Goal: Task Accomplishment & Management: Complete application form

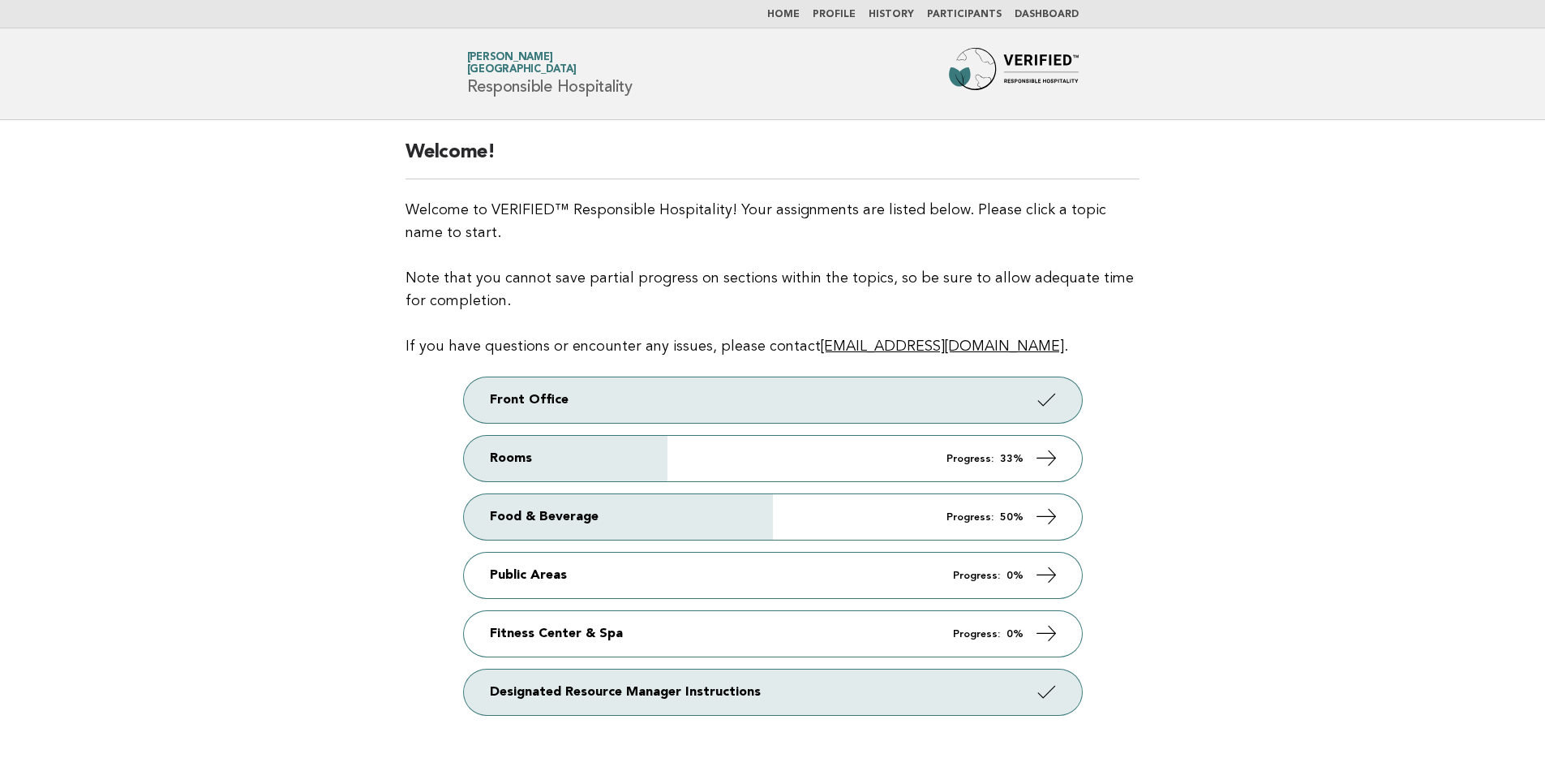
click at [964, 11] on link "Participants" at bounding box center [964, 15] width 75 height 10
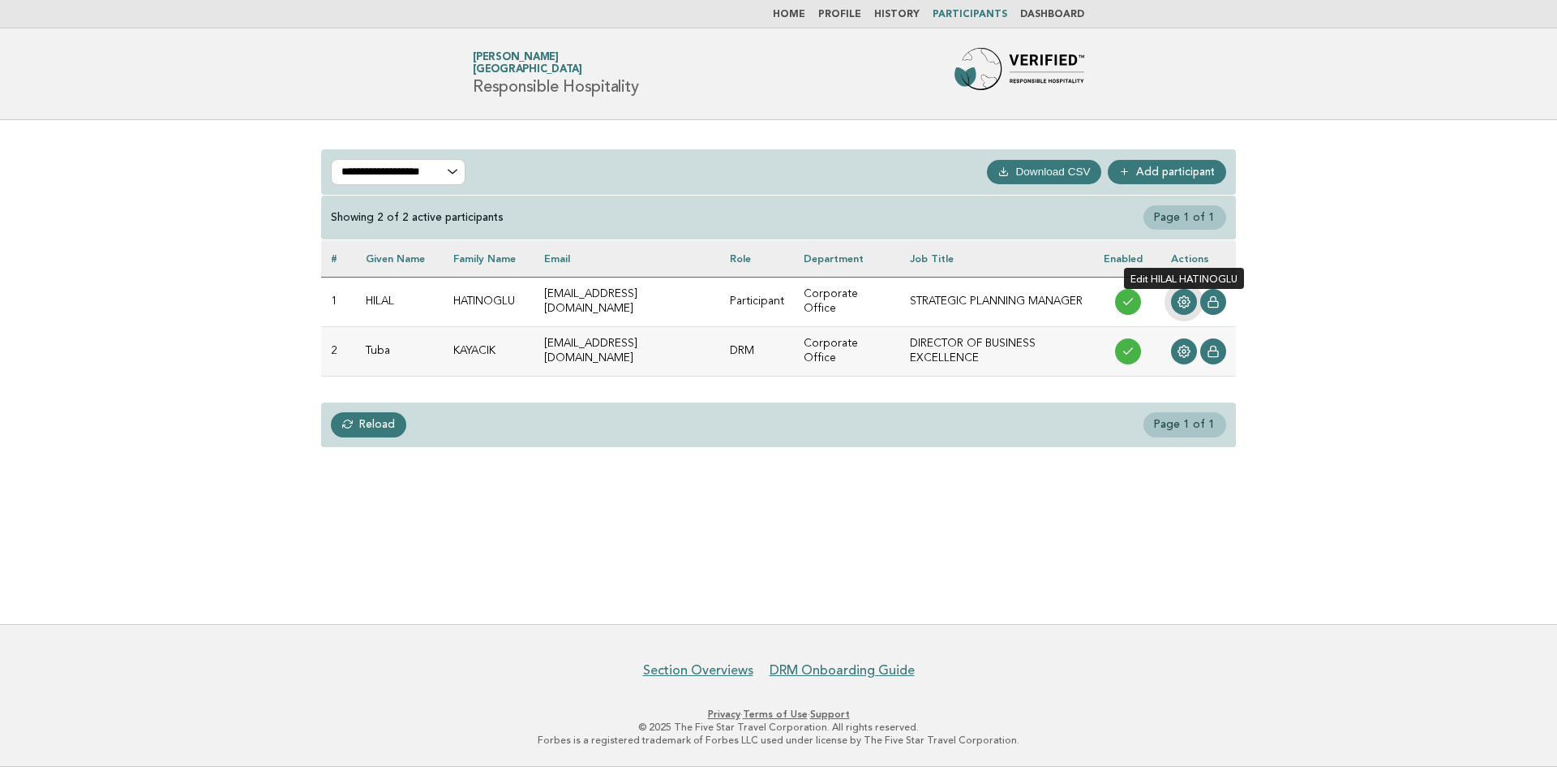
click at [1187, 303] on icon at bounding box center [1184, 301] width 13 height 13
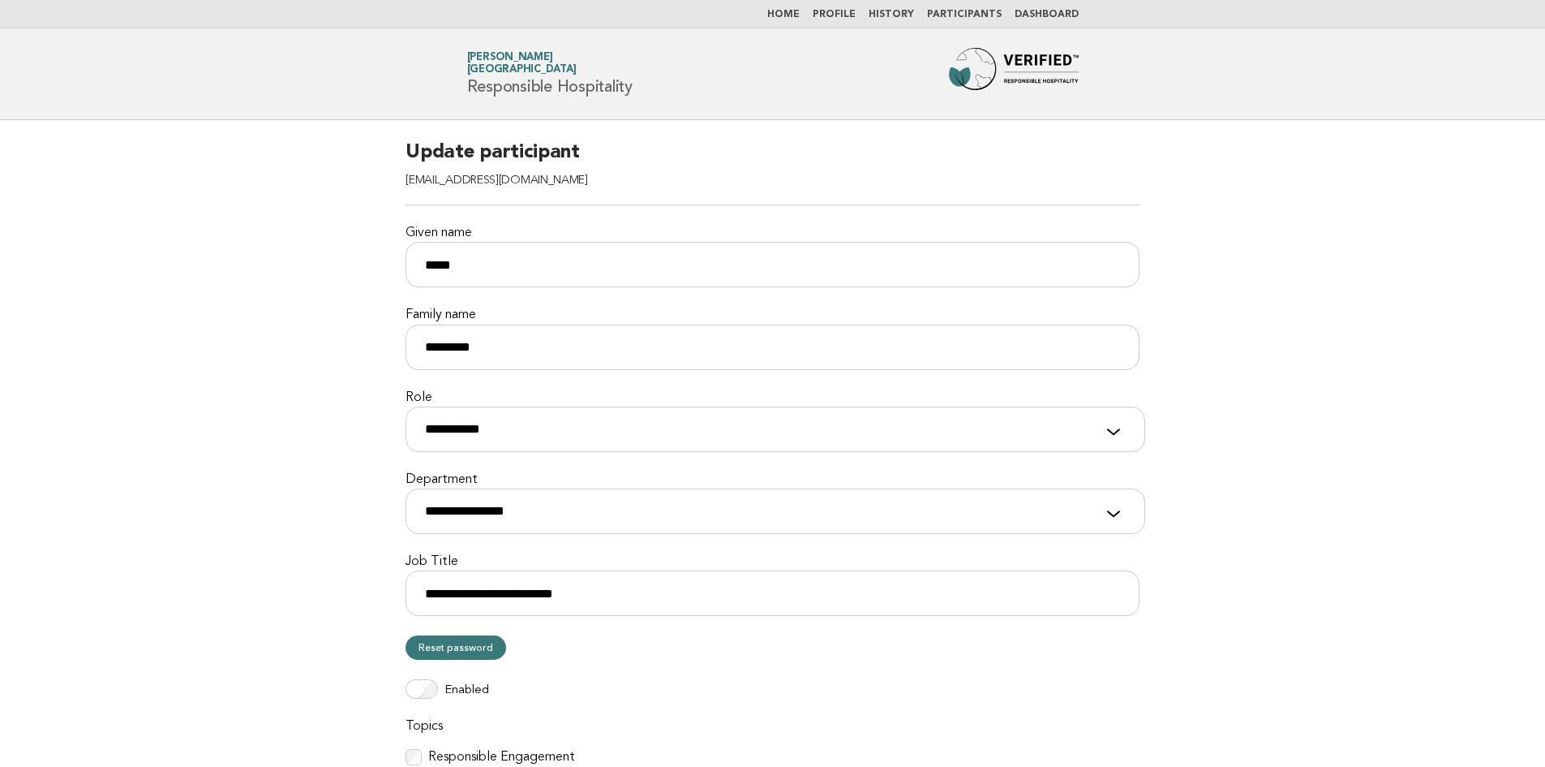
click at [1044, 13] on link "Dashboard" at bounding box center [1047, 15] width 64 height 10
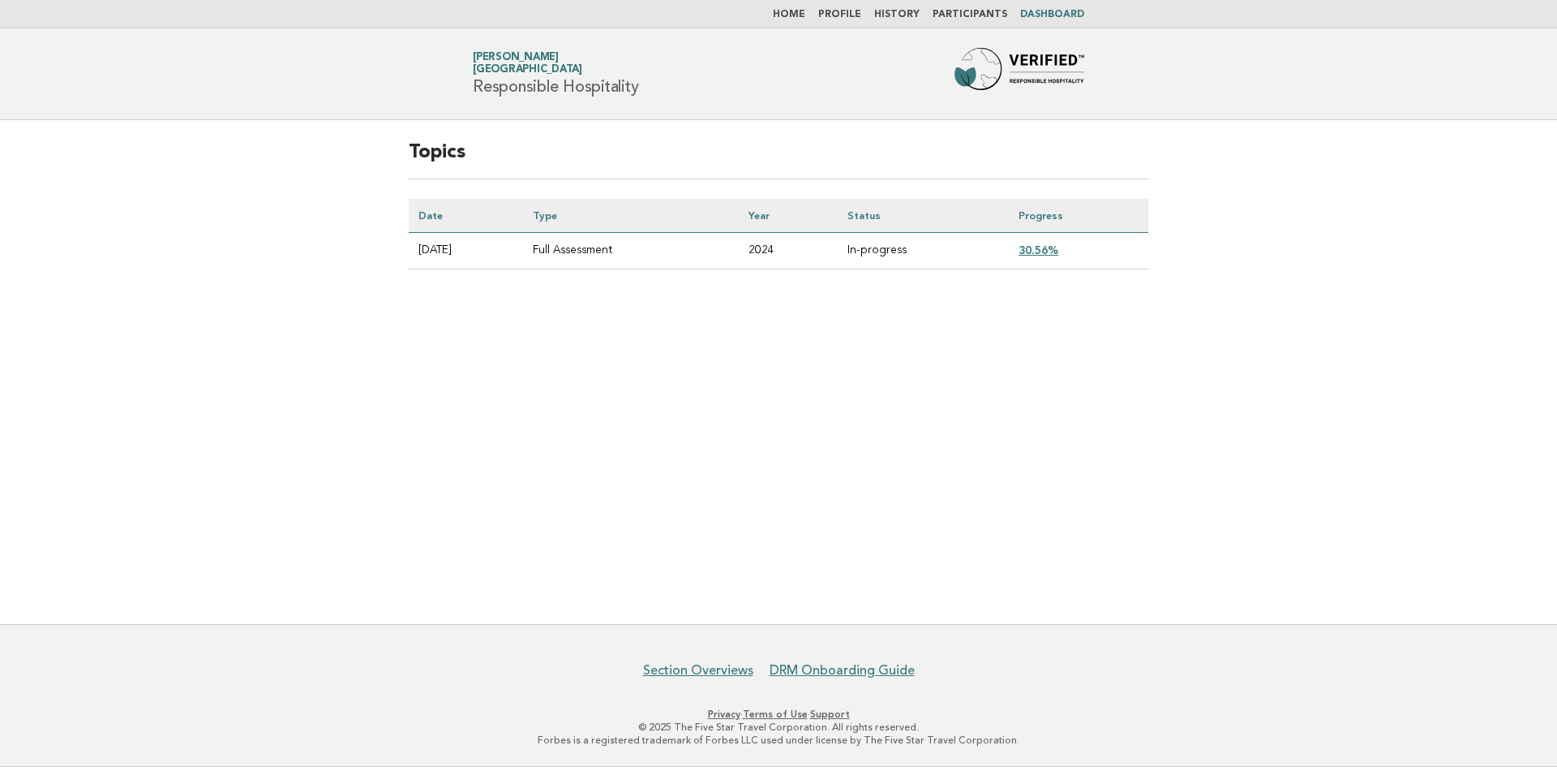
click at [902, 12] on link "History" at bounding box center [896, 15] width 45 height 10
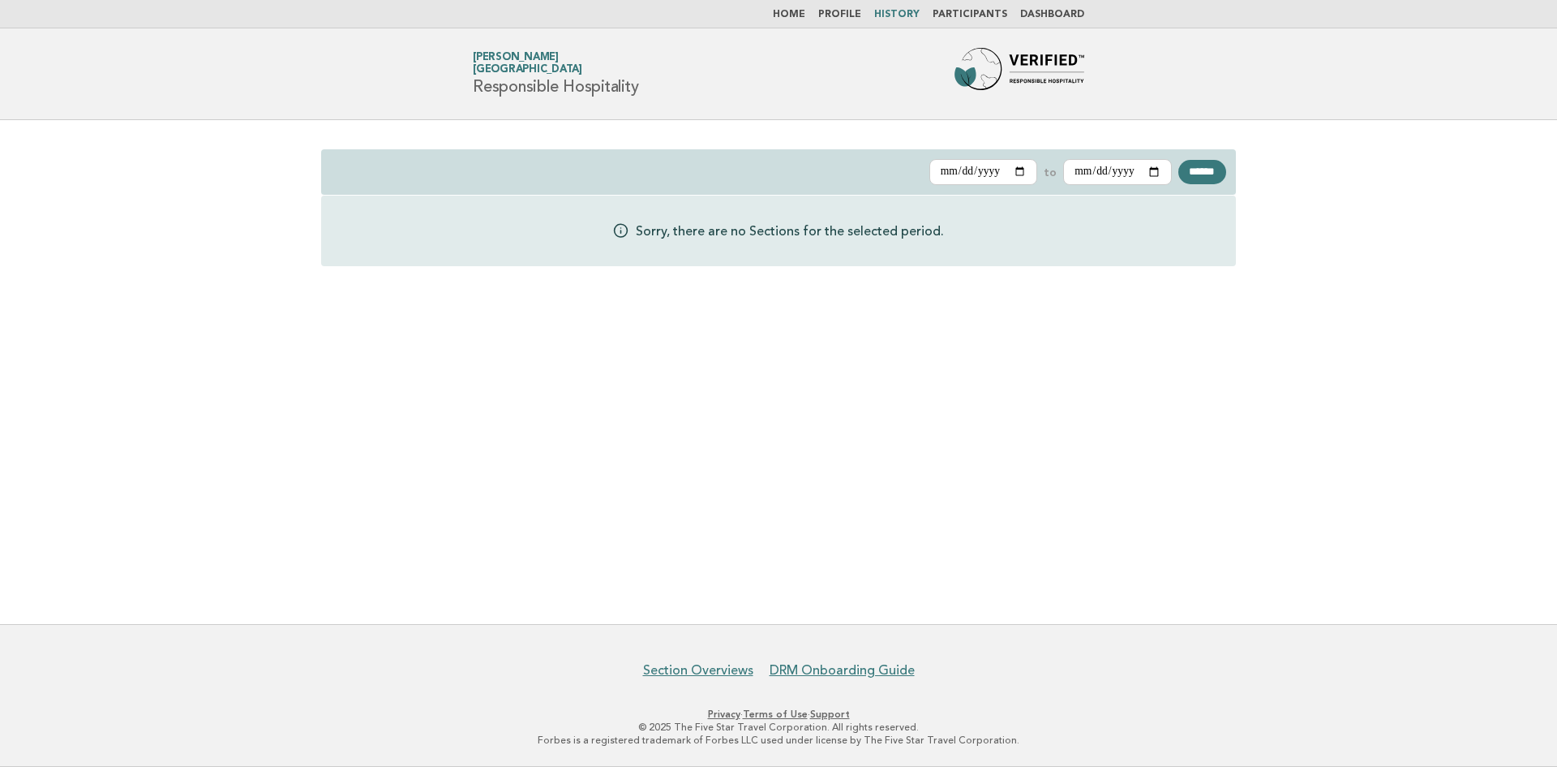
click at [855, 15] on link "Profile" at bounding box center [839, 15] width 43 height 10
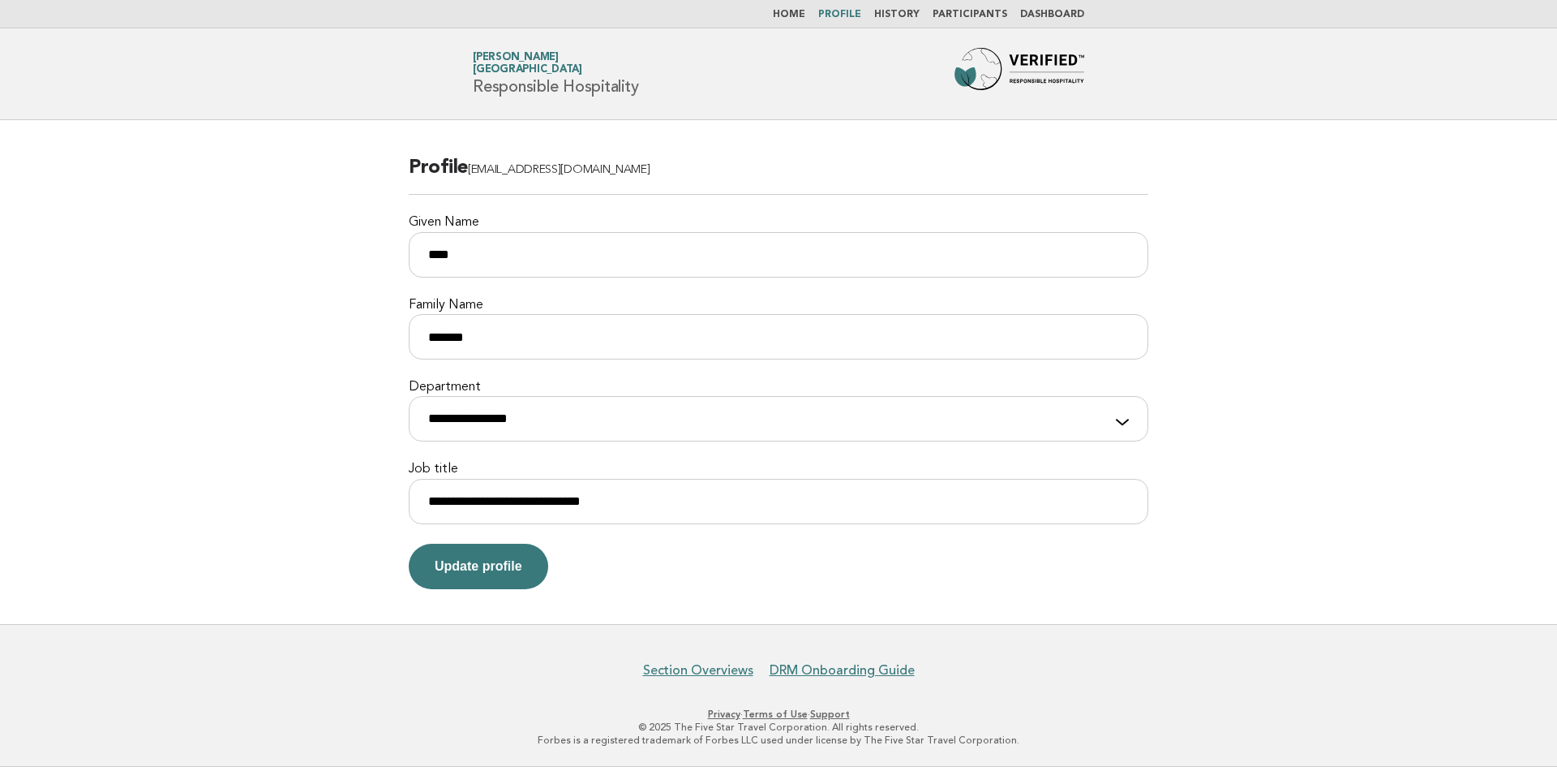
click at [805, 14] on link "Home" at bounding box center [789, 15] width 32 height 10
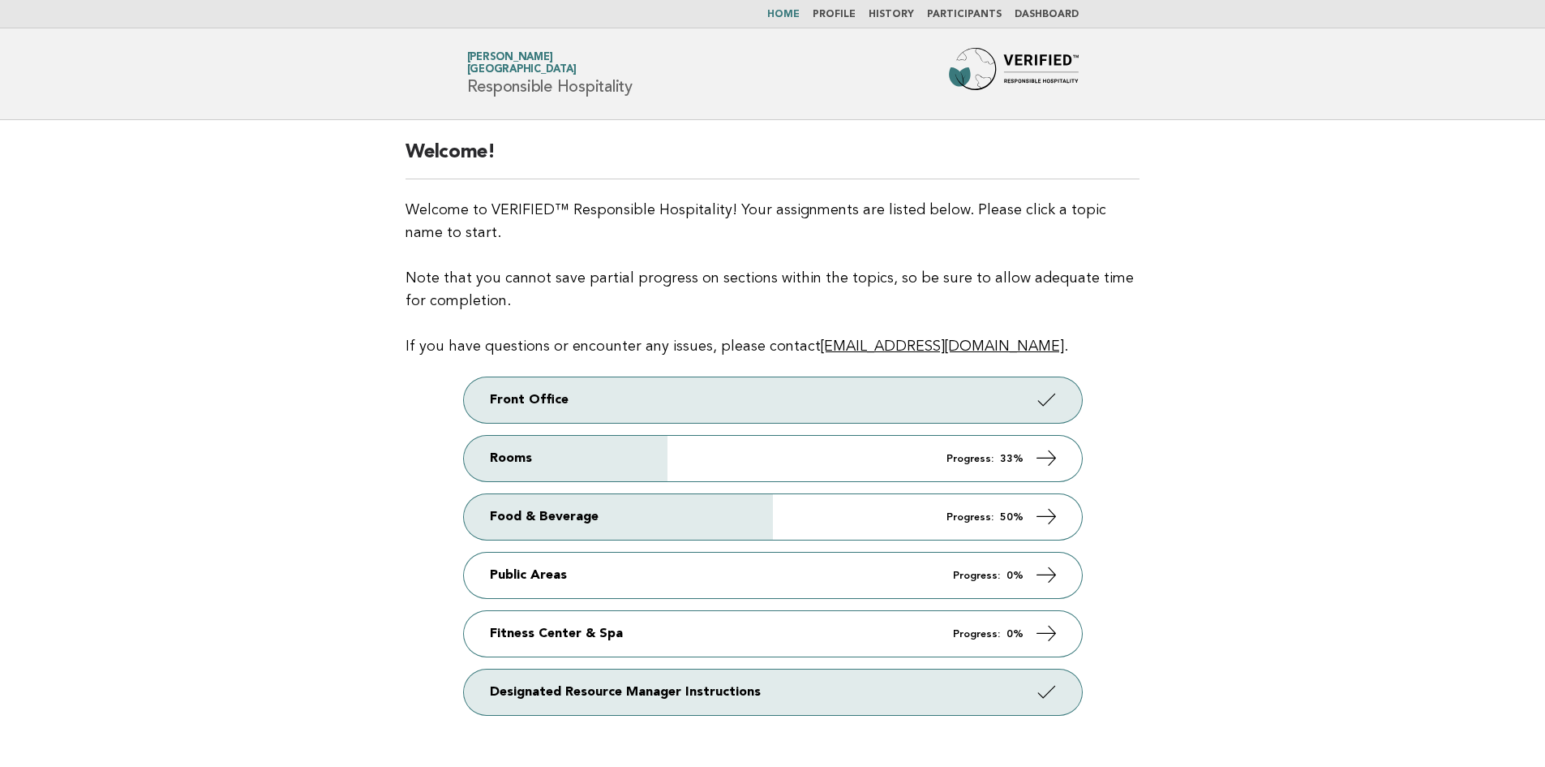
scroll to position [148, 0]
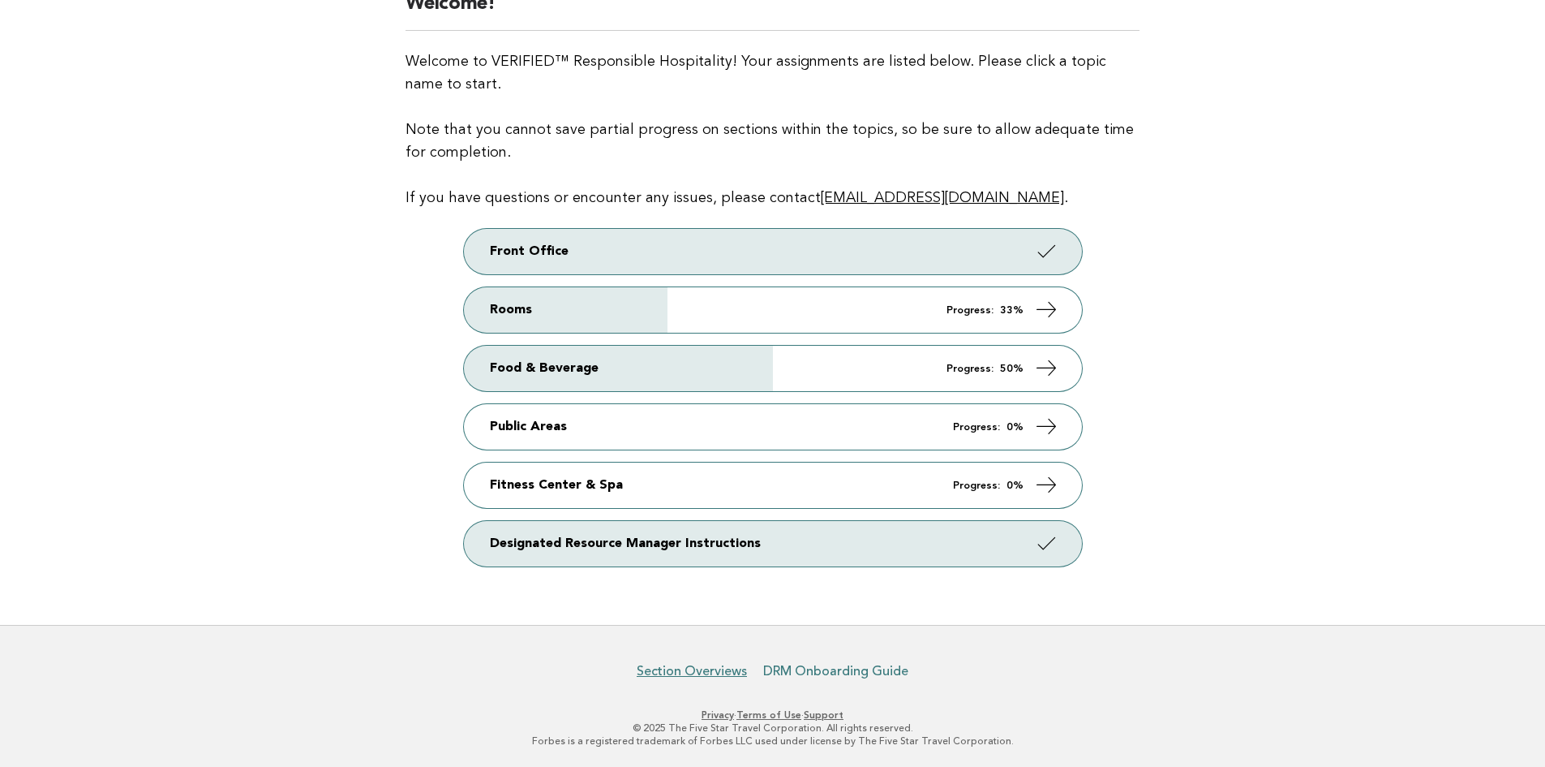
click at [813, 670] on link "DRM Onboarding Guide" at bounding box center [835, 671] width 145 height 16
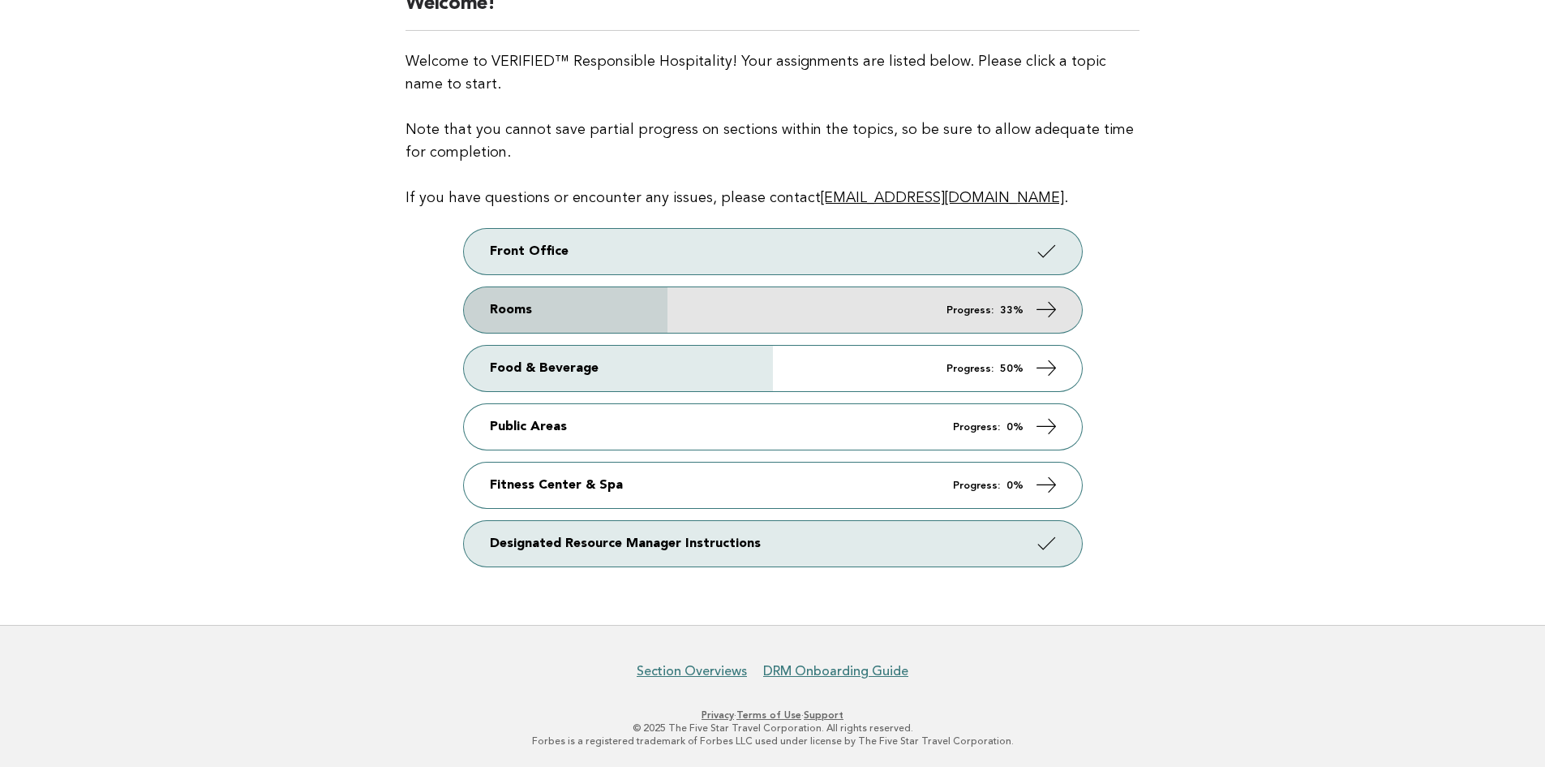
click at [589, 307] on link "Rooms Progress: 33%" at bounding box center [773, 309] width 618 height 45
click at [1051, 307] on icon at bounding box center [1046, 310] width 24 height 24
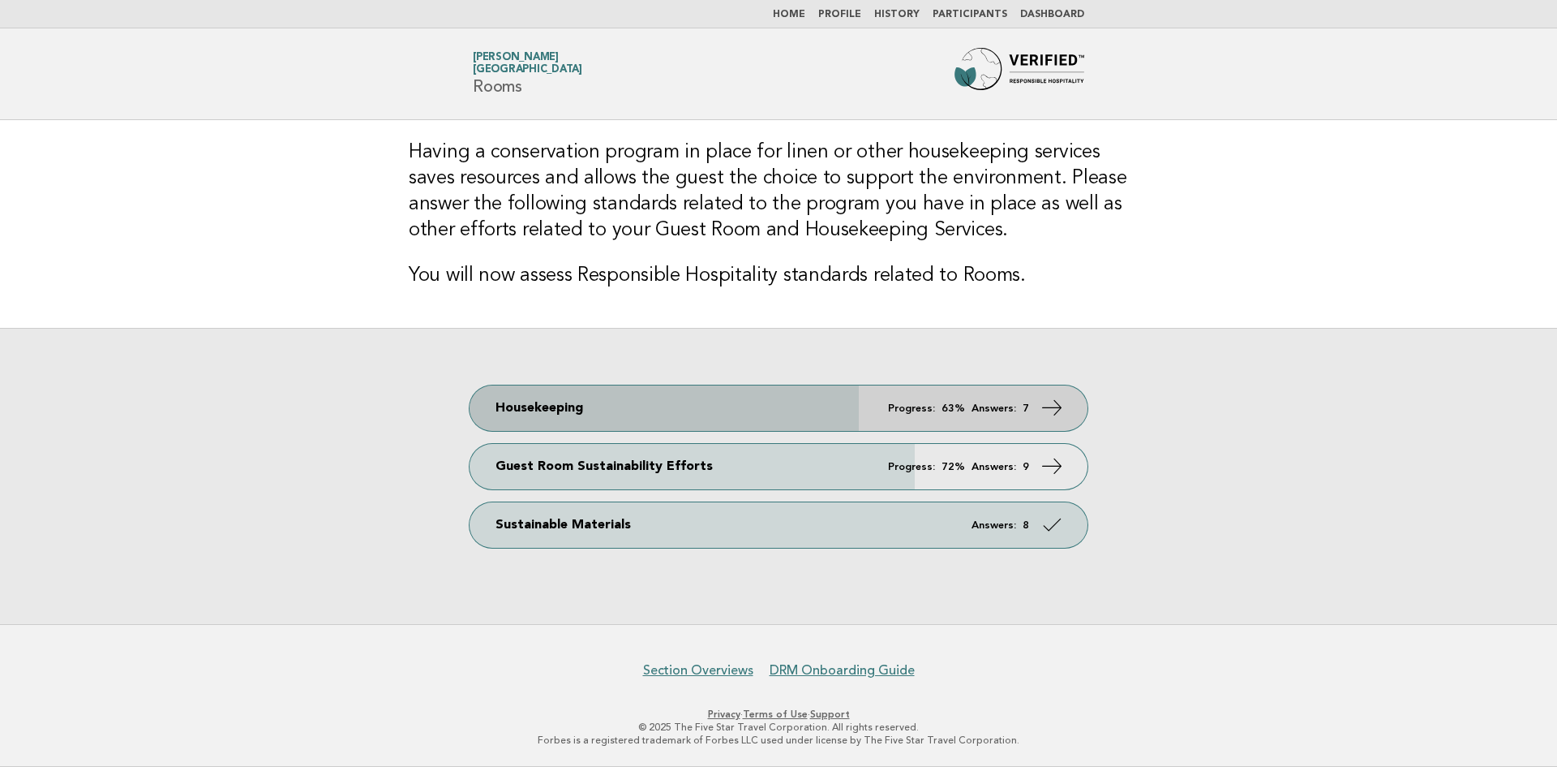
click at [1059, 406] on icon at bounding box center [1053, 408] width 24 height 24
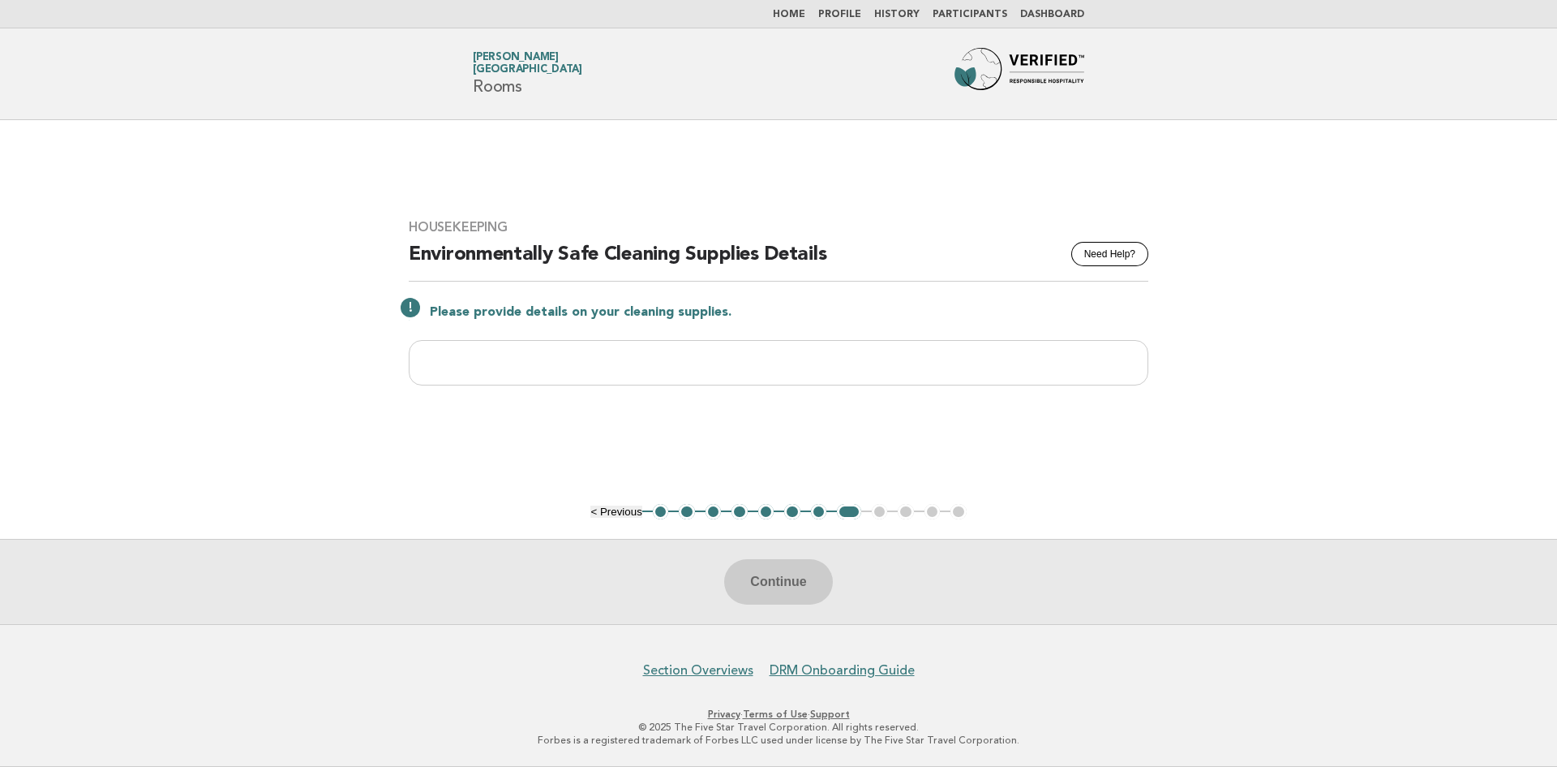
click at [818, 509] on button "7" at bounding box center [819, 512] width 16 height 16
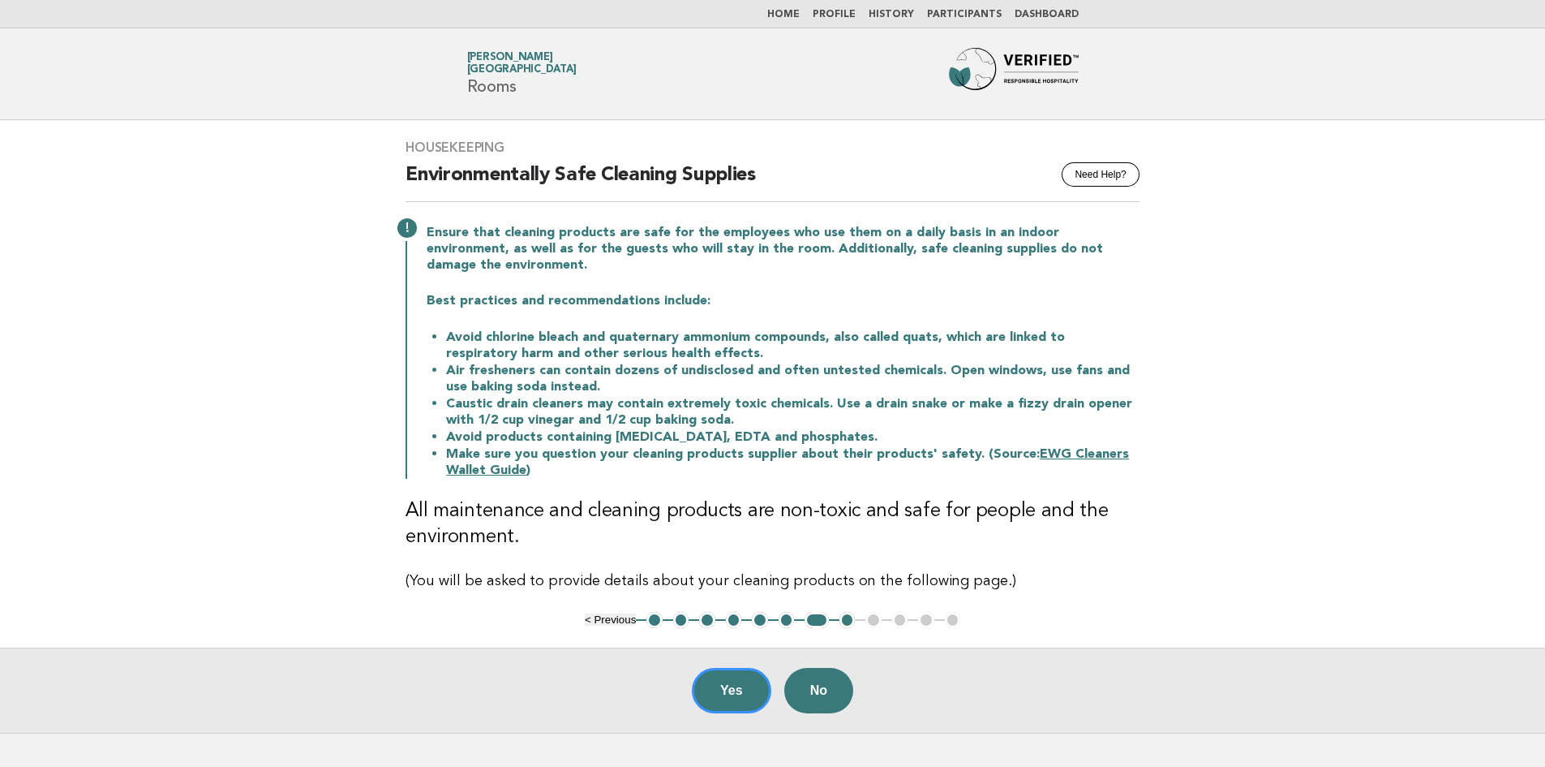
click at [800, 10] on link "Home" at bounding box center [783, 15] width 32 height 10
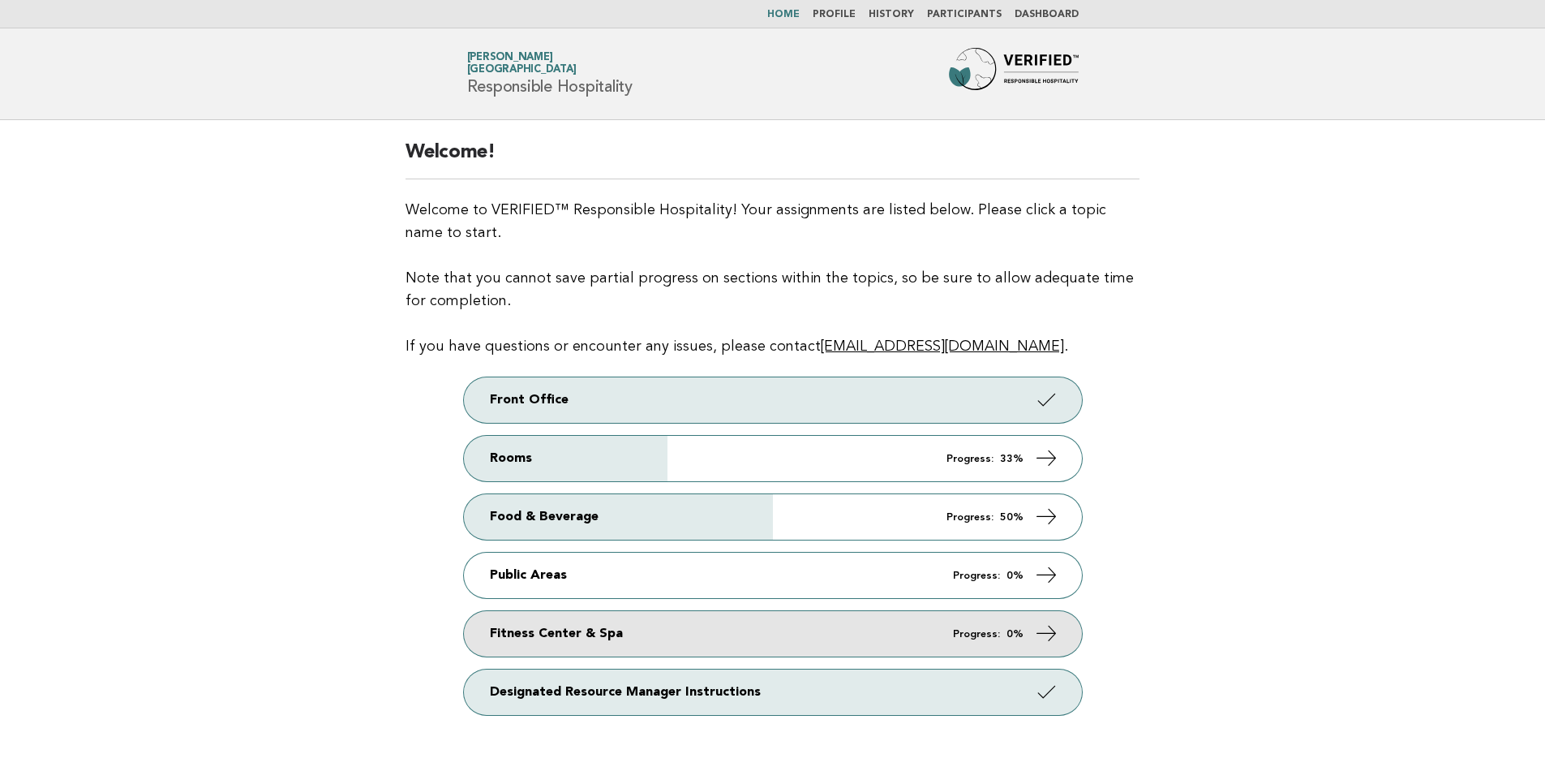
click at [1048, 633] on icon at bounding box center [1046, 633] width 24 height 24
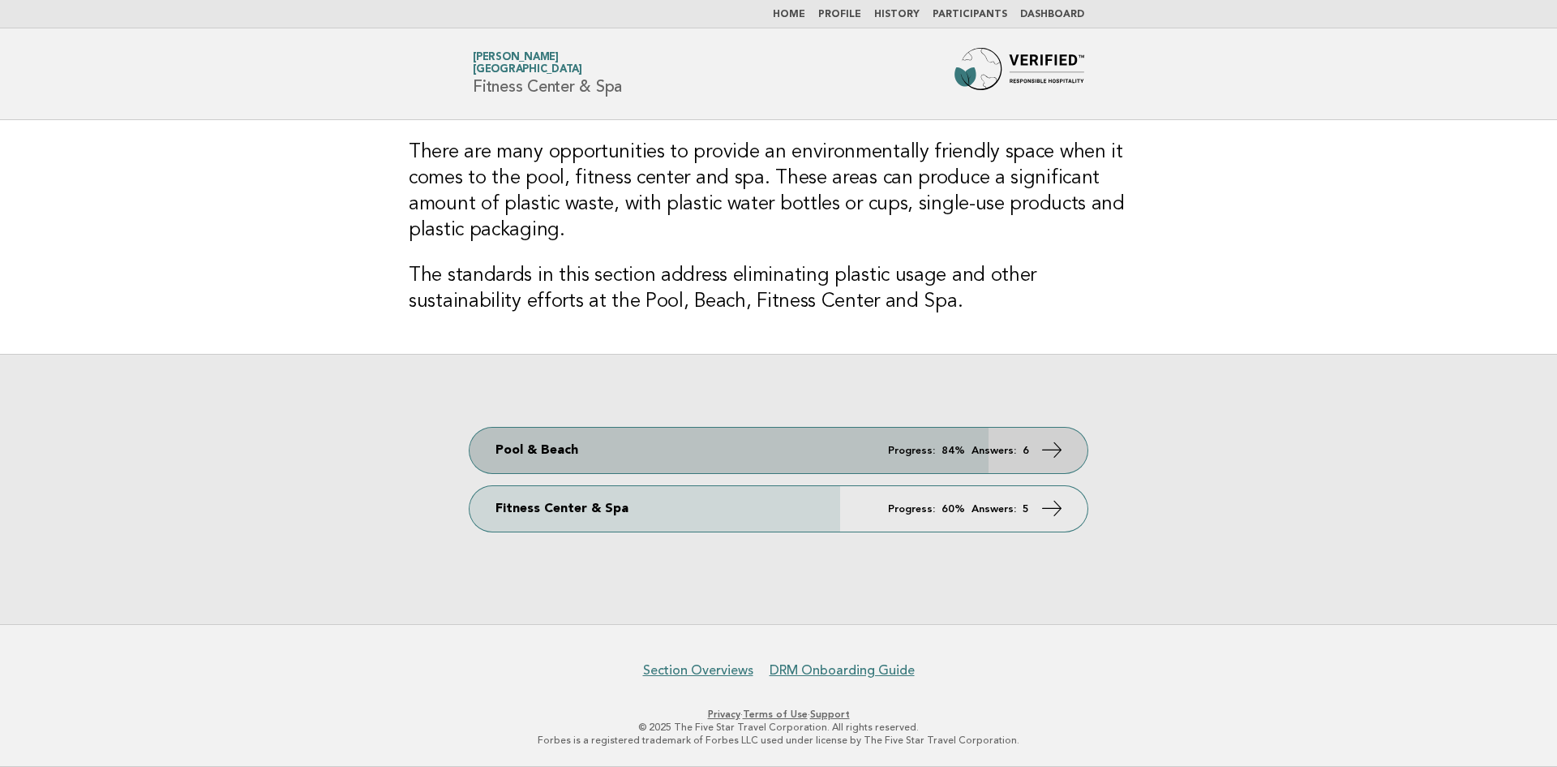
click at [1061, 448] on icon at bounding box center [1053, 450] width 24 height 24
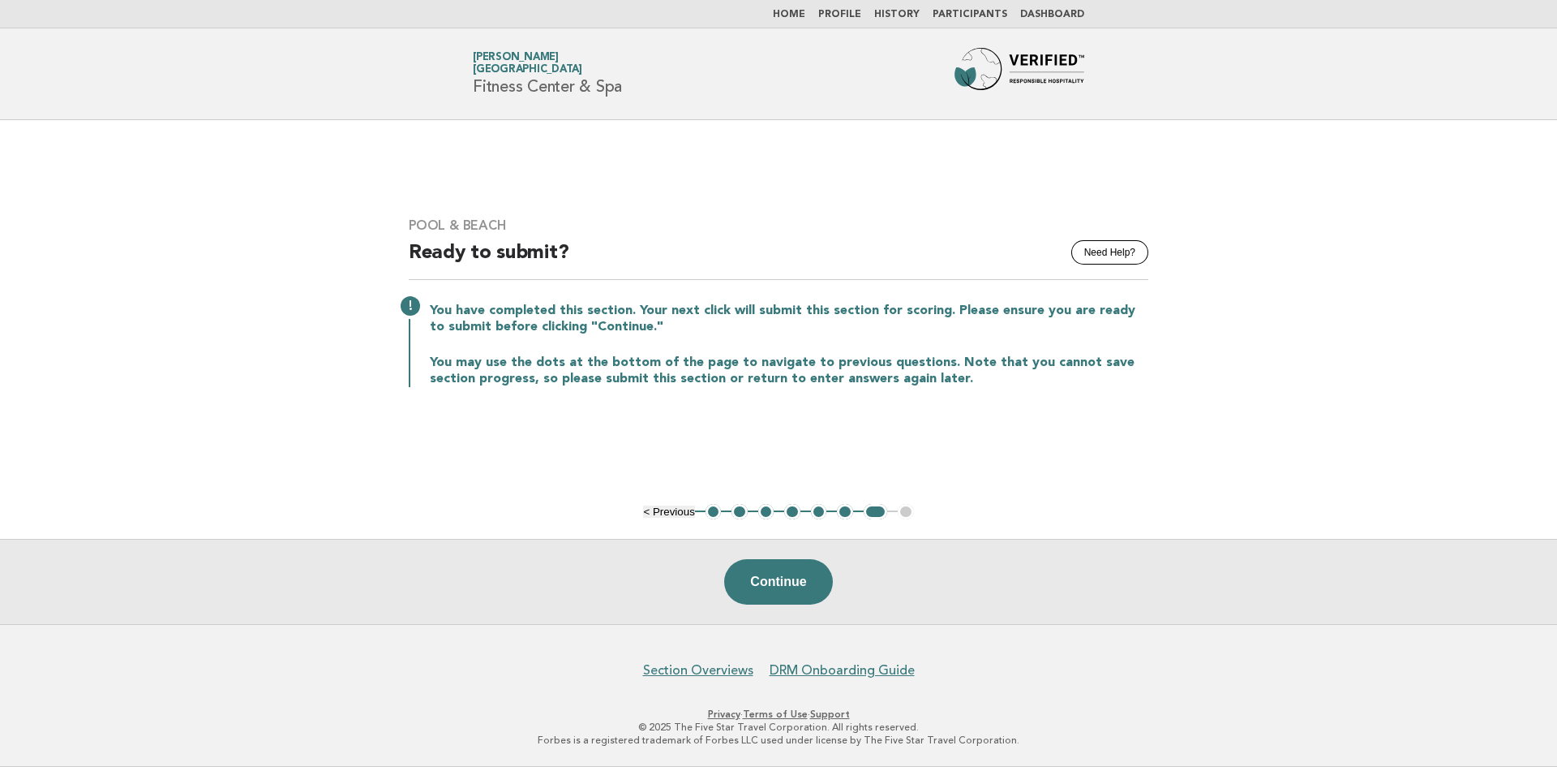
click at [716, 509] on button "1" at bounding box center [714, 512] width 16 height 16
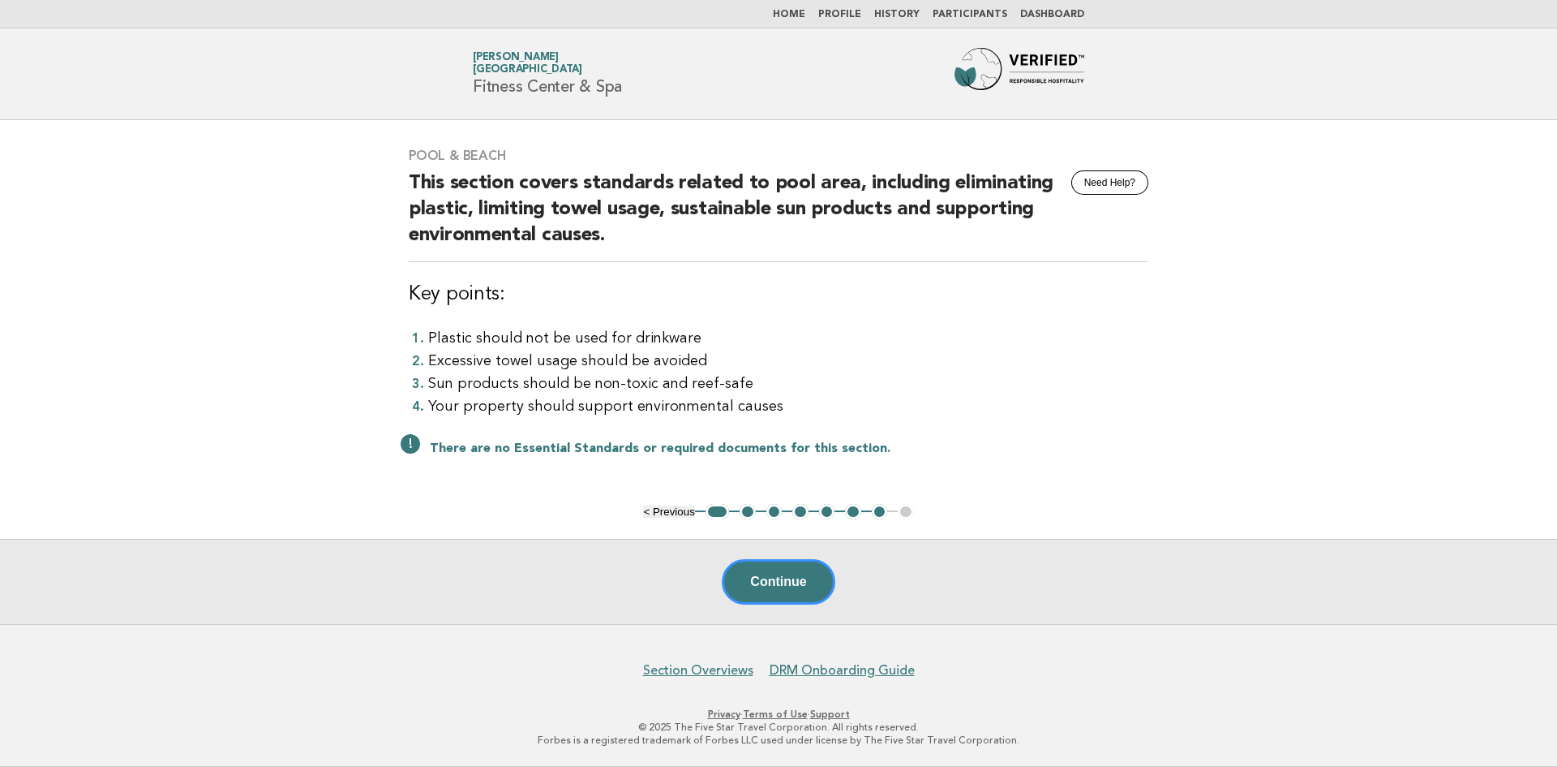
click at [745, 513] on button "2" at bounding box center [748, 512] width 16 height 16
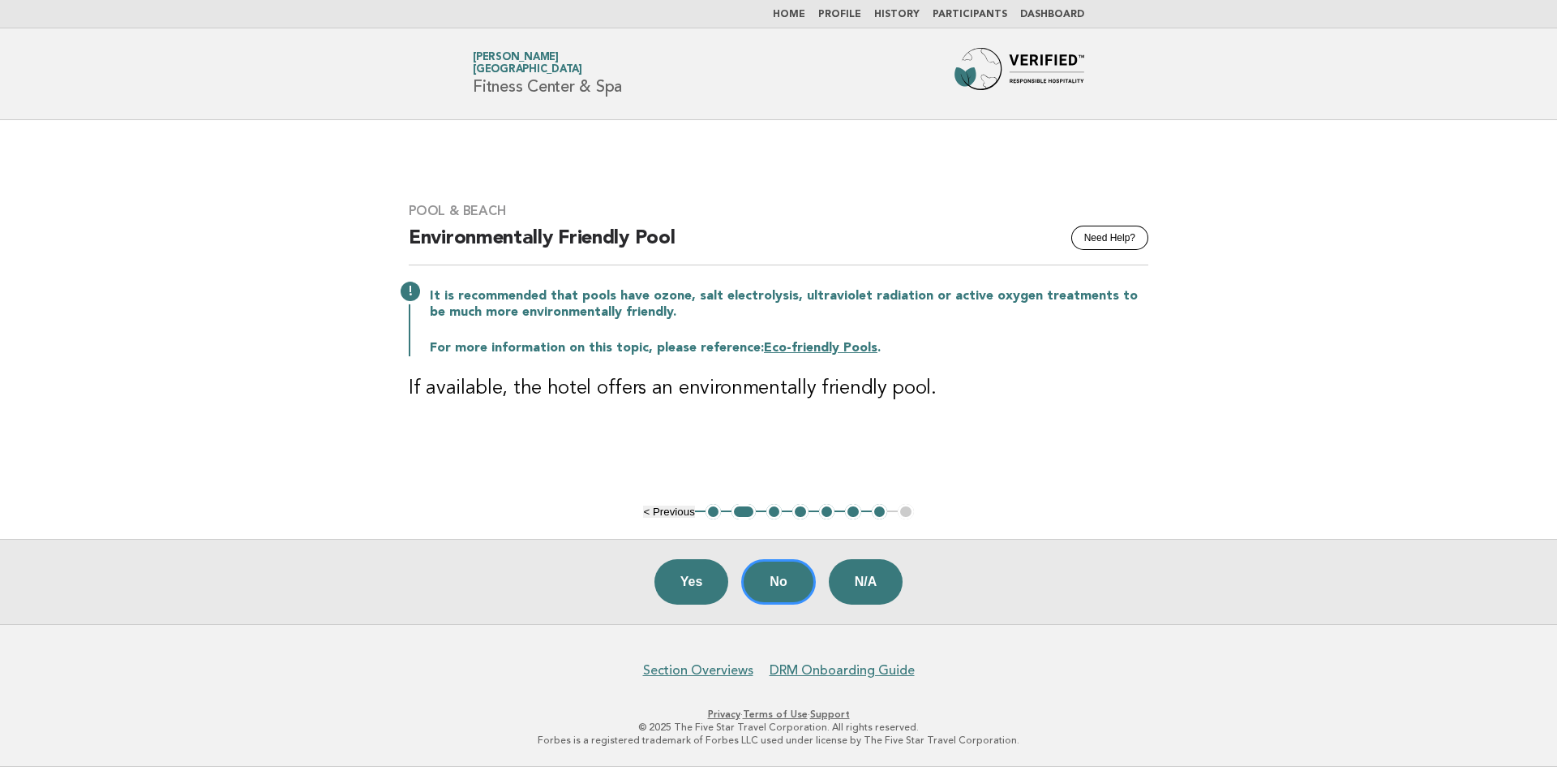
click at [771, 512] on button "3" at bounding box center [775, 512] width 16 height 16
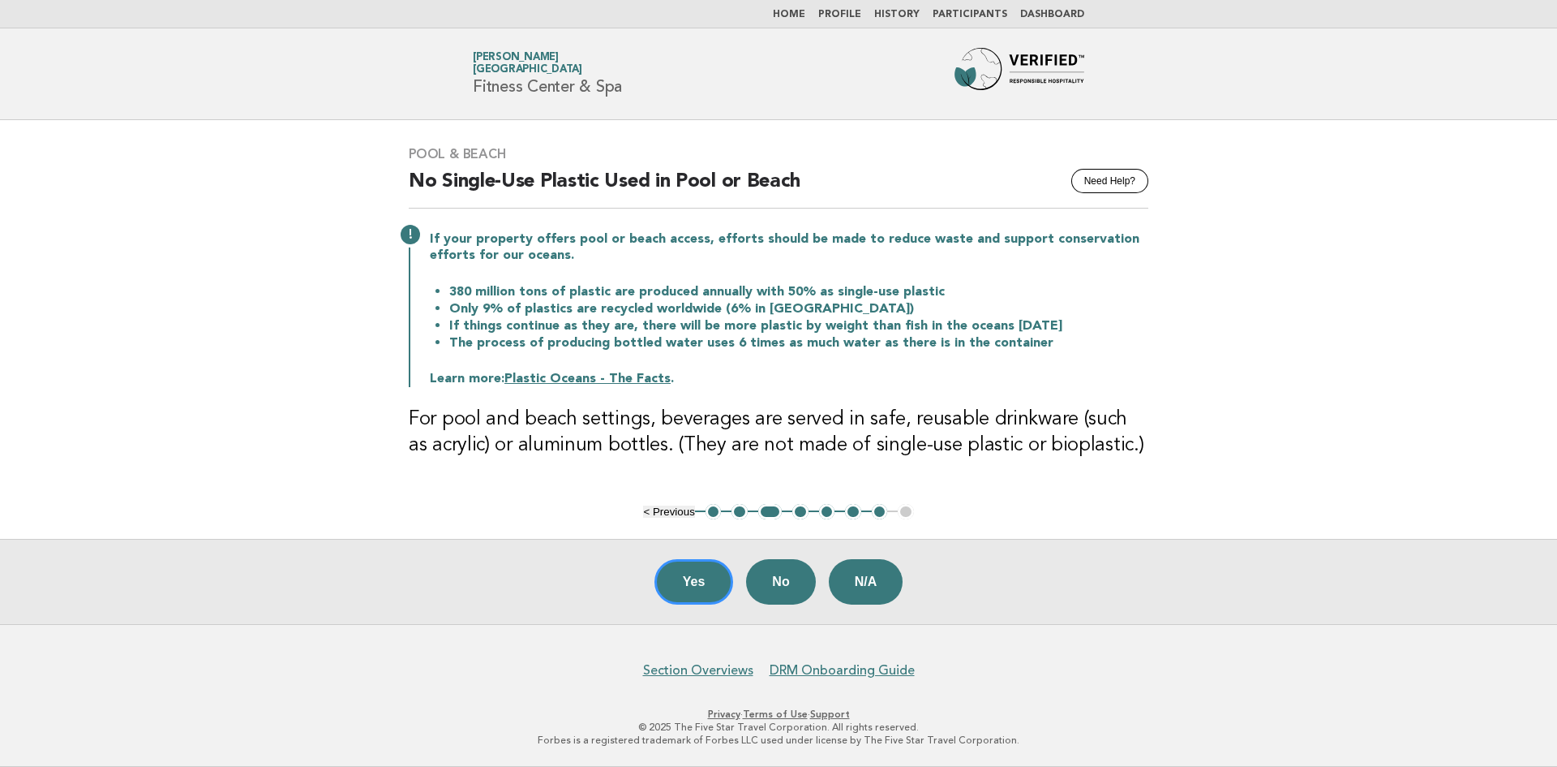
click at [797, 513] on button "4" at bounding box center [800, 512] width 16 height 16
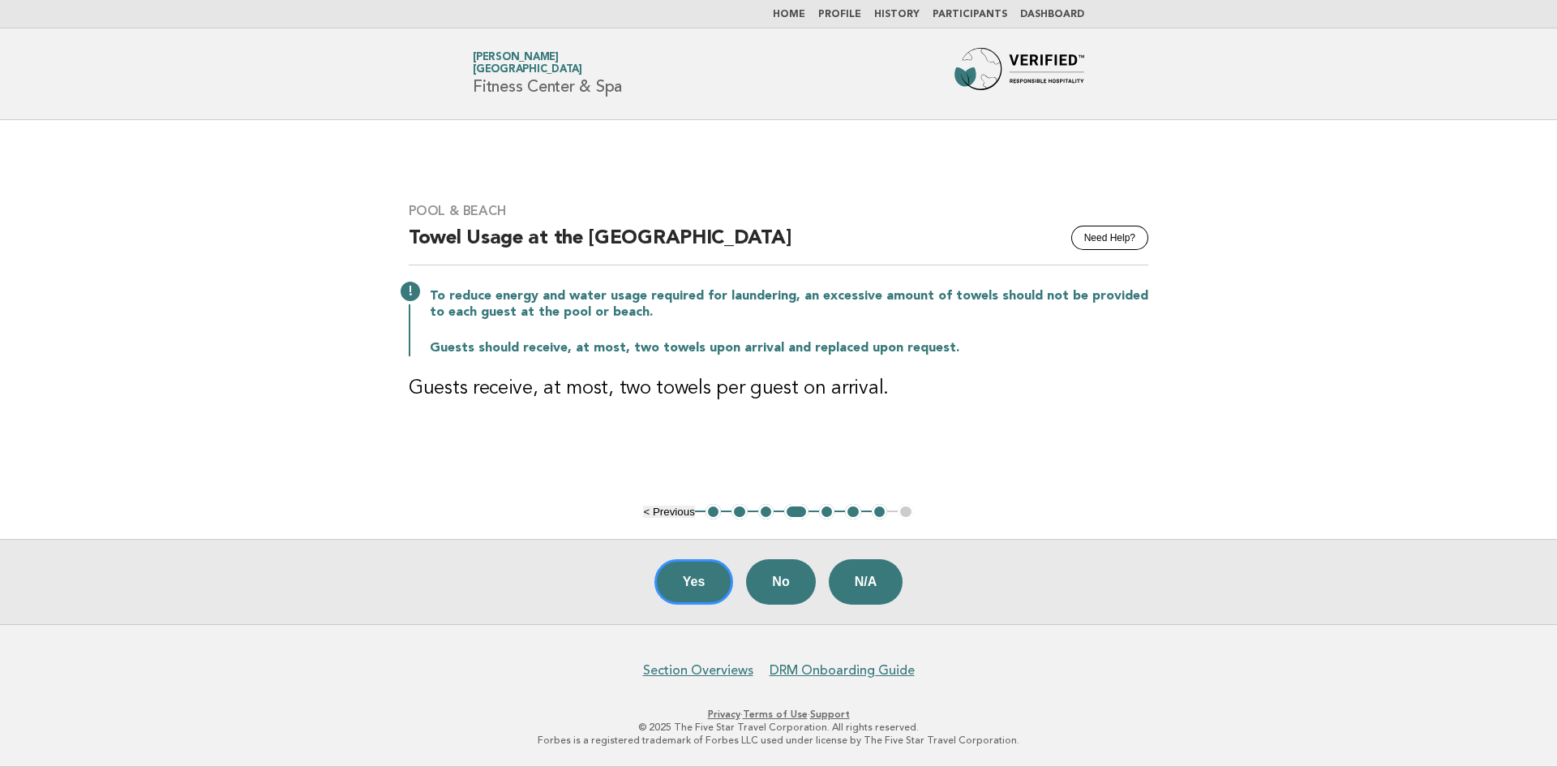
click at [828, 510] on button "5" at bounding box center [827, 512] width 16 height 16
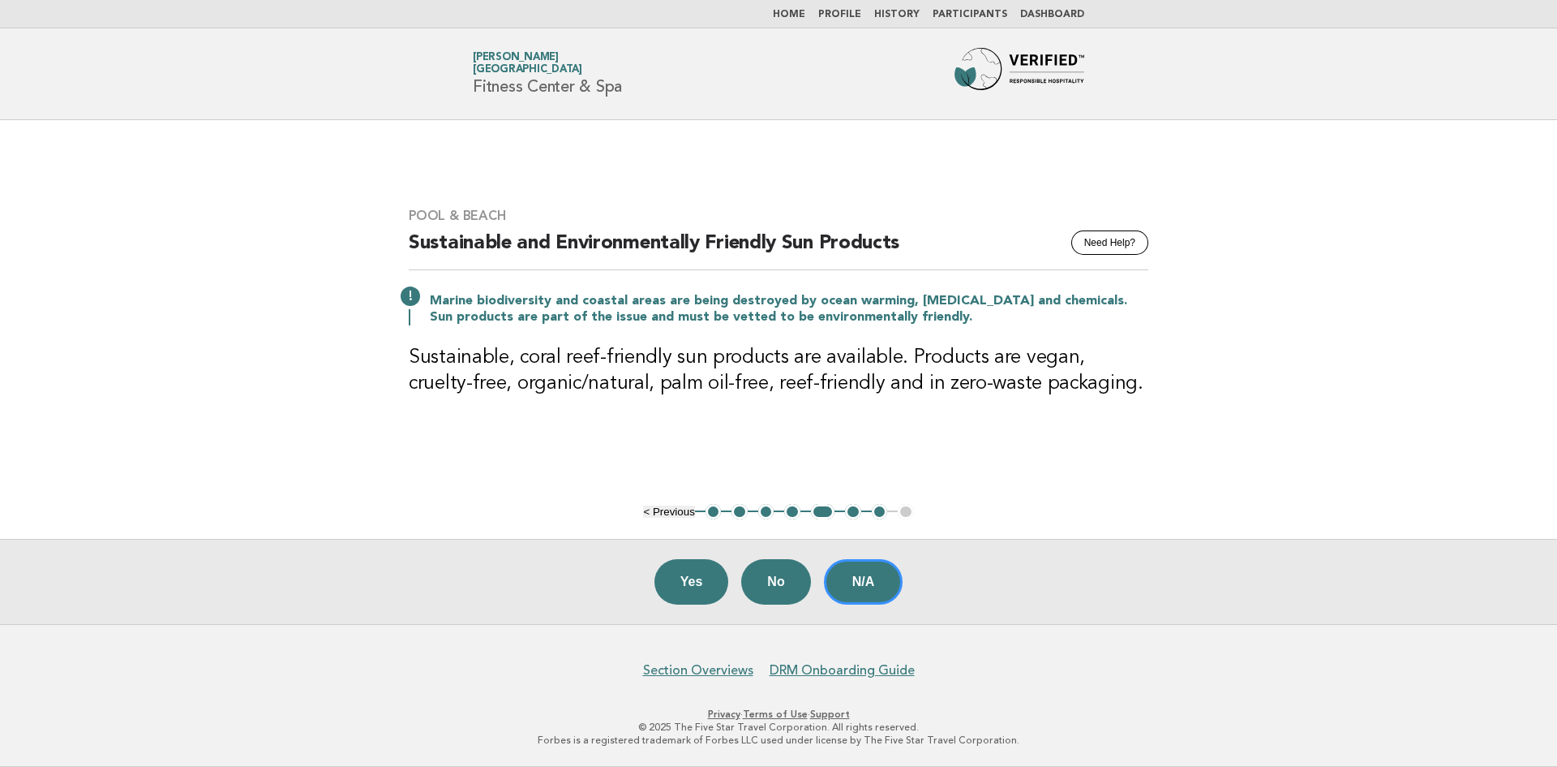
click at [857, 513] on button "6" at bounding box center [853, 512] width 16 height 16
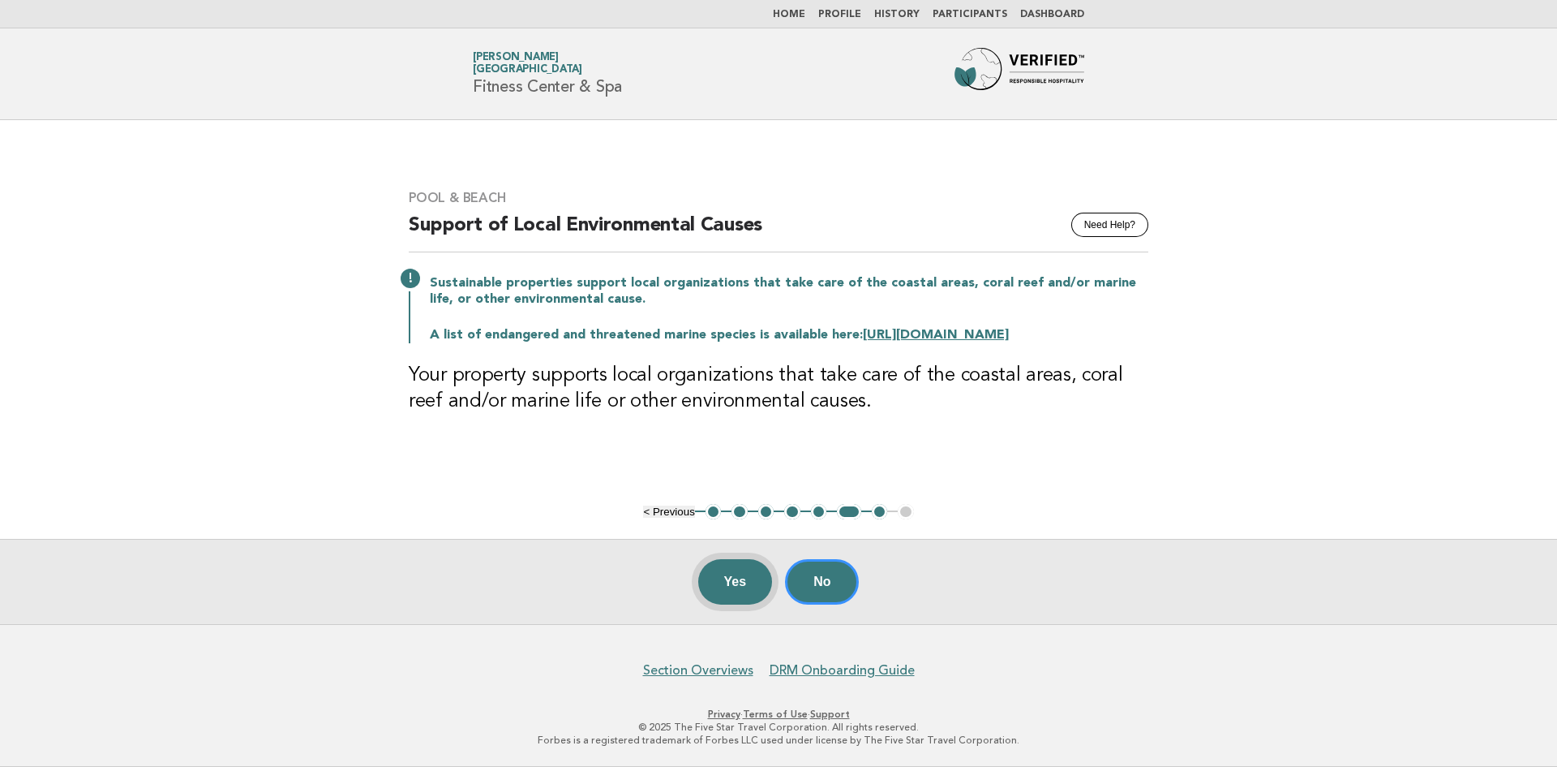
click at [754, 588] on button "Yes" at bounding box center [735, 581] width 75 height 45
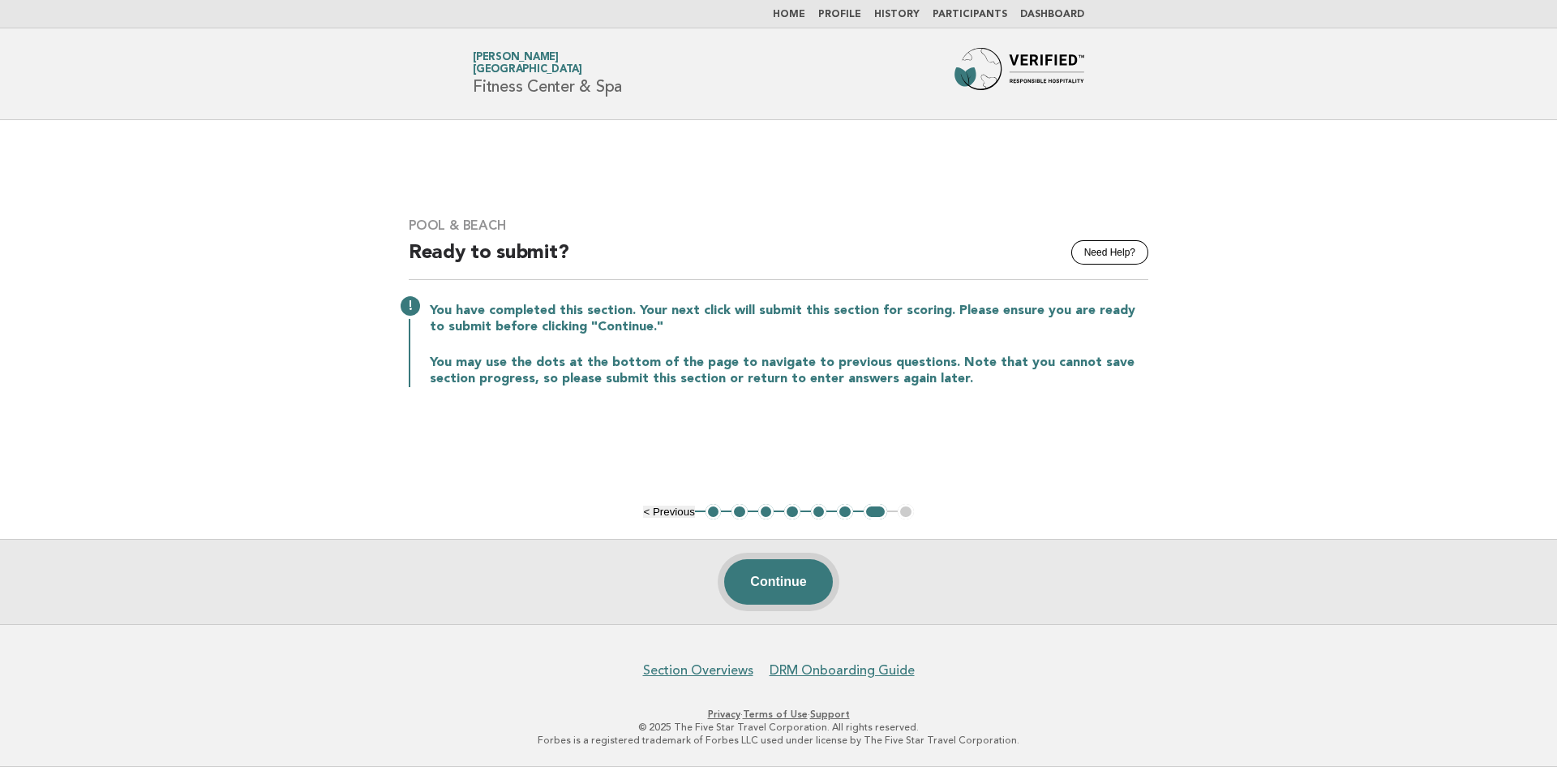
click at [808, 578] on button "Continue" at bounding box center [778, 581] width 108 height 45
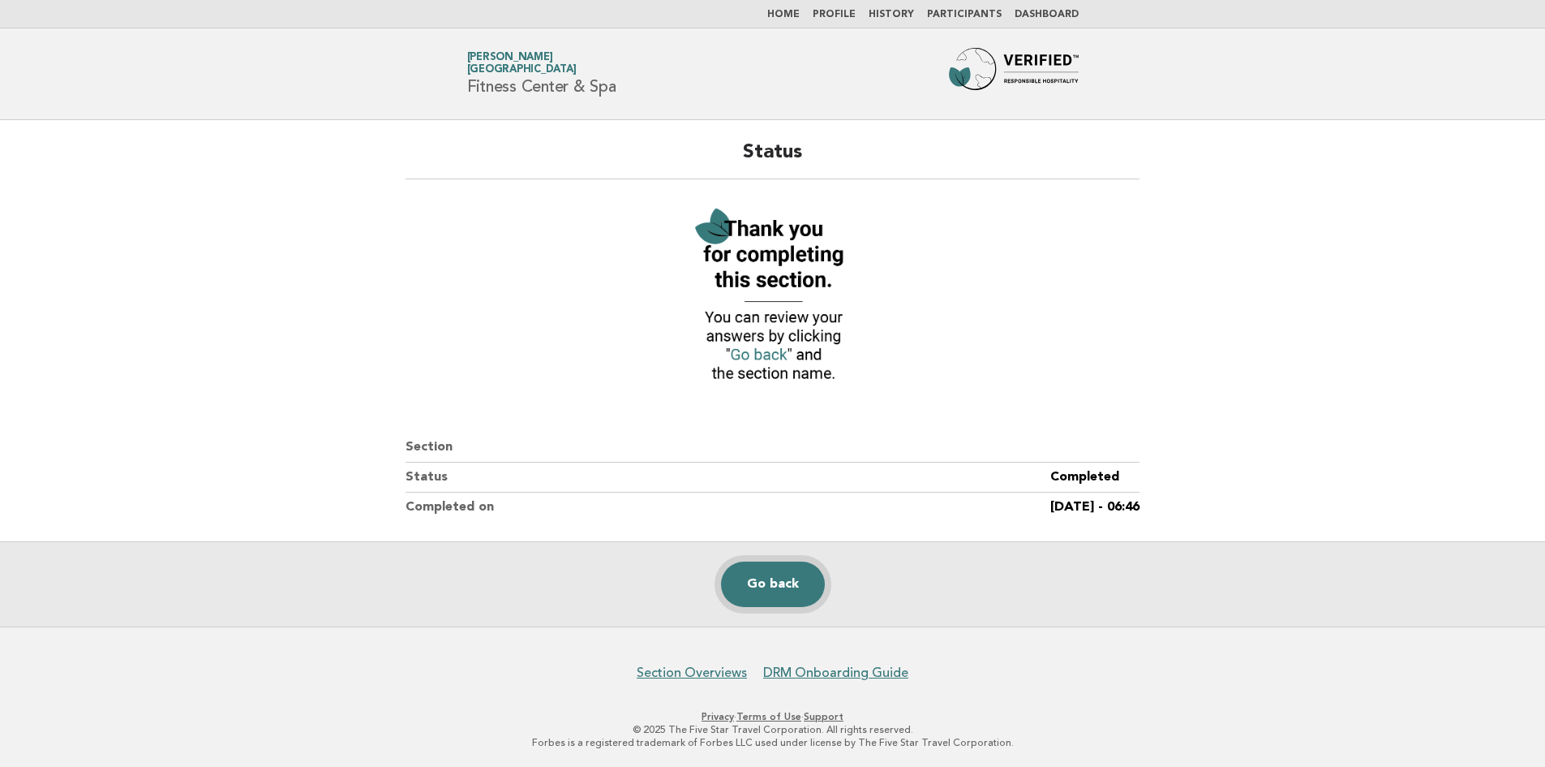
click at [784, 574] on link "Go back" at bounding box center [773, 583] width 104 height 45
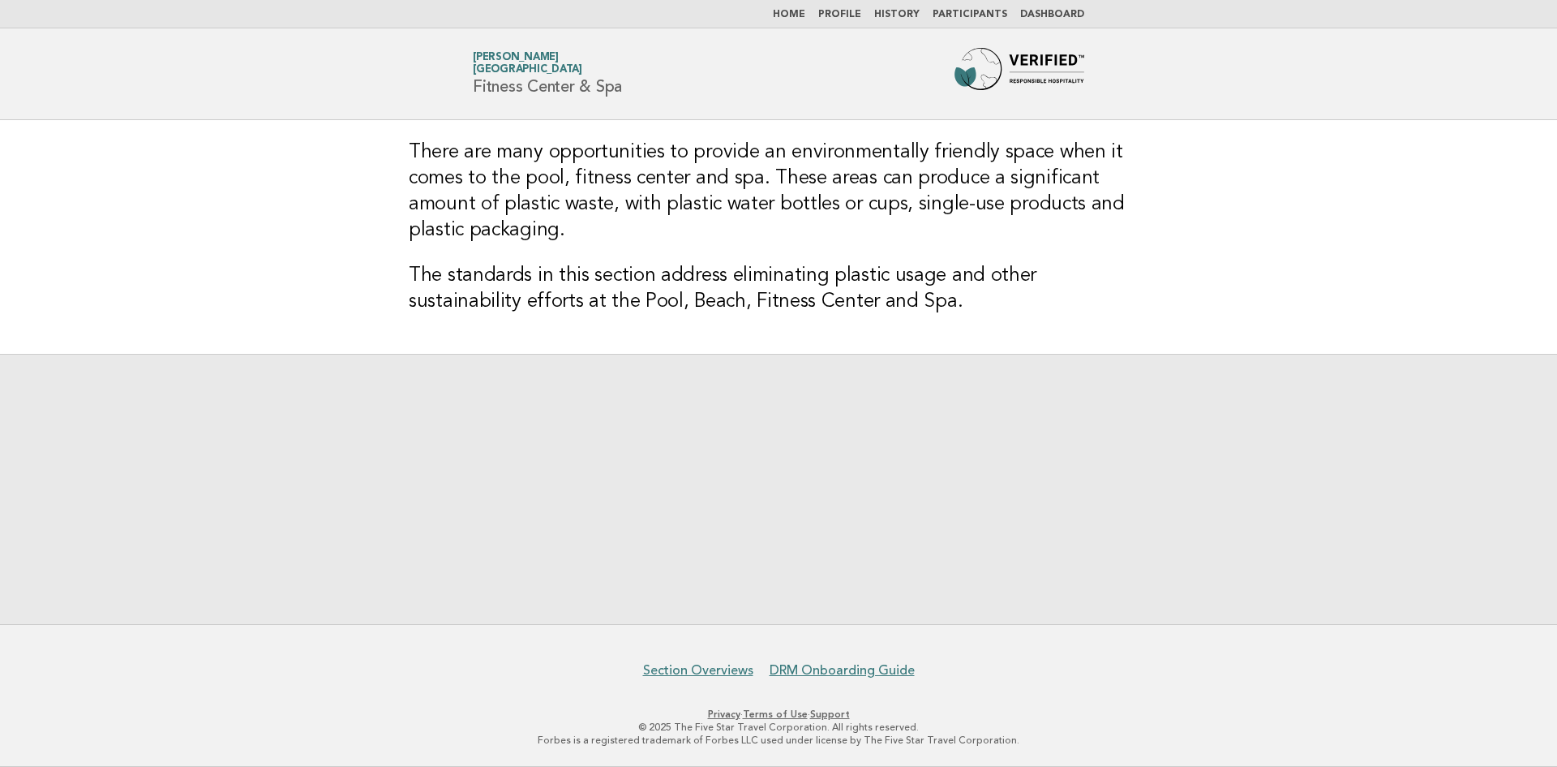
click at [805, 12] on link "Home" at bounding box center [789, 15] width 32 height 10
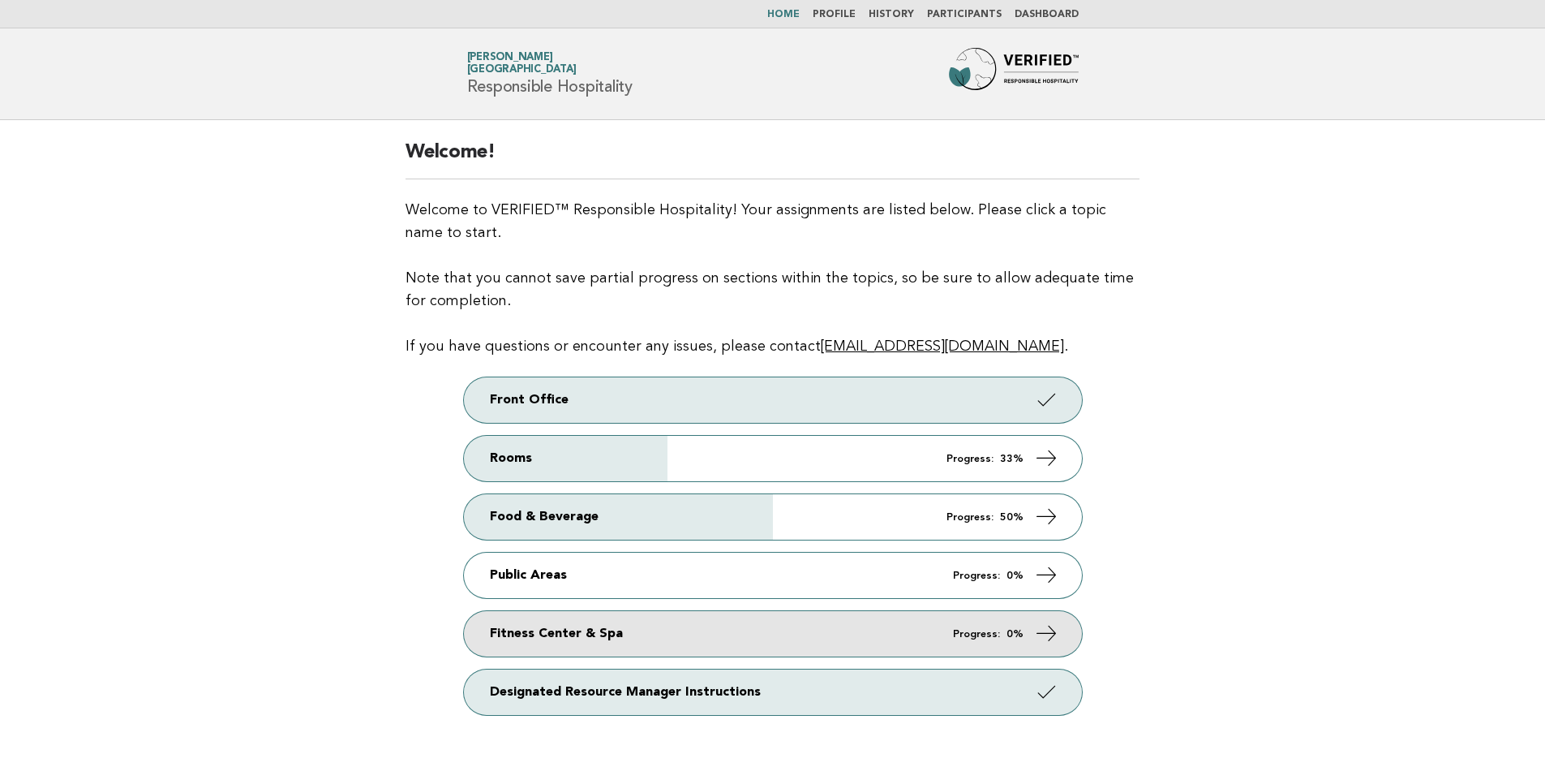
click at [1053, 630] on icon at bounding box center [1046, 633] width 24 height 24
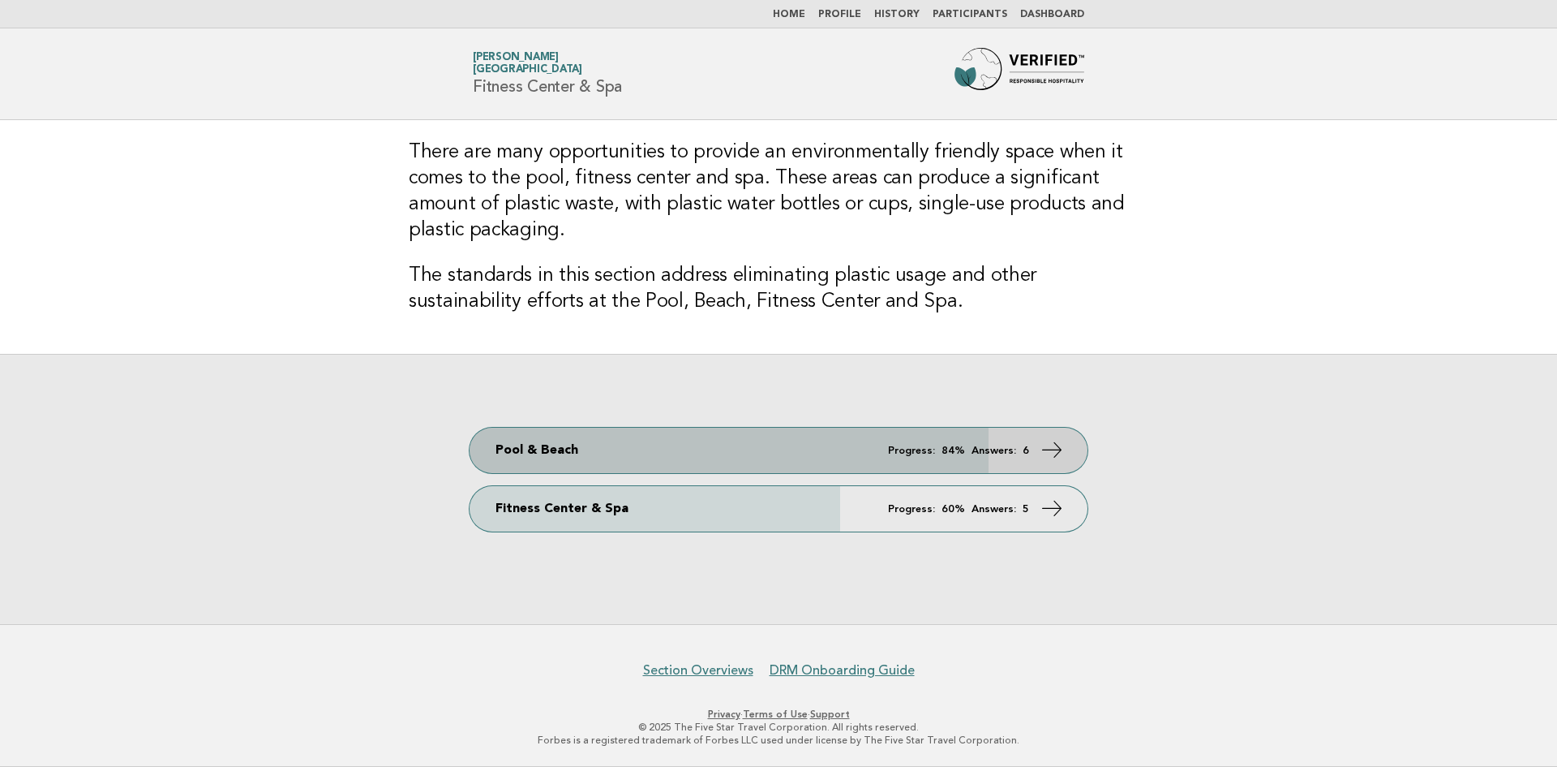
click at [1055, 443] on icon at bounding box center [1053, 450] width 24 height 24
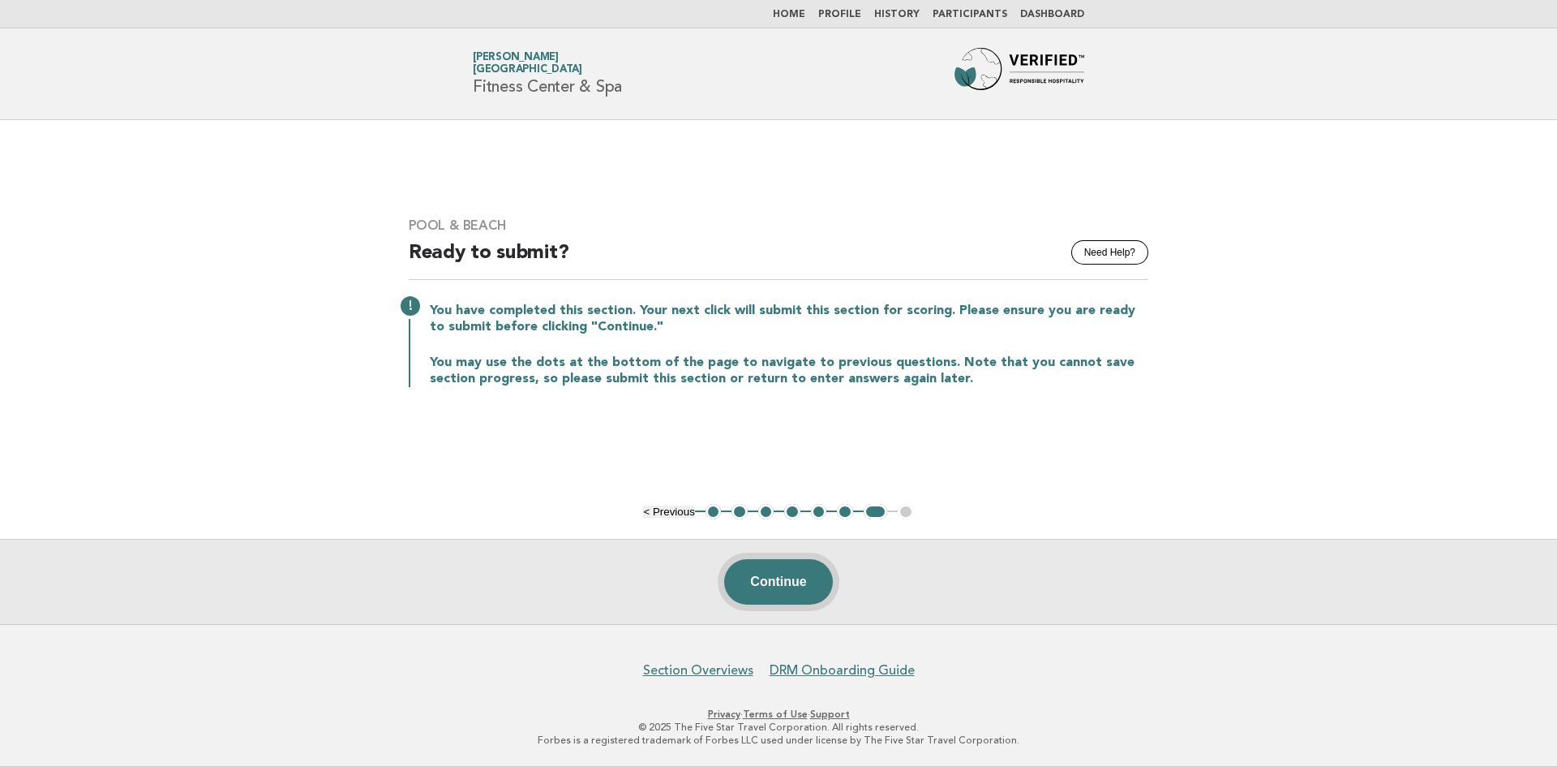
click at [786, 578] on button "Continue" at bounding box center [778, 581] width 108 height 45
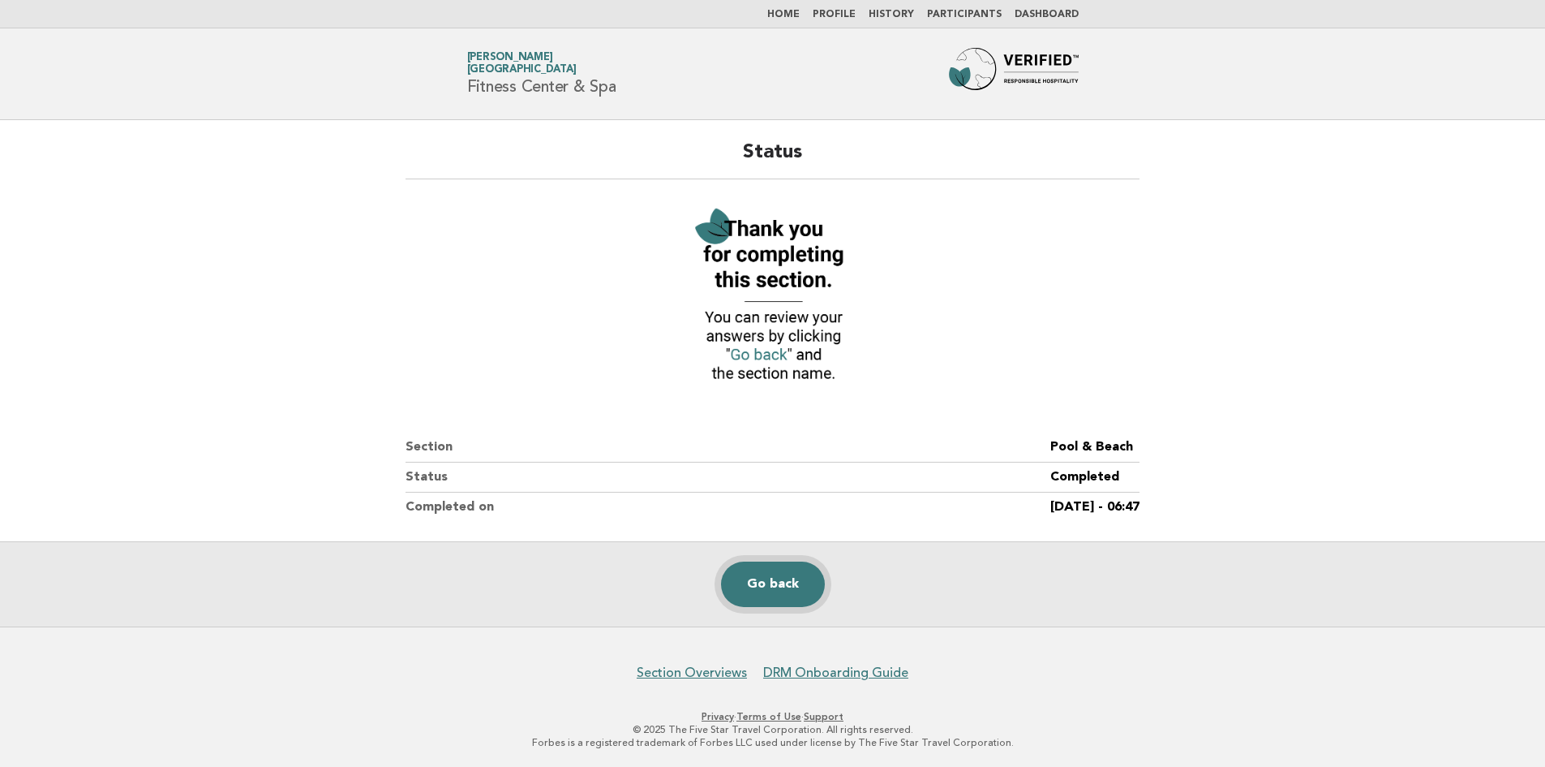
click at [786, 587] on link "Go back" at bounding box center [773, 583] width 104 height 45
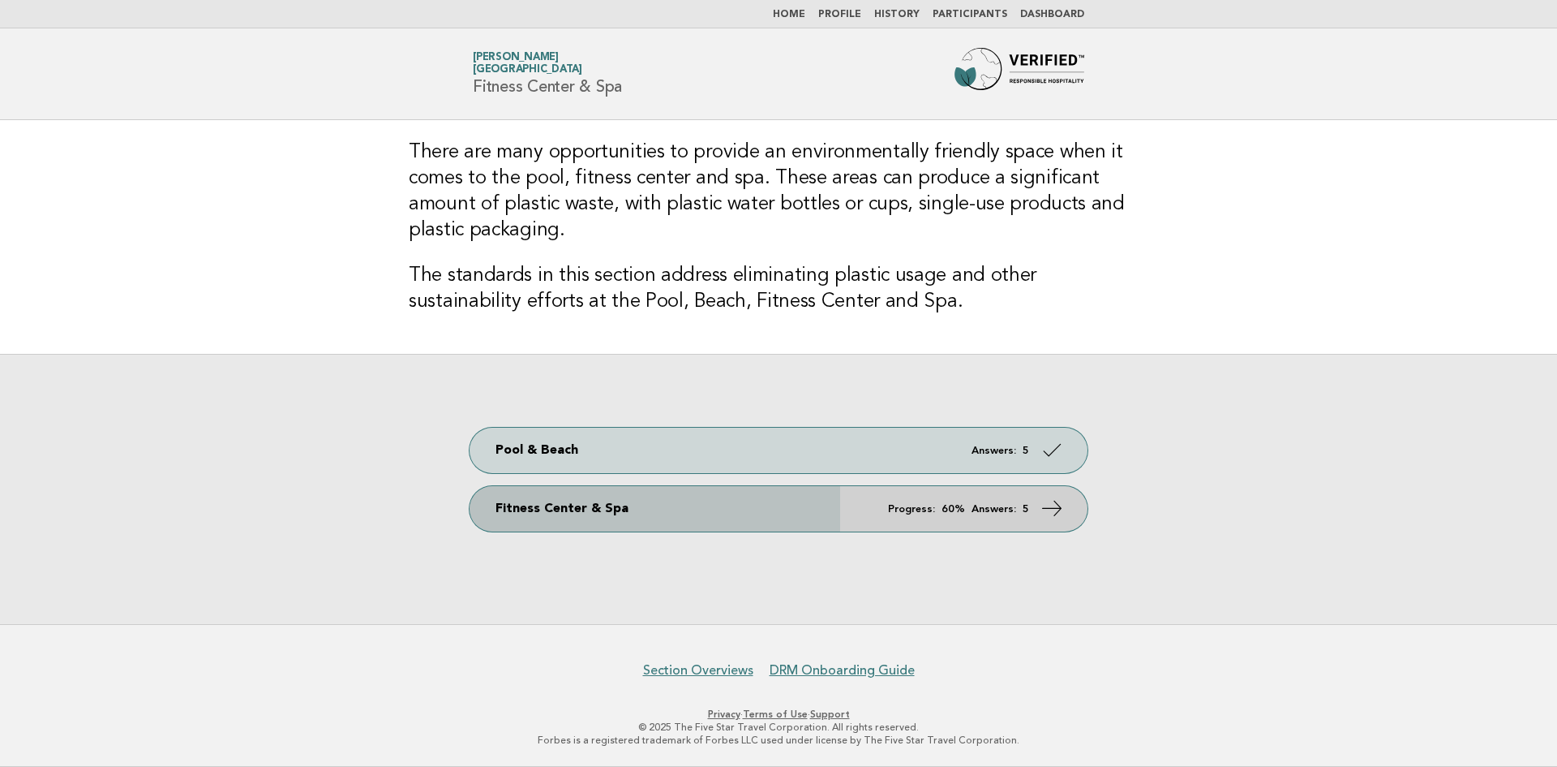
click at [1052, 512] on icon at bounding box center [1053, 508] width 24 height 24
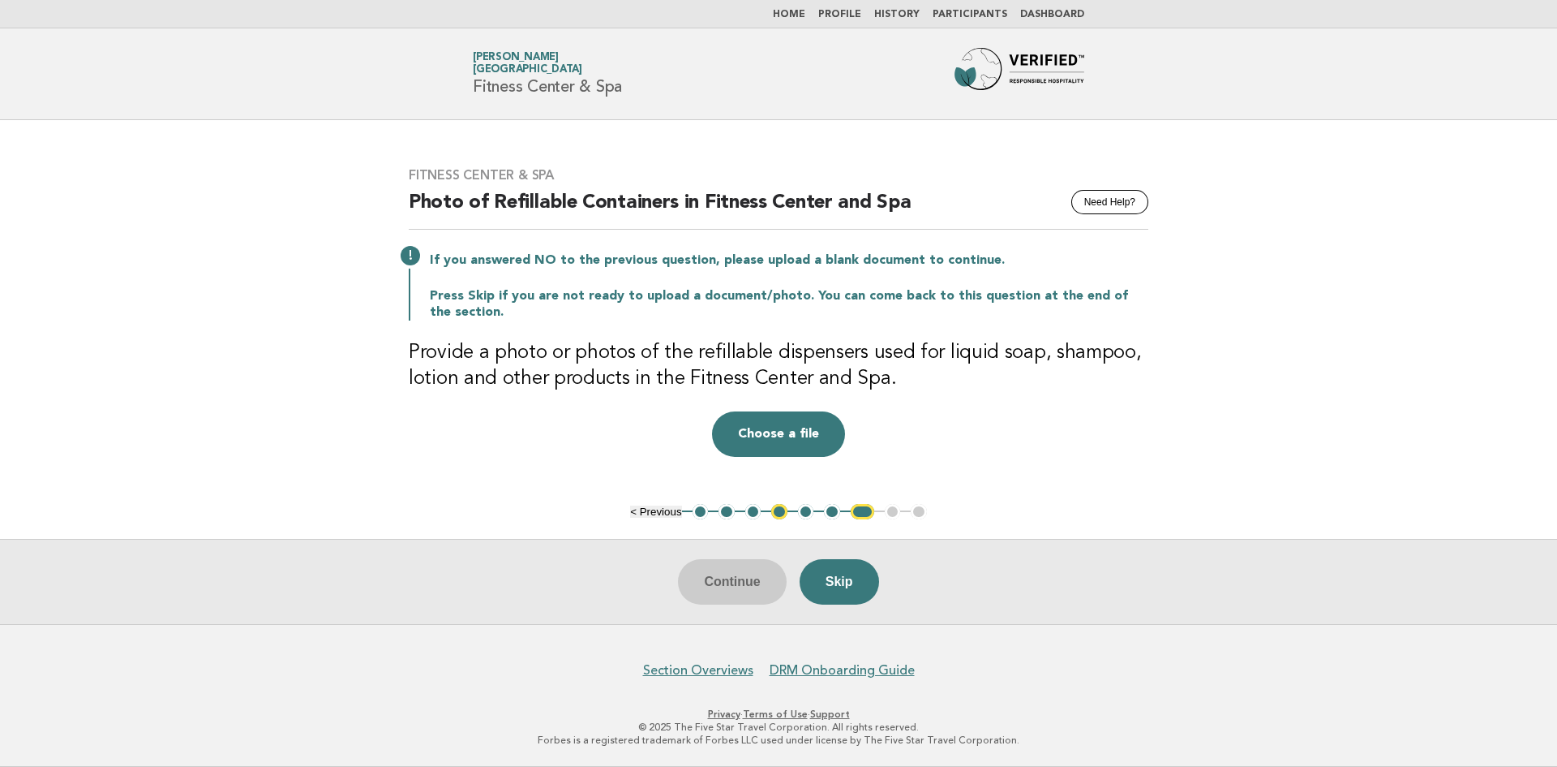
click at [702, 509] on button "1" at bounding box center [701, 512] width 16 height 16
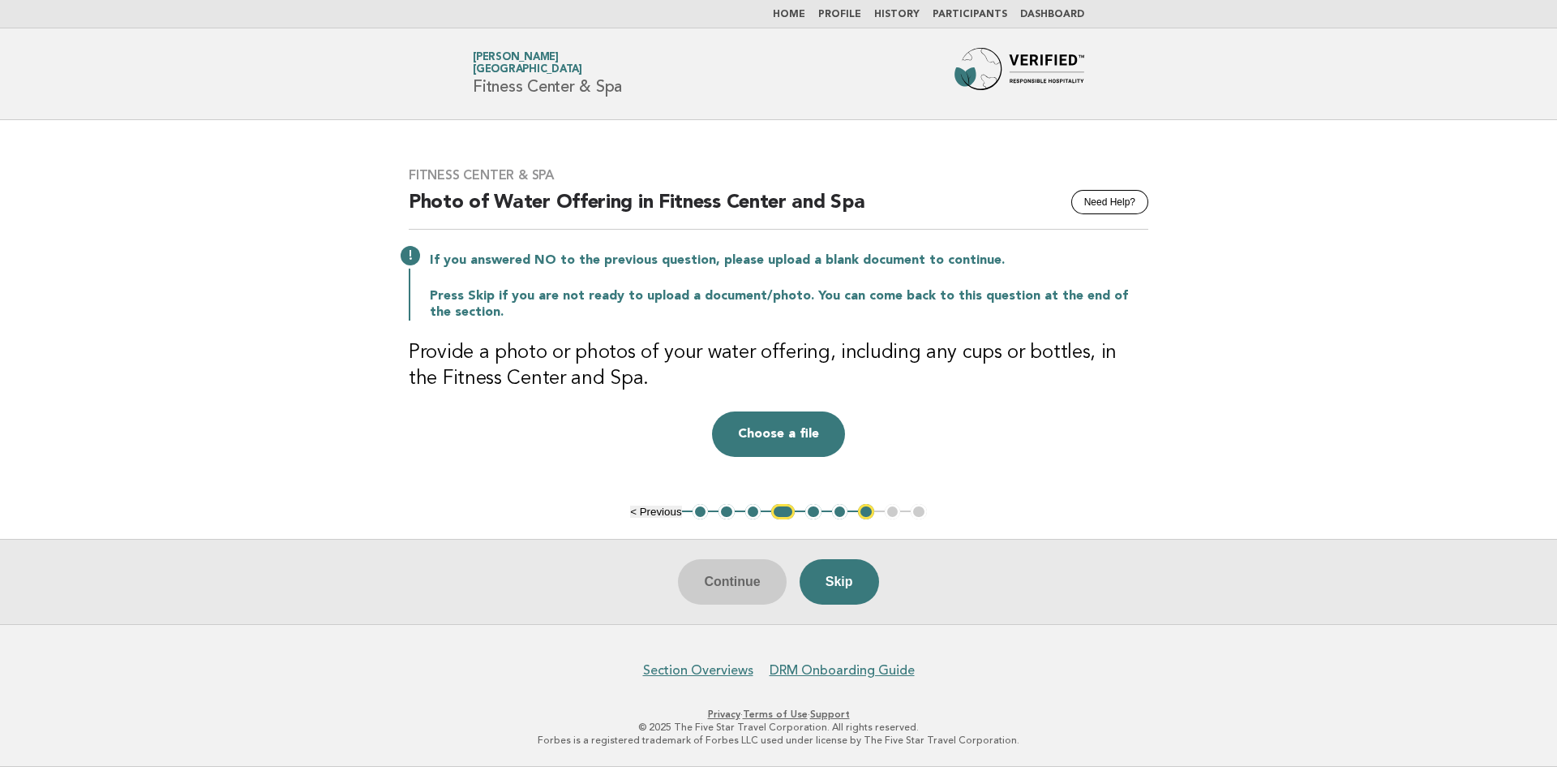
click at [812, 512] on button "5" at bounding box center [813, 512] width 16 height 16
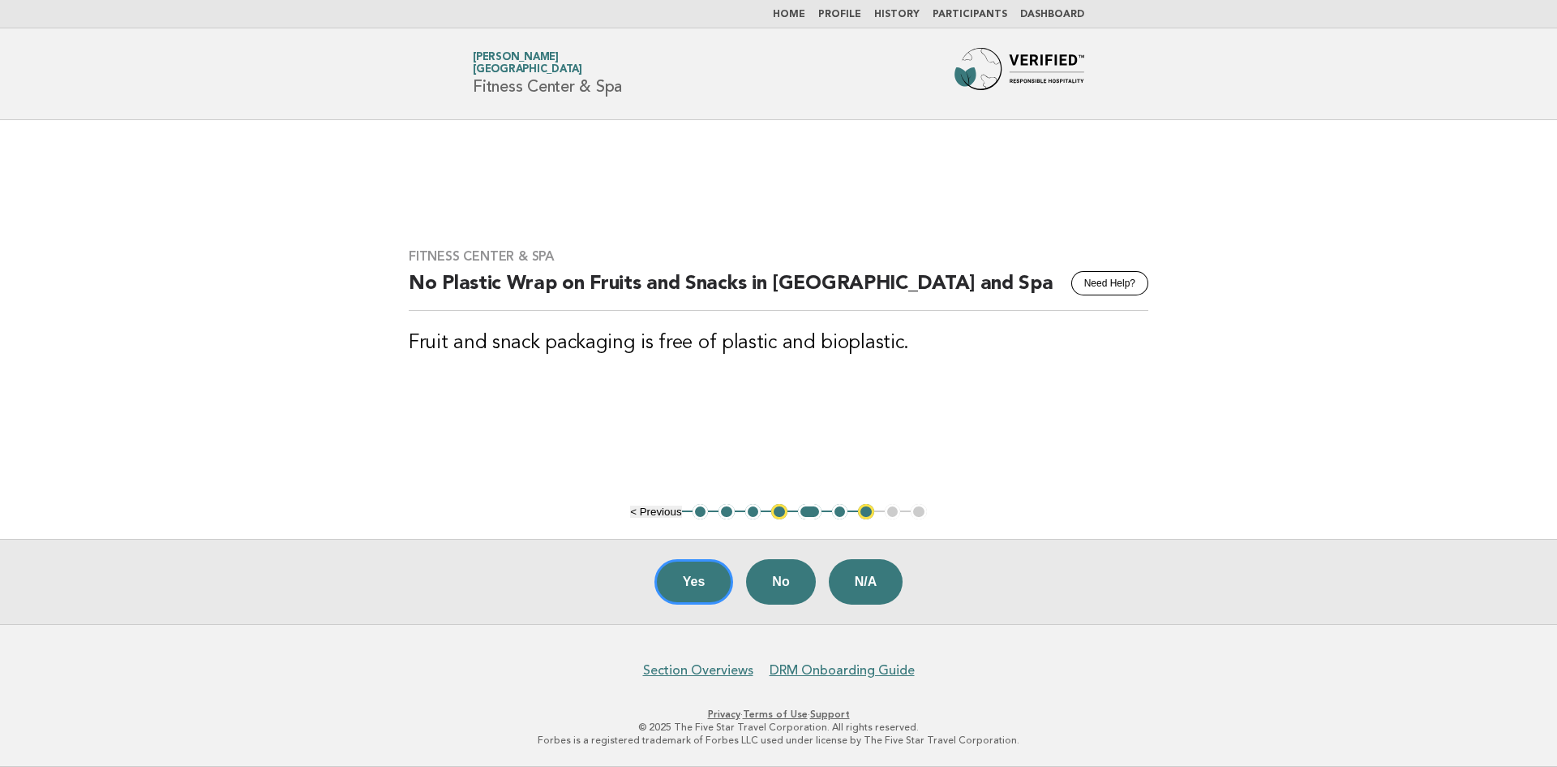
click at [842, 513] on button "6" at bounding box center [840, 512] width 16 height 16
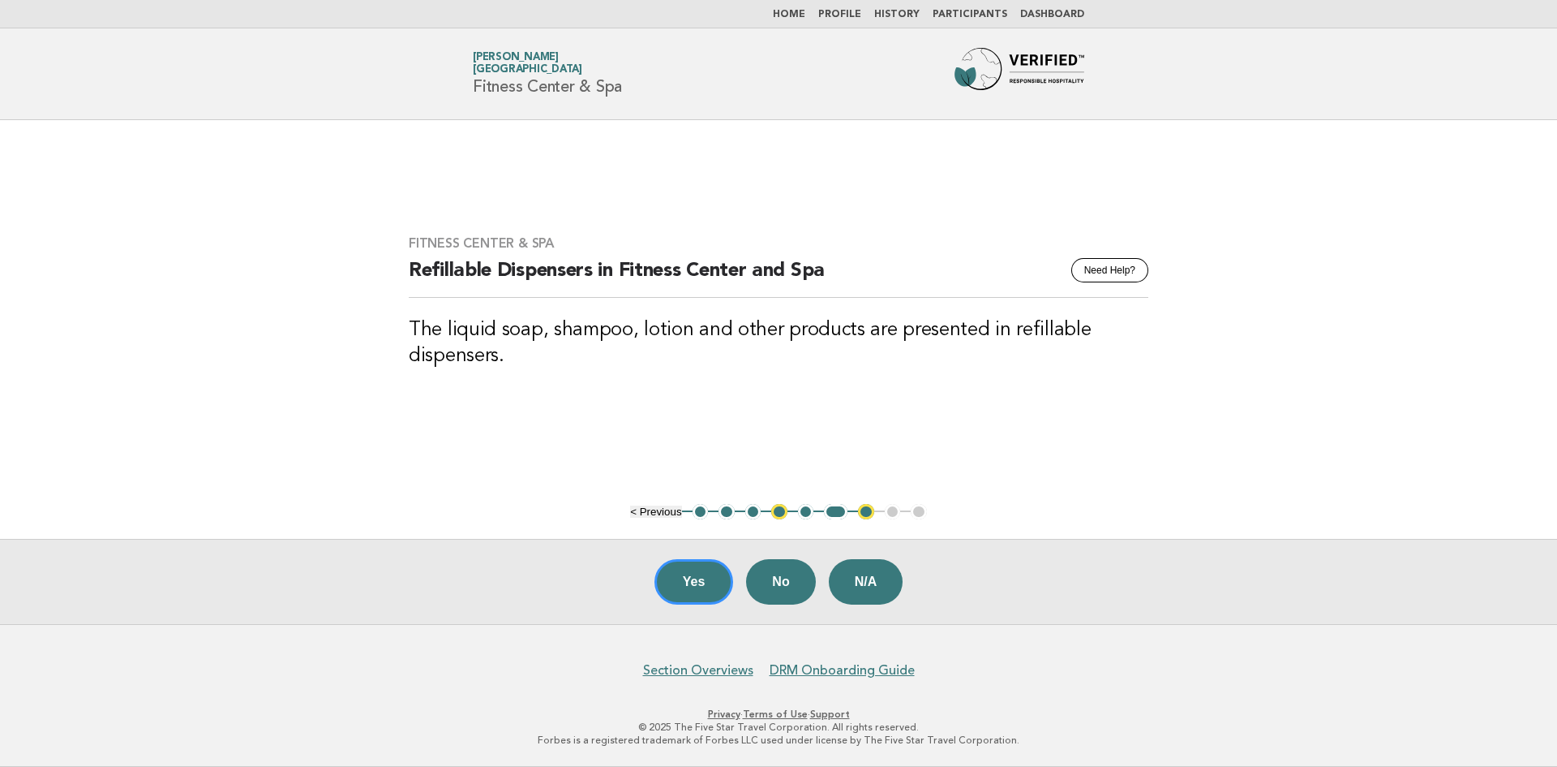
click at [868, 510] on button "7" at bounding box center [866, 512] width 16 height 16
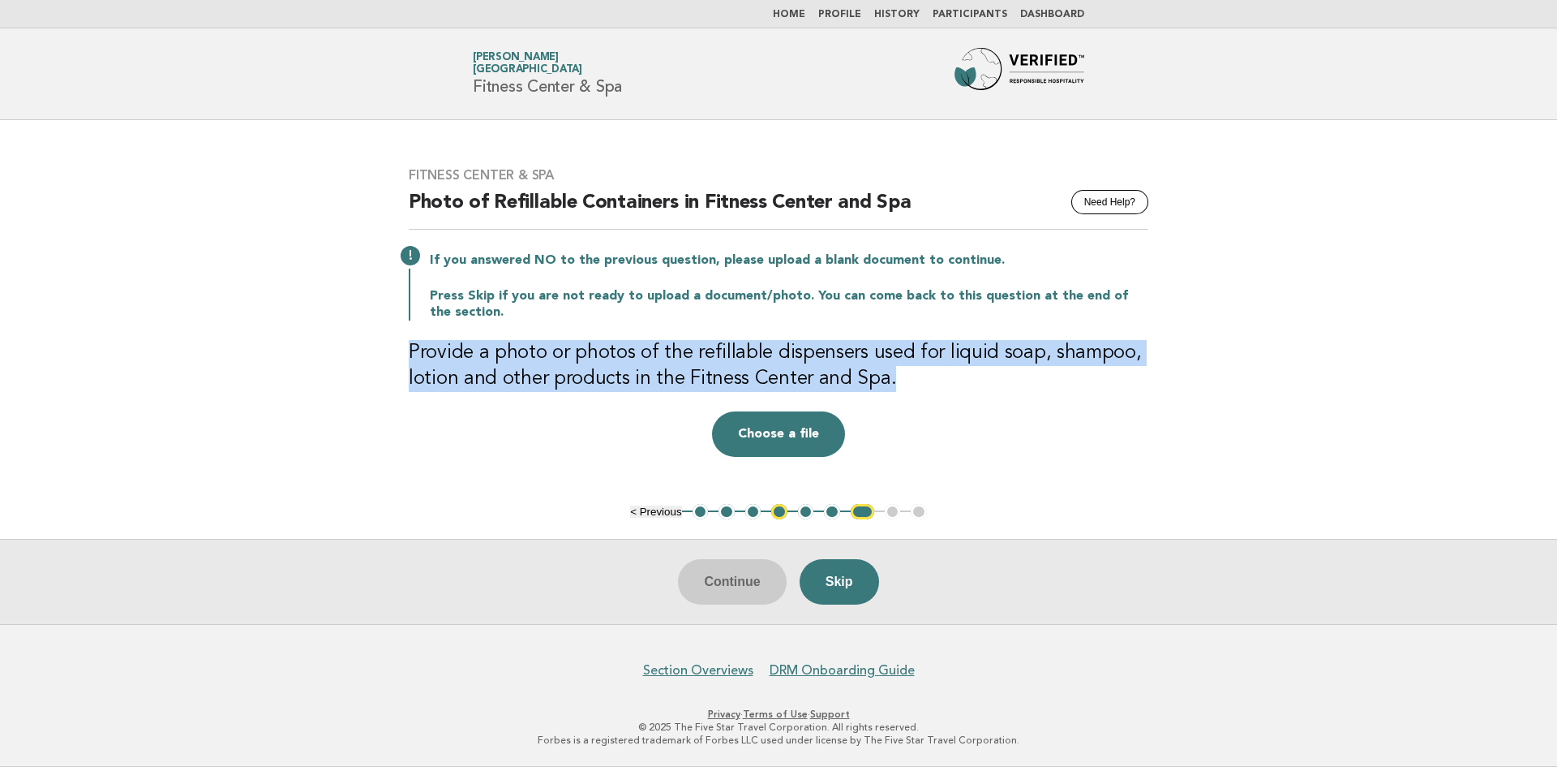
drag, startPoint x: 411, startPoint y: 346, endPoint x: 891, endPoint y: 378, distance: 480.4
click at [891, 378] on h3 "Provide a photo or photos of the refillable dispensers used for liquid soap, sh…" at bounding box center [779, 366] width 740 height 52
copy h3 "Provide a photo or photos of the refillable dispensers used for liquid soap, sh…"
click at [781, 434] on button "Choose a file" at bounding box center [778, 433] width 133 height 45
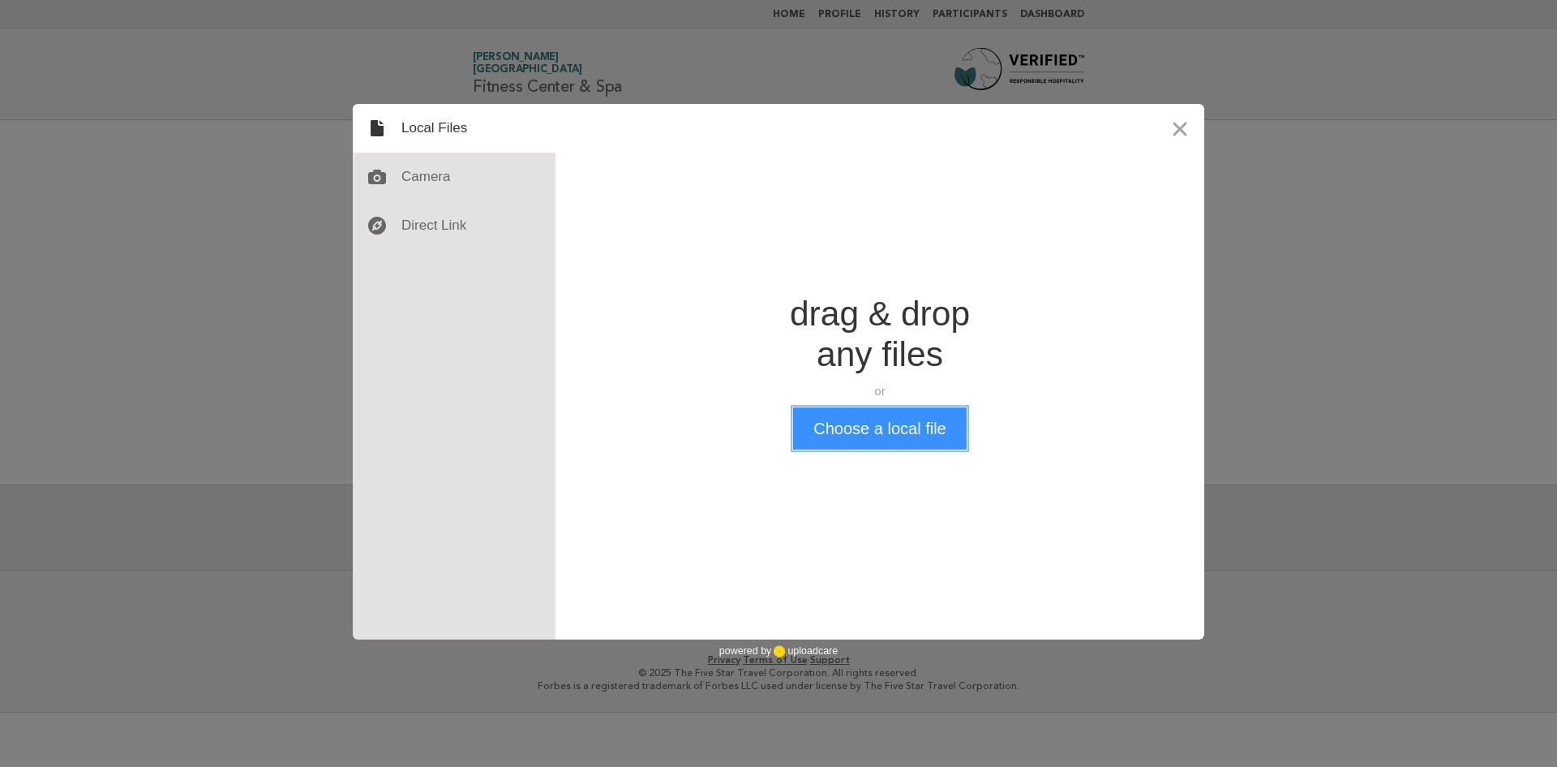
click at [894, 431] on button "Choose a local file" at bounding box center [879, 428] width 173 height 42
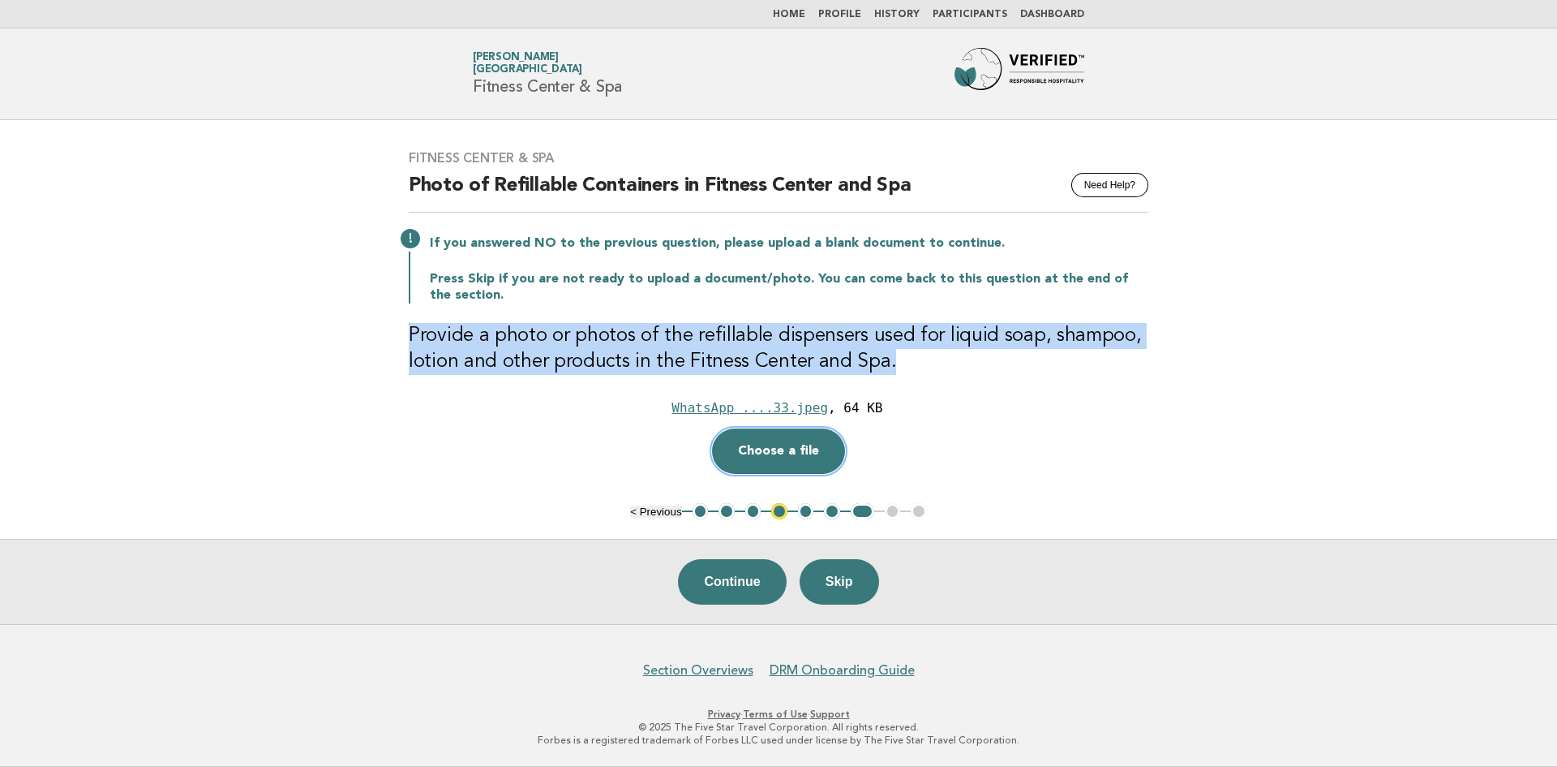
click at [776, 455] on button "Choose a file" at bounding box center [778, 450] width 133 height 45
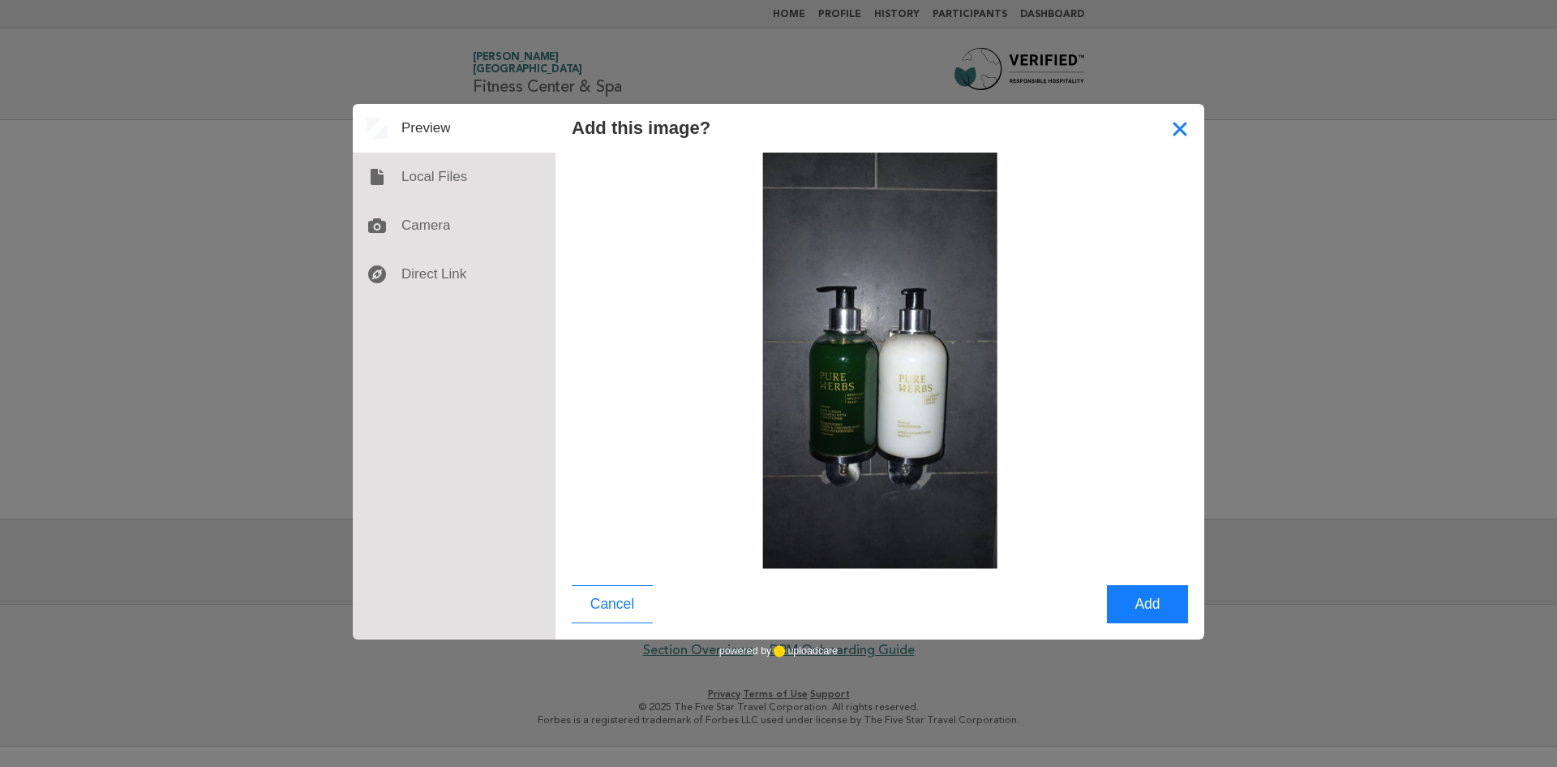
click at [1169, 138] on button "Close" at bounding box center [1180, 128] width 49 height 49
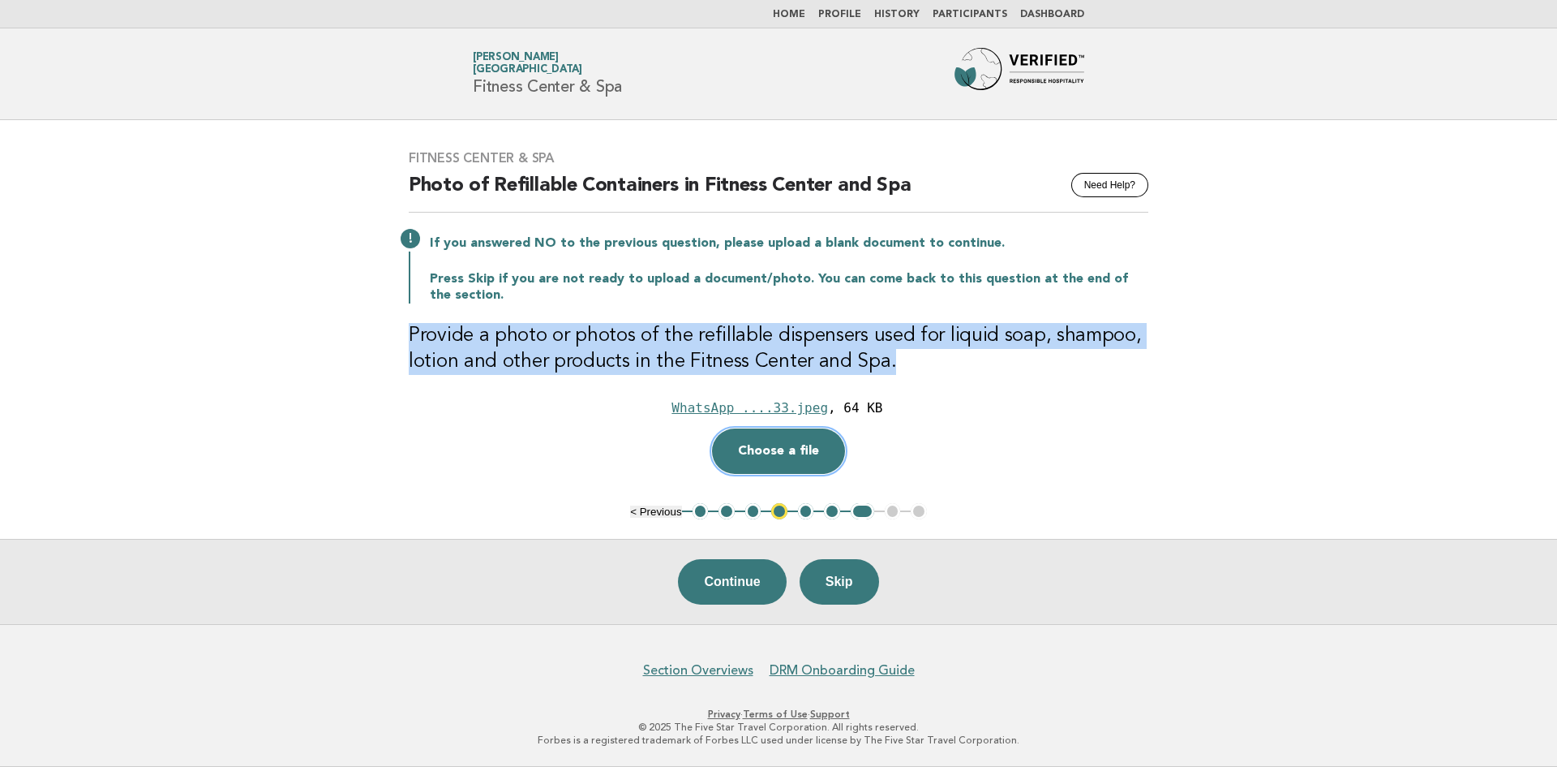
click at [764, 444] on button "Choose a file" at bounding box center [778, 450] width 133 height 45
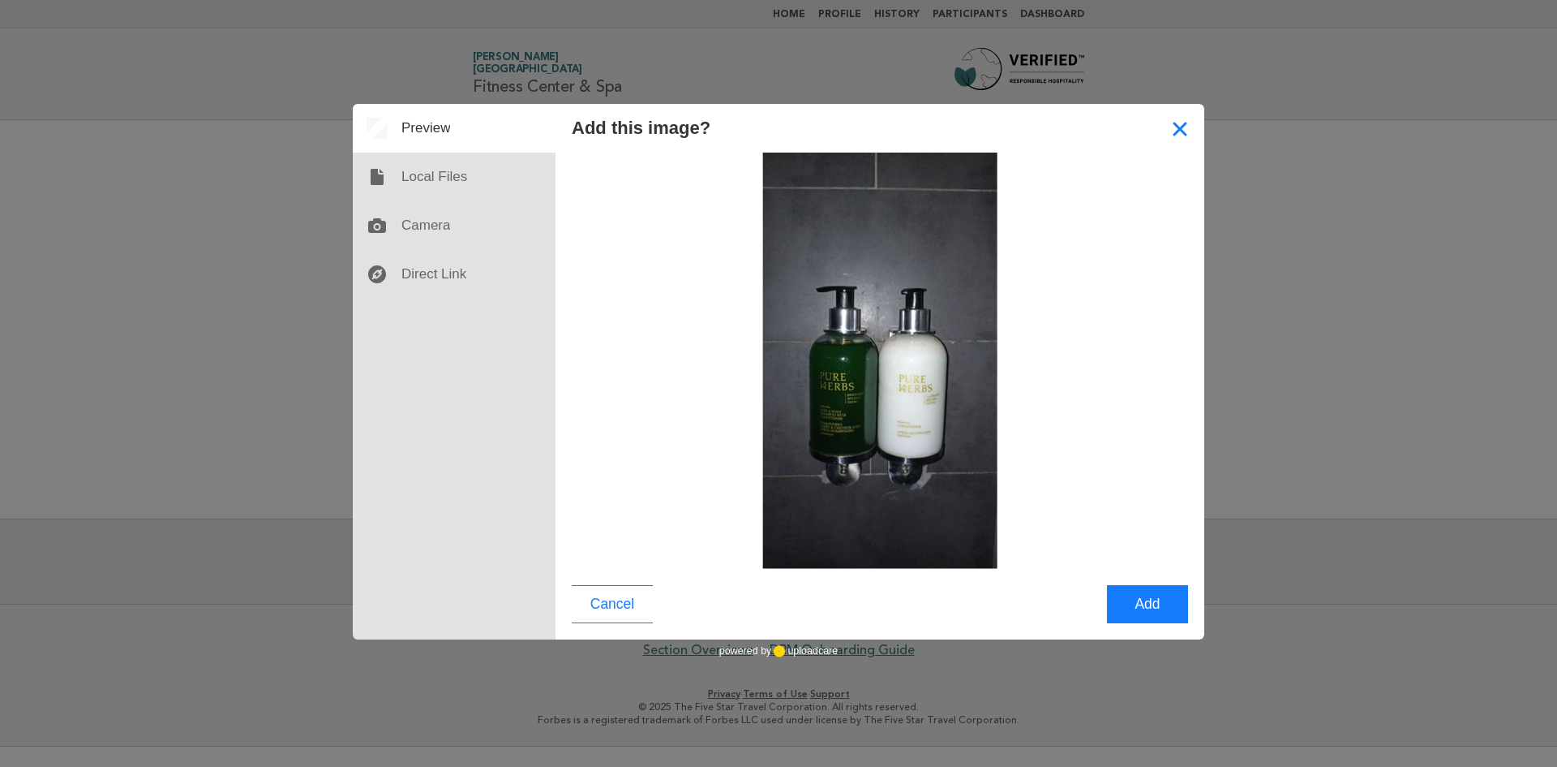
click at [1193, 129] on button "Close" at bounding box center [1180, 128] width 49 height 49
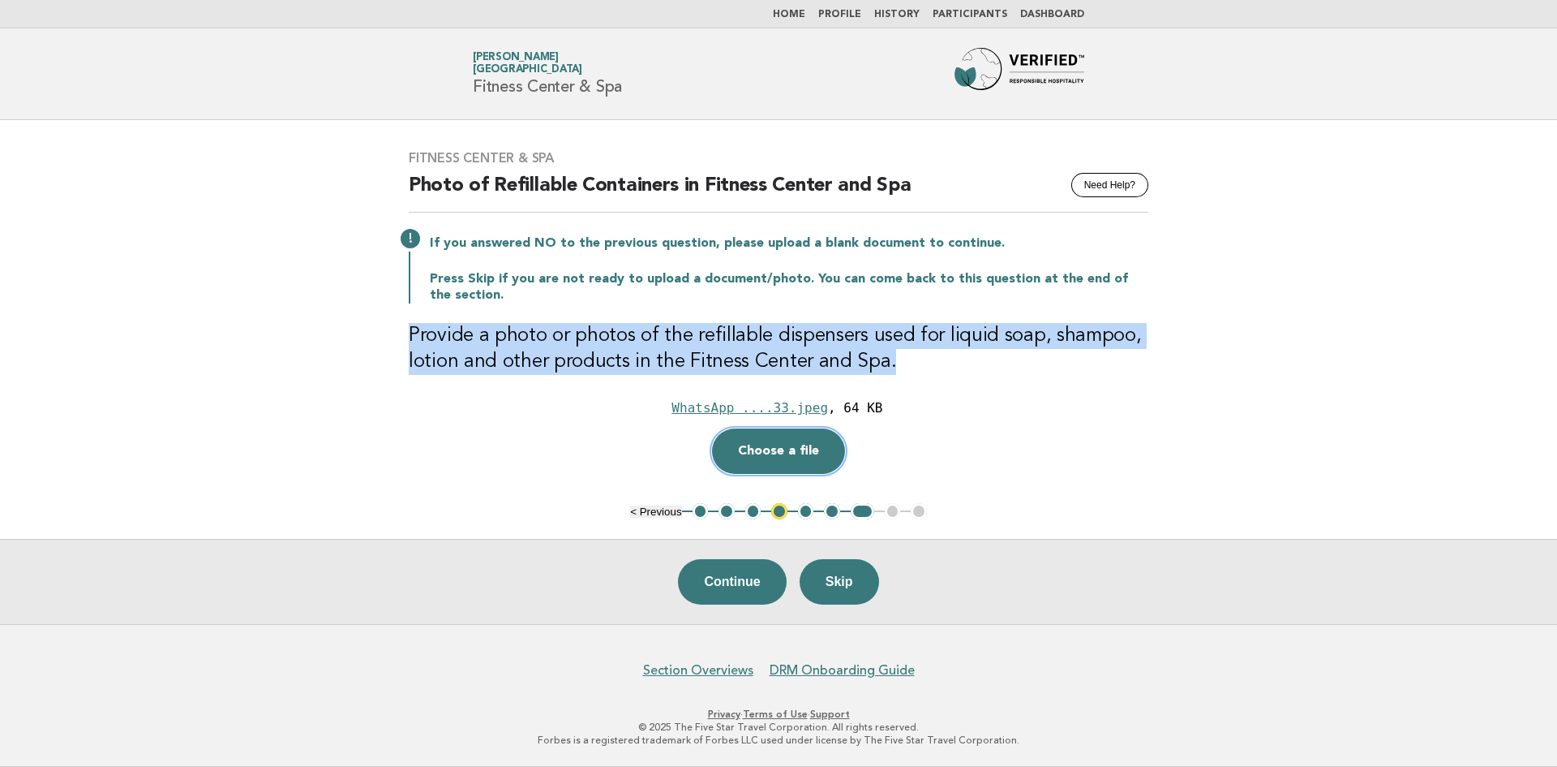
click at [791, 453] on button "Choose a file" at bounding box center [778, 450] width 133 height 45
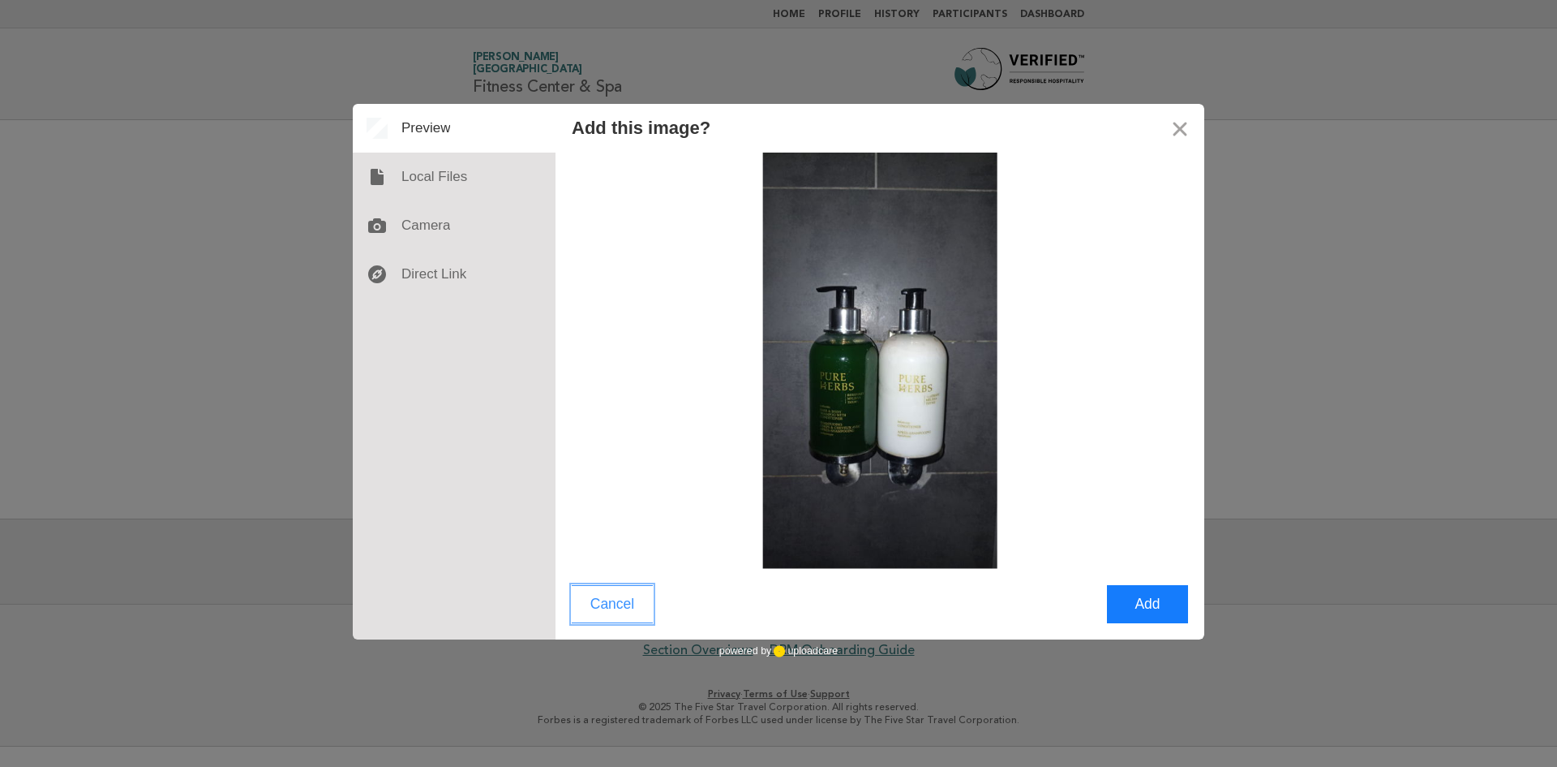
click at [609, 596] on button "Cancel" at bounding box center [612, 604] width 81 height 38
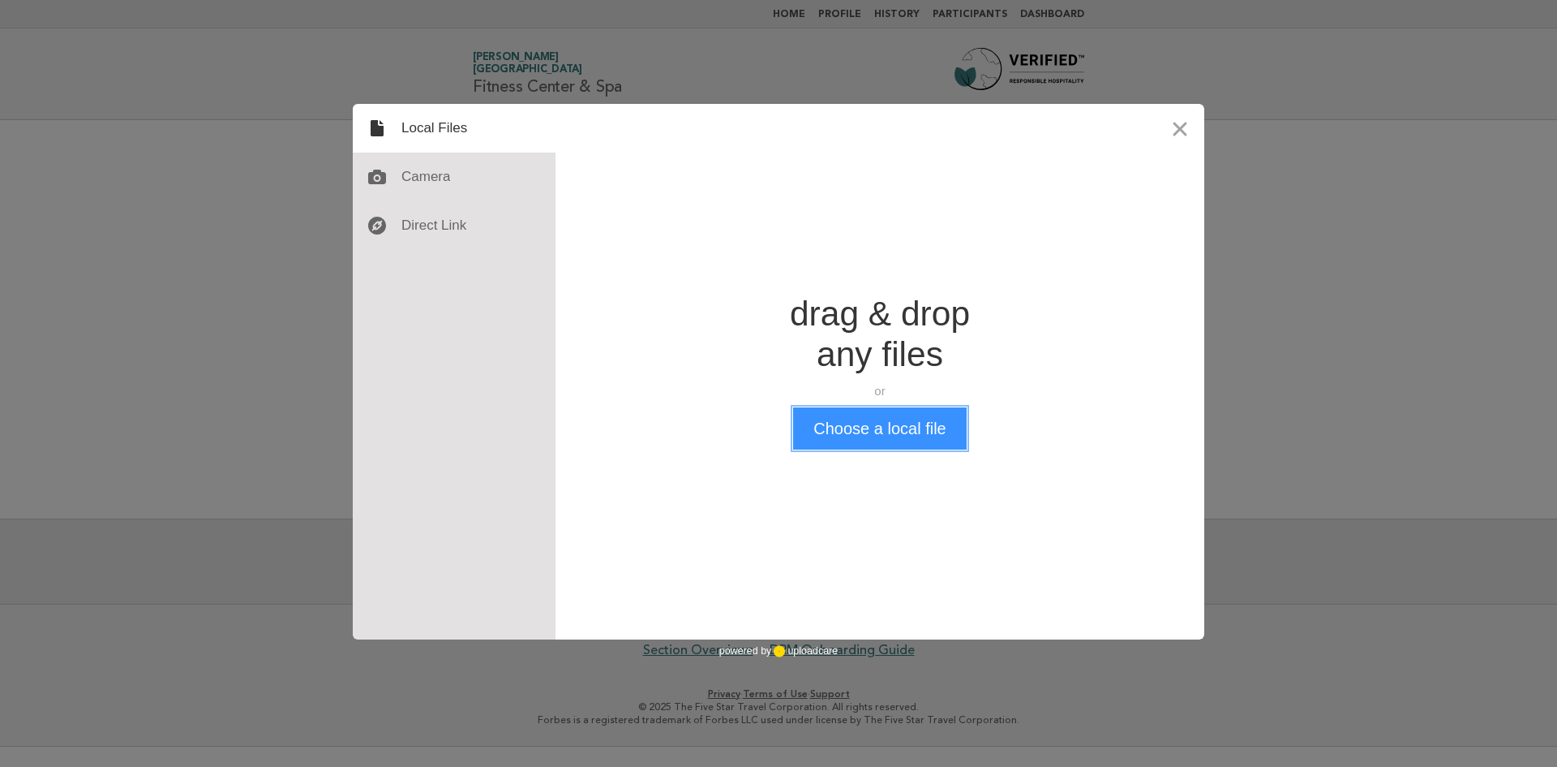
click at [895, 438] on button "Choose a local file" at bounding box center [879, 428] width 173 height 42
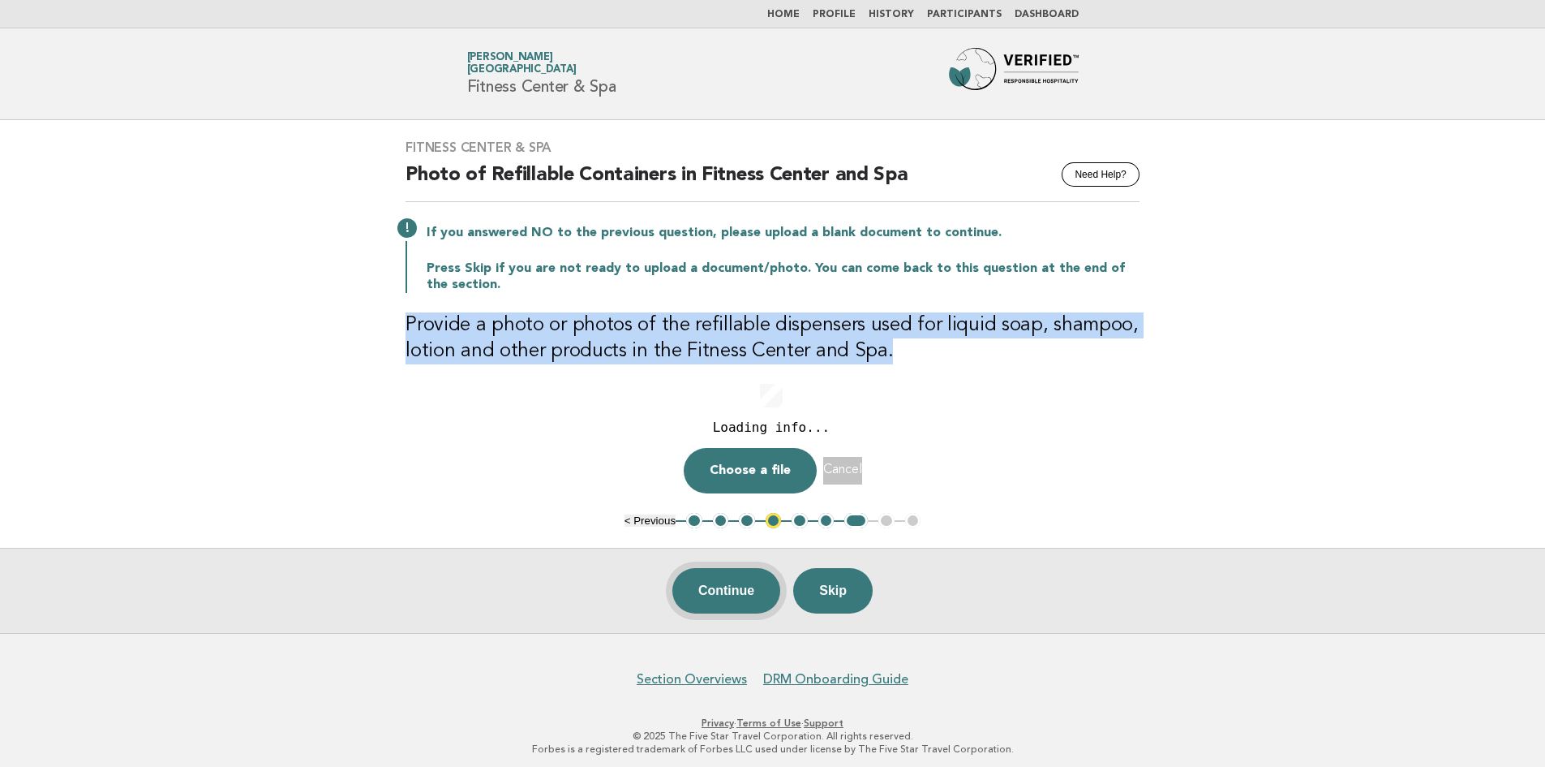
click at [753, 594] on button "Continue" at bounding box center [726, 590] width 108 height 45
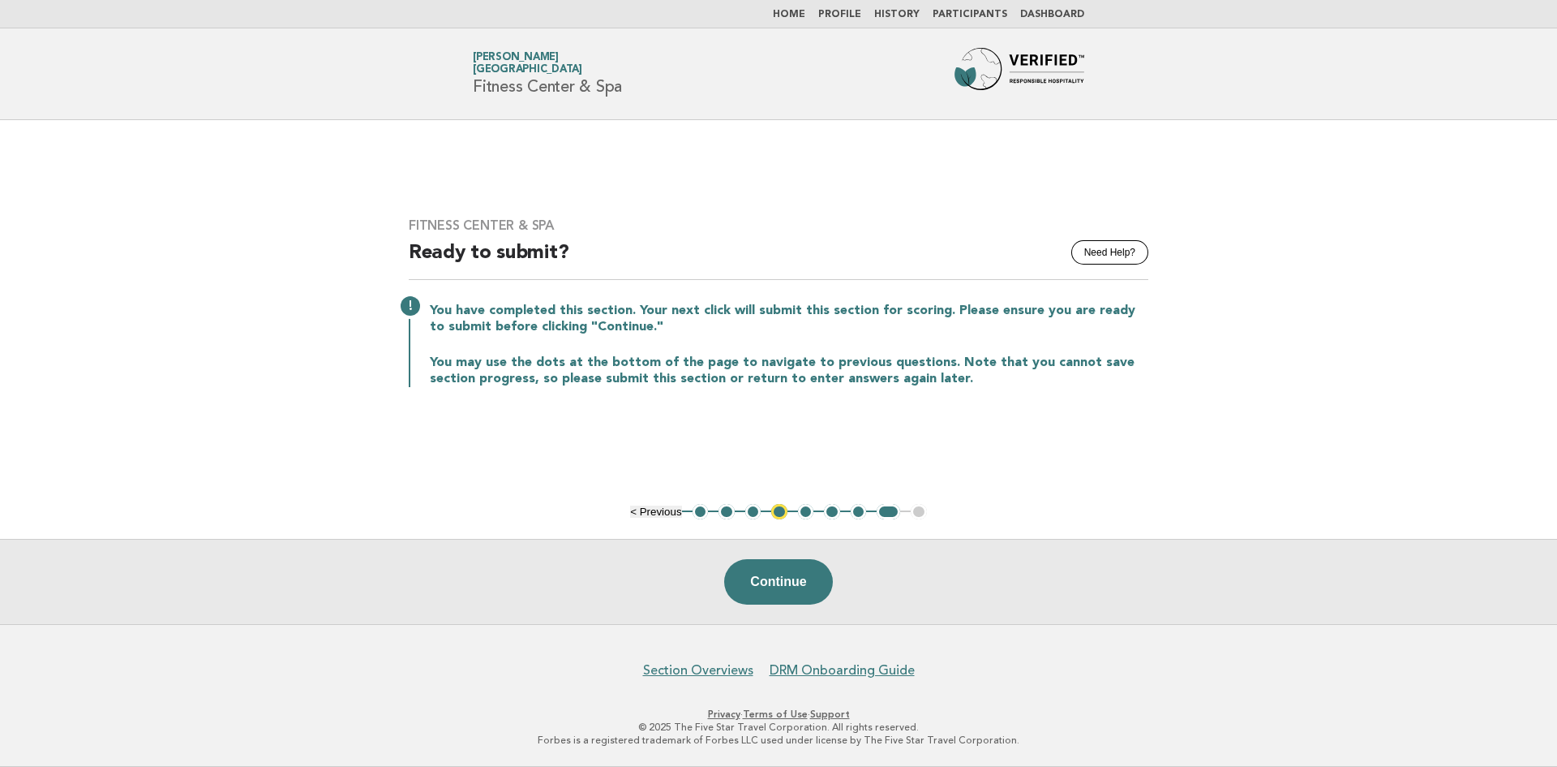
click at [784, 513] on button "4" at bounding box center [779, 512] width 16 height 16
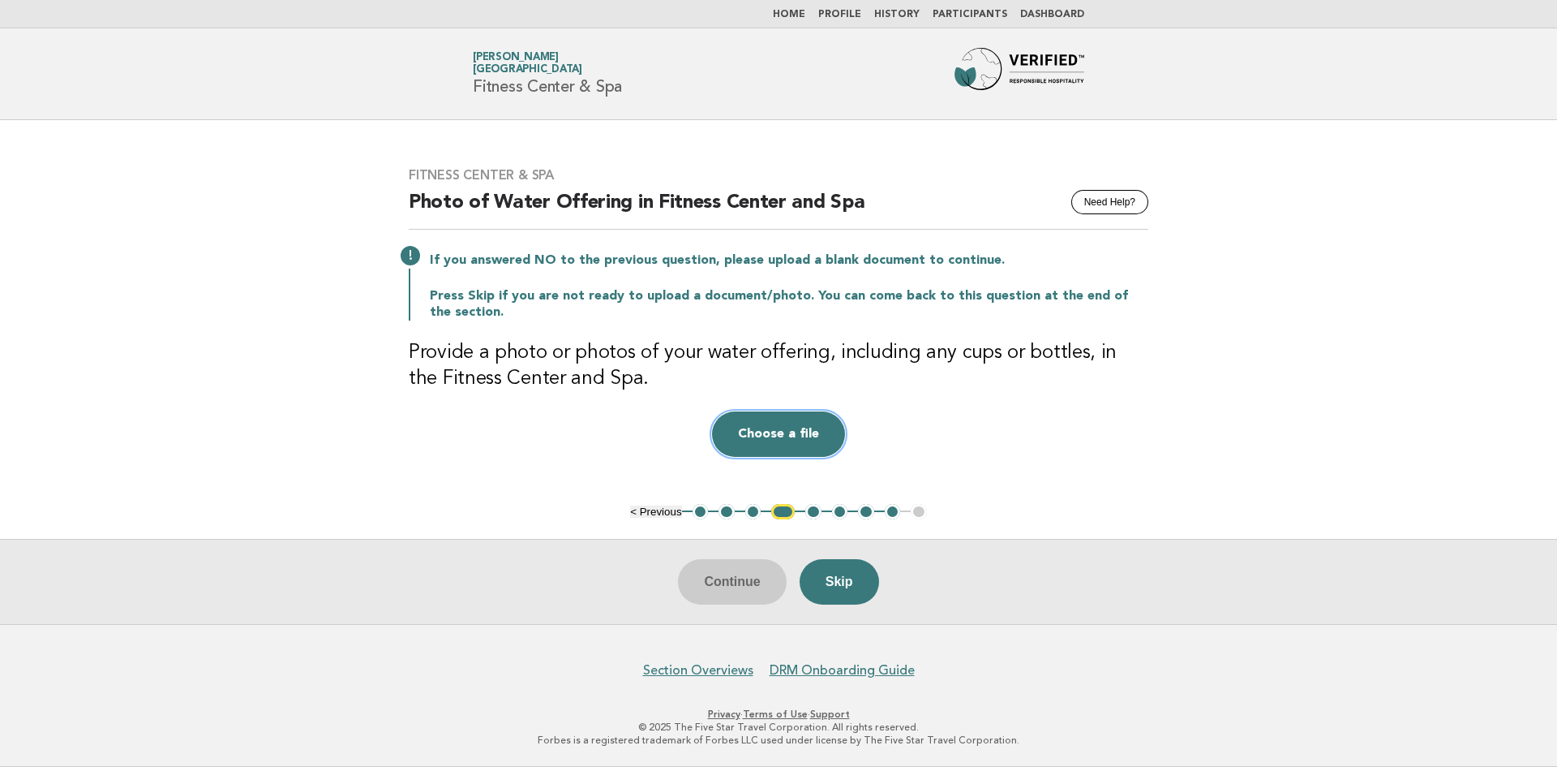
click at [783, 436] on button "Choose a file" at bounding box center [778, 433] width 133 height 45
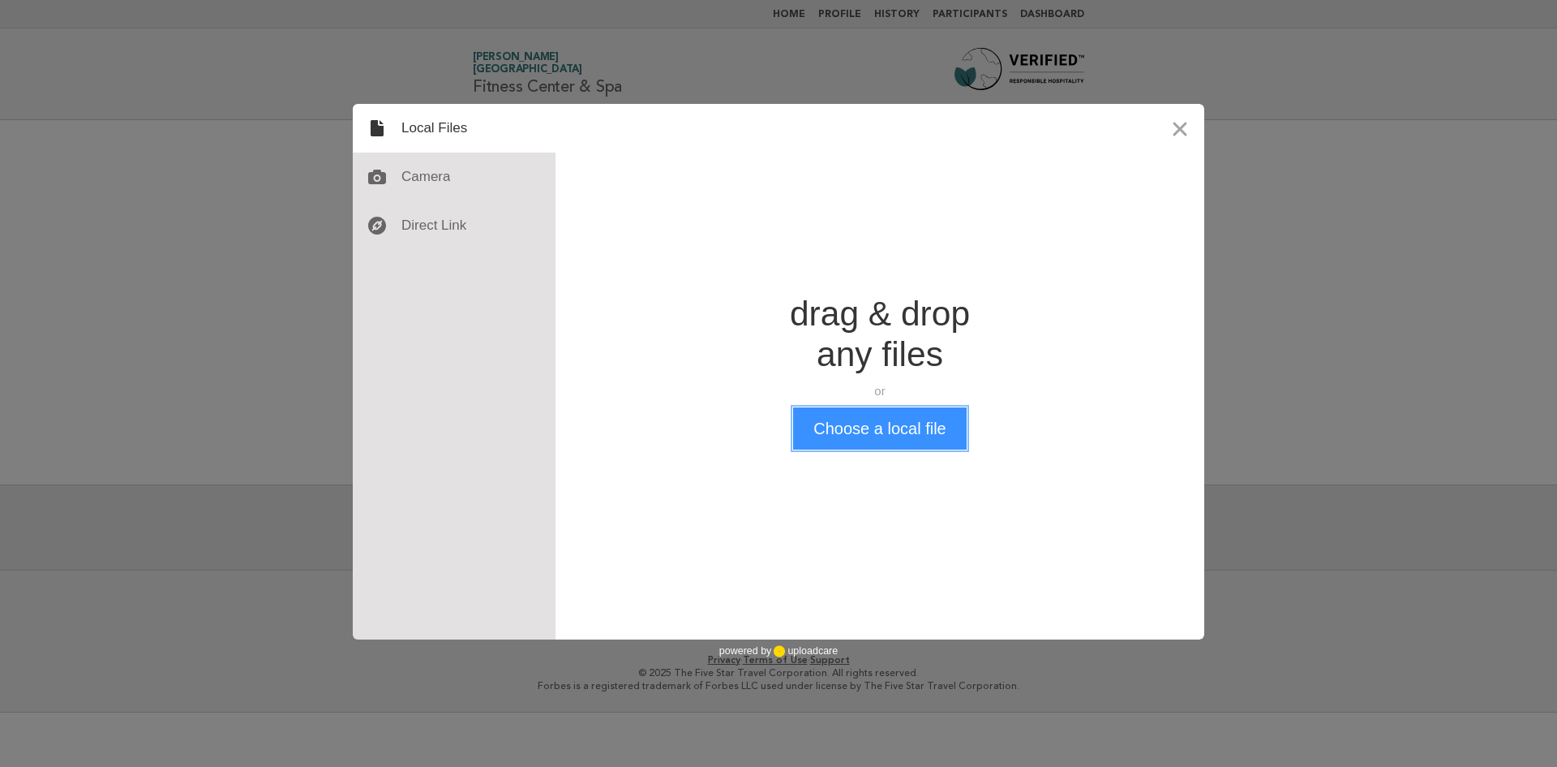
click at [873, 447] on button "Choose a local file" at bounding box center [879, 428] width 173 height 42
click at [899, 430] on button "Choose a local file" at bounding box center [879, 428] width 173 height 42
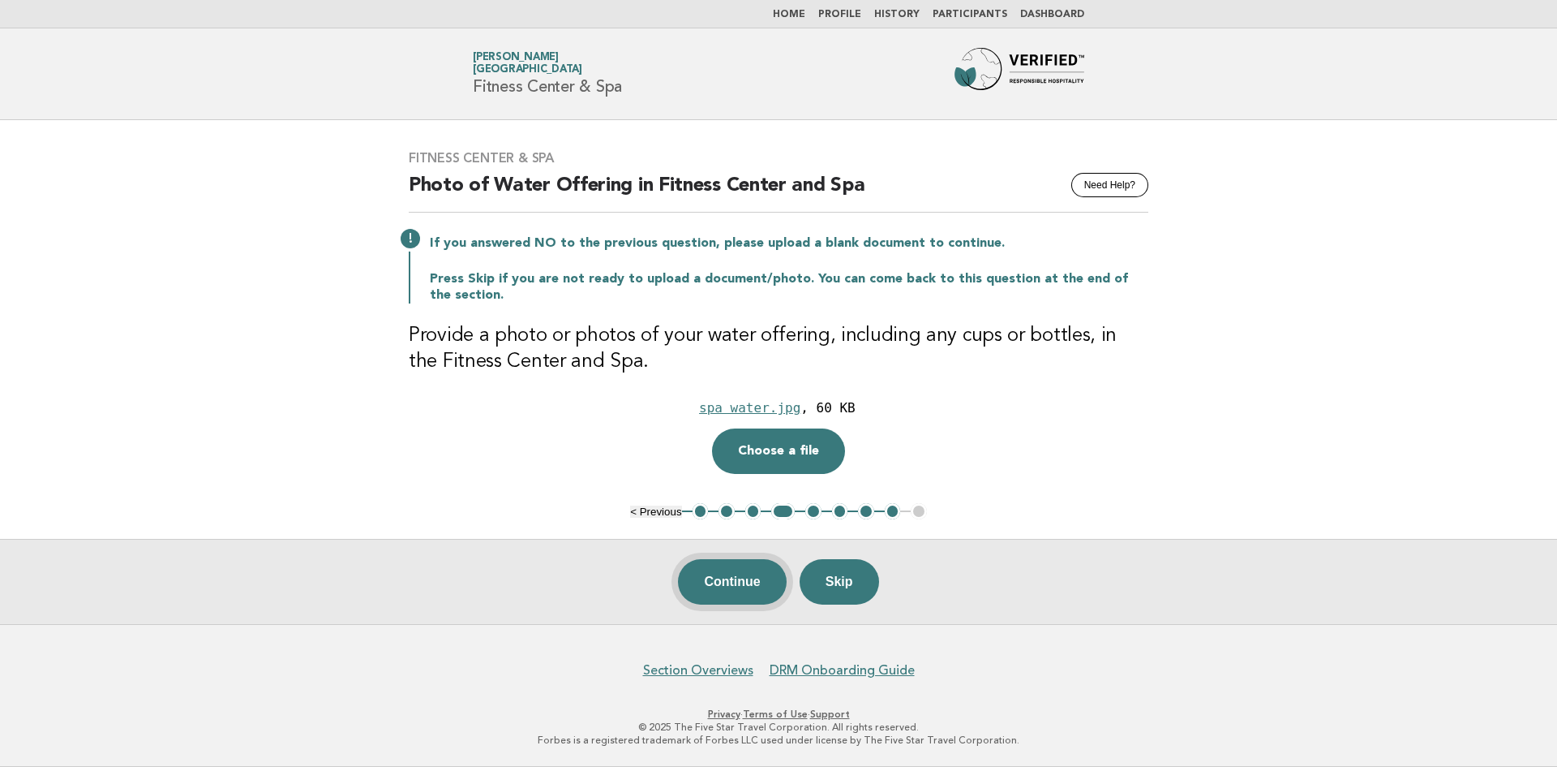
click at [745, 582] on button "Continue" at bounding box center [732, 581] width 108 height 45
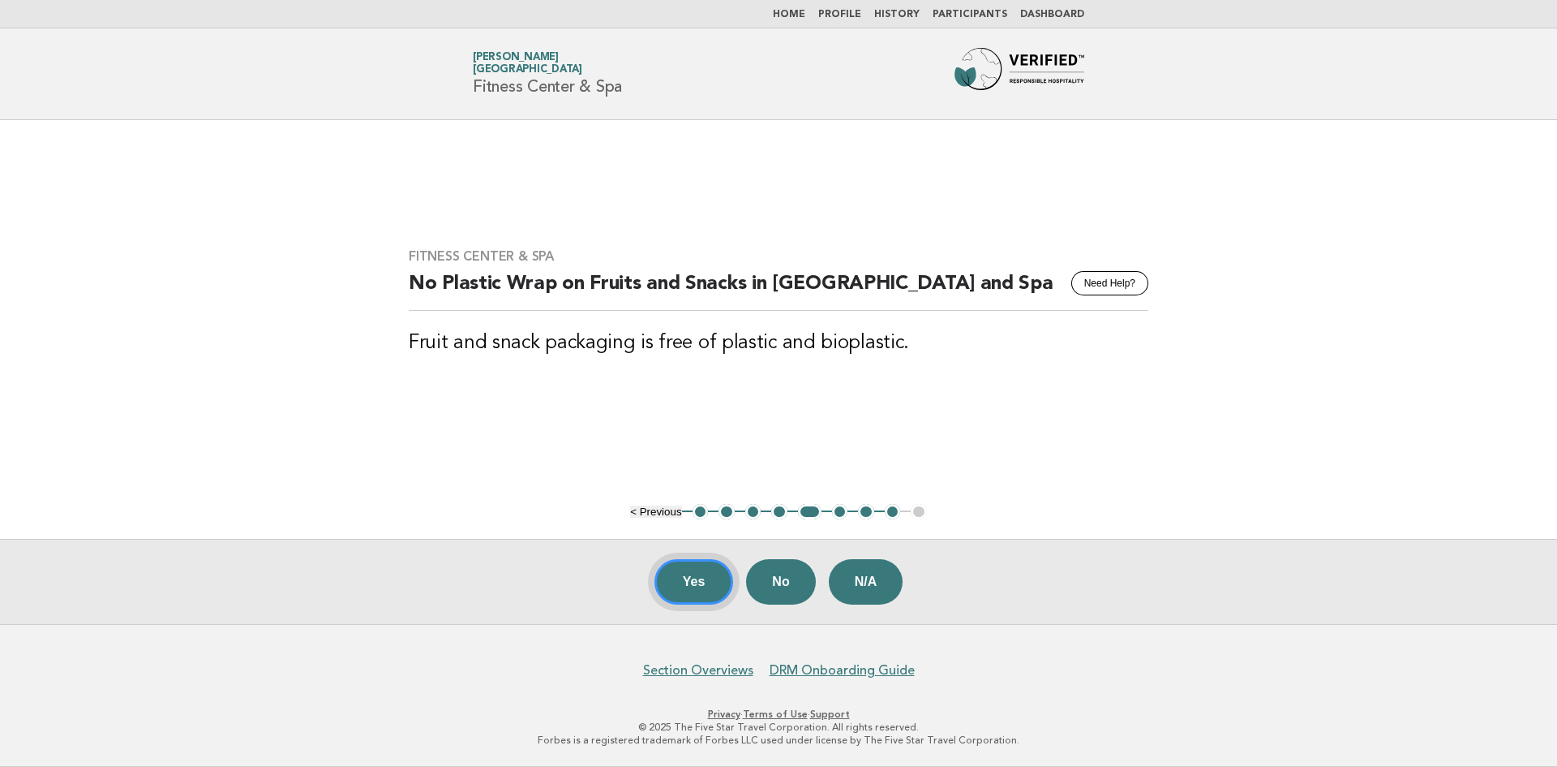
click at [689, 580] on button "Yes" at bounding box center [694, 581] width 79 height 45
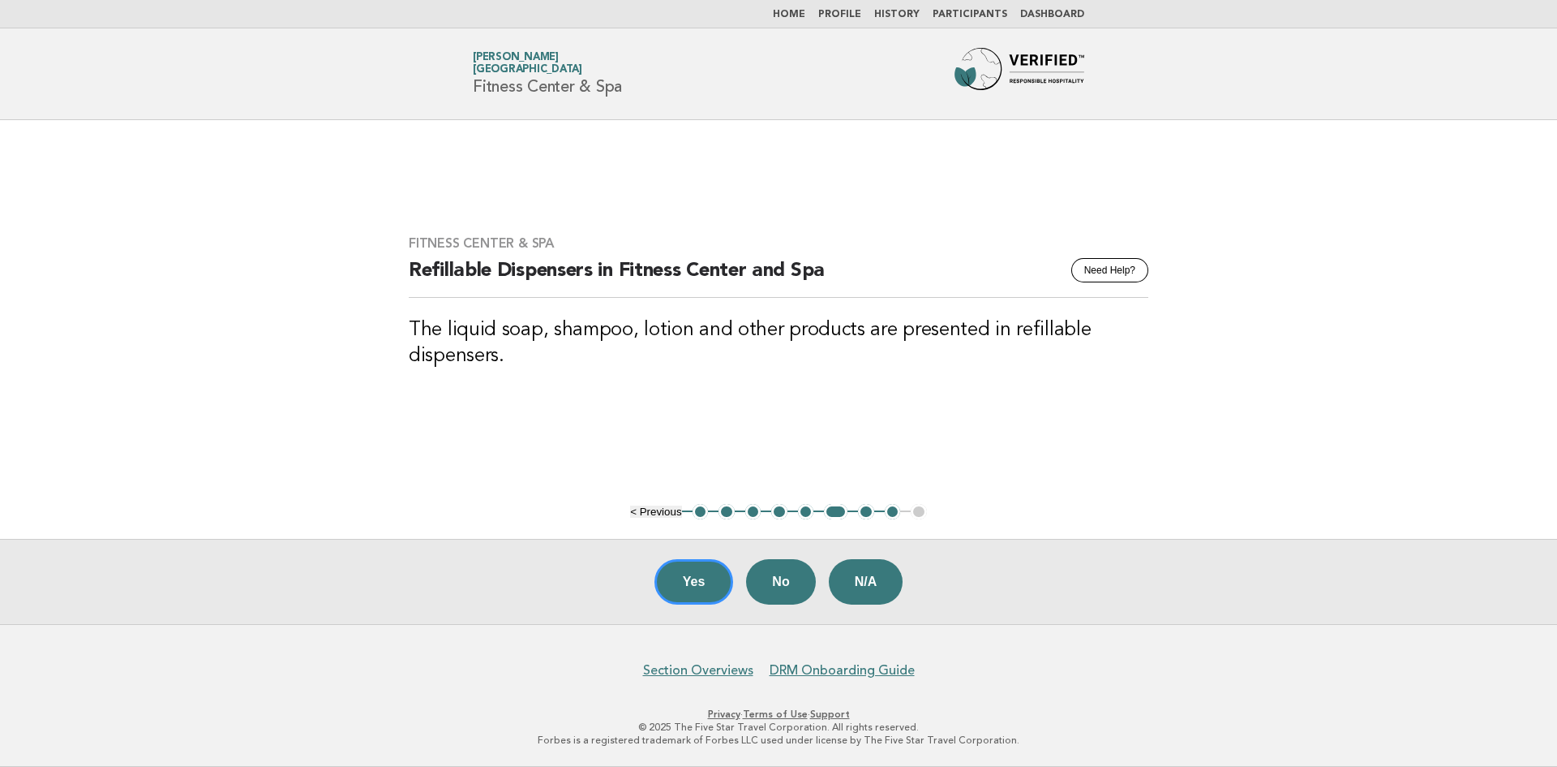
click at [868, 512] on button "7" at bounding box center [866, 512] width 16 height 16
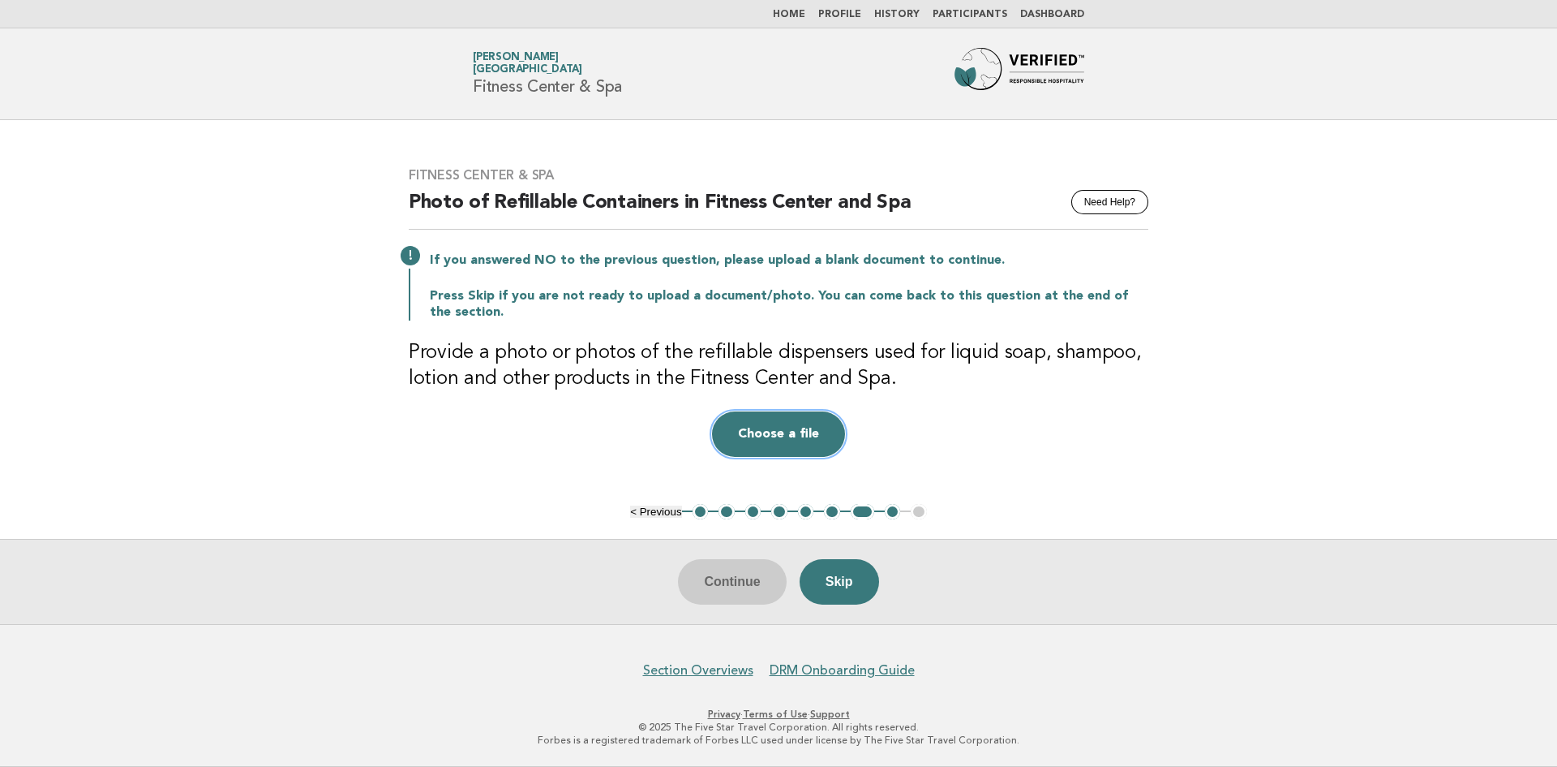
click at [775, 433] on button "Choose a file" at bounding box center [778, 433] width 133 height 45
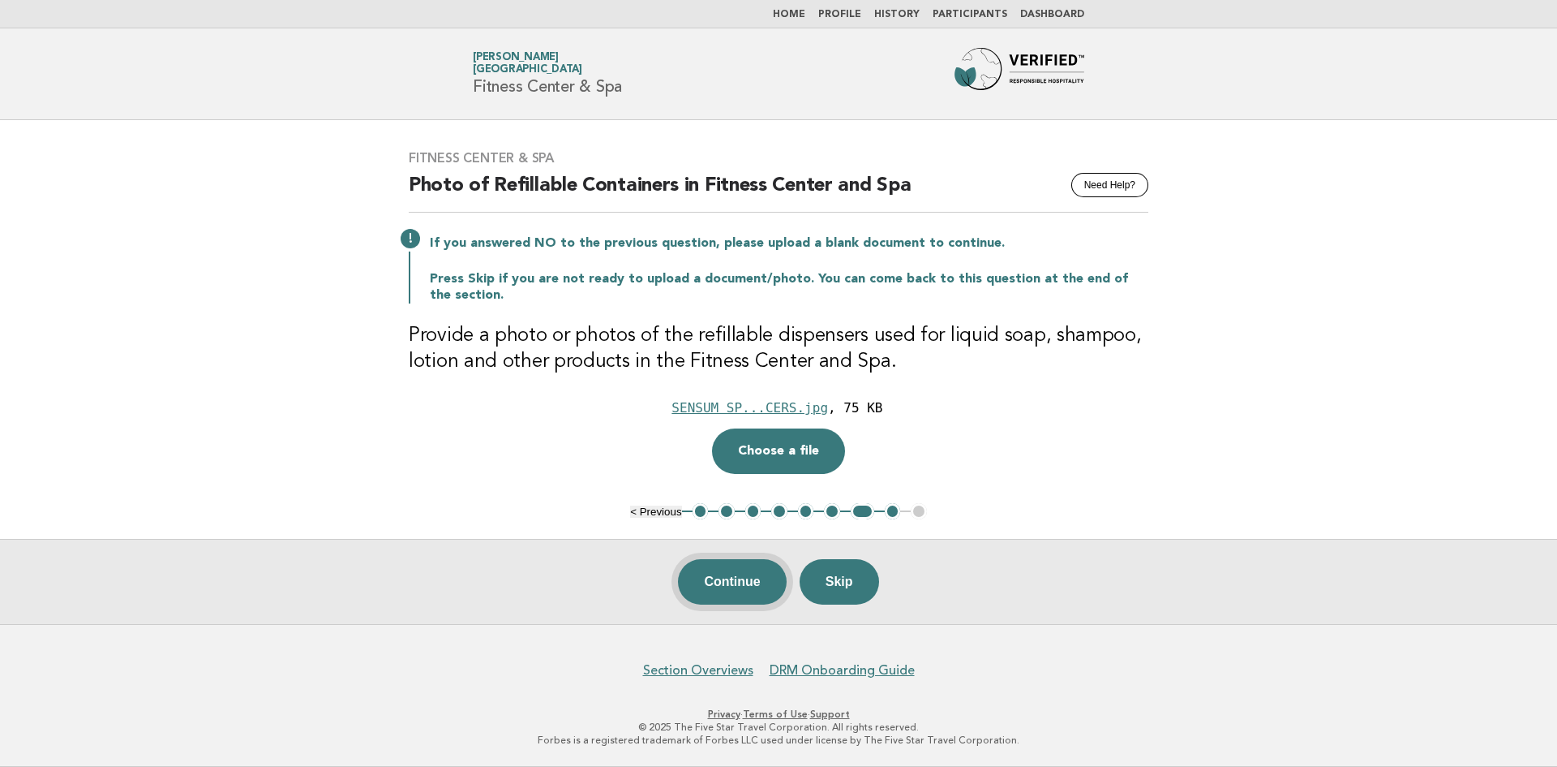
click at [739, 577] on button "Continue" at bounding box center [732, 581] width 108 height 45
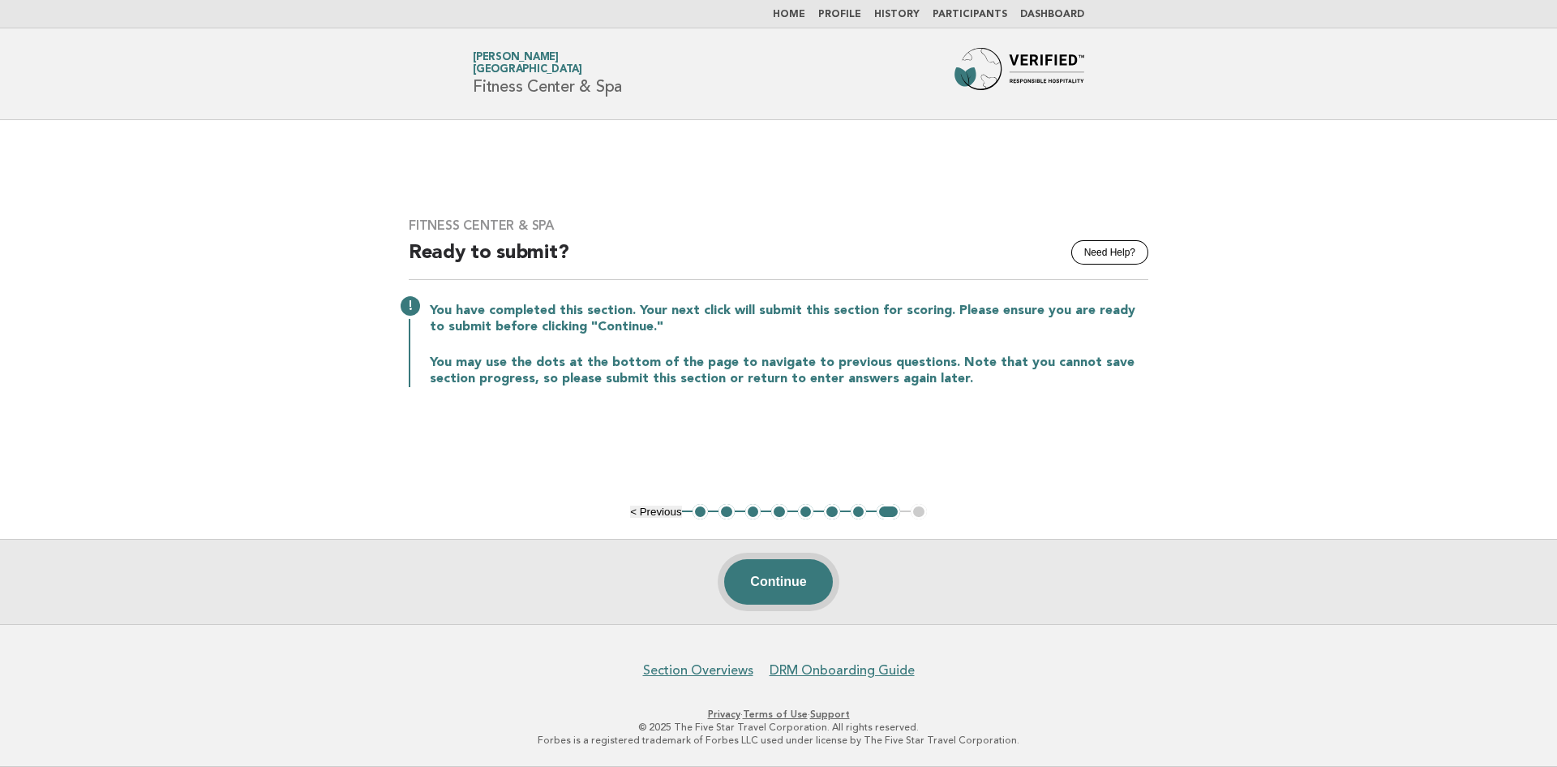
click at [778, 578] on button "Continue" at bounding box center [778, 581] width 108 height 45
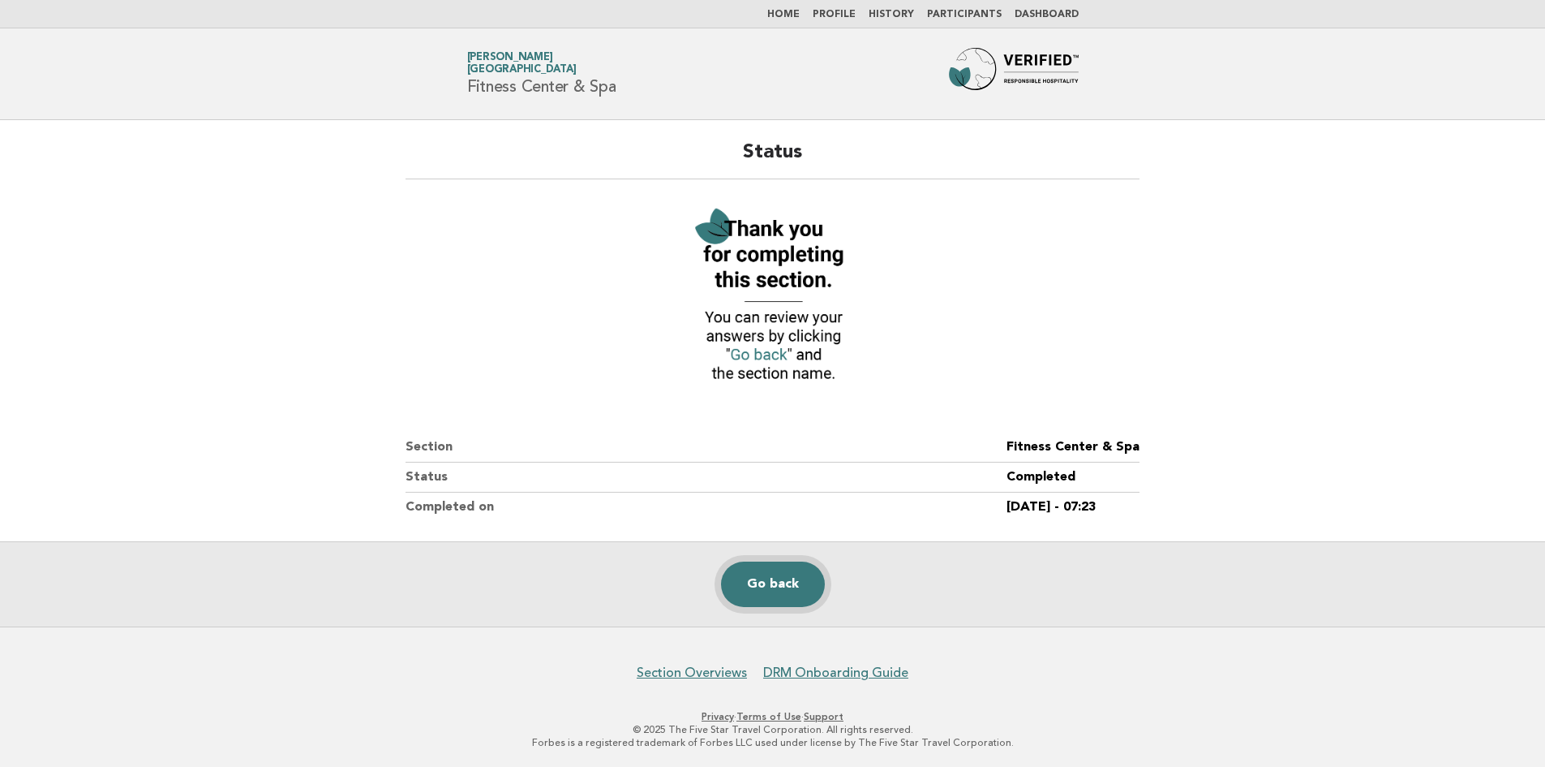
click at [778, 578] on link "Go back" at bounding box center [773, 583] width 104 height 45
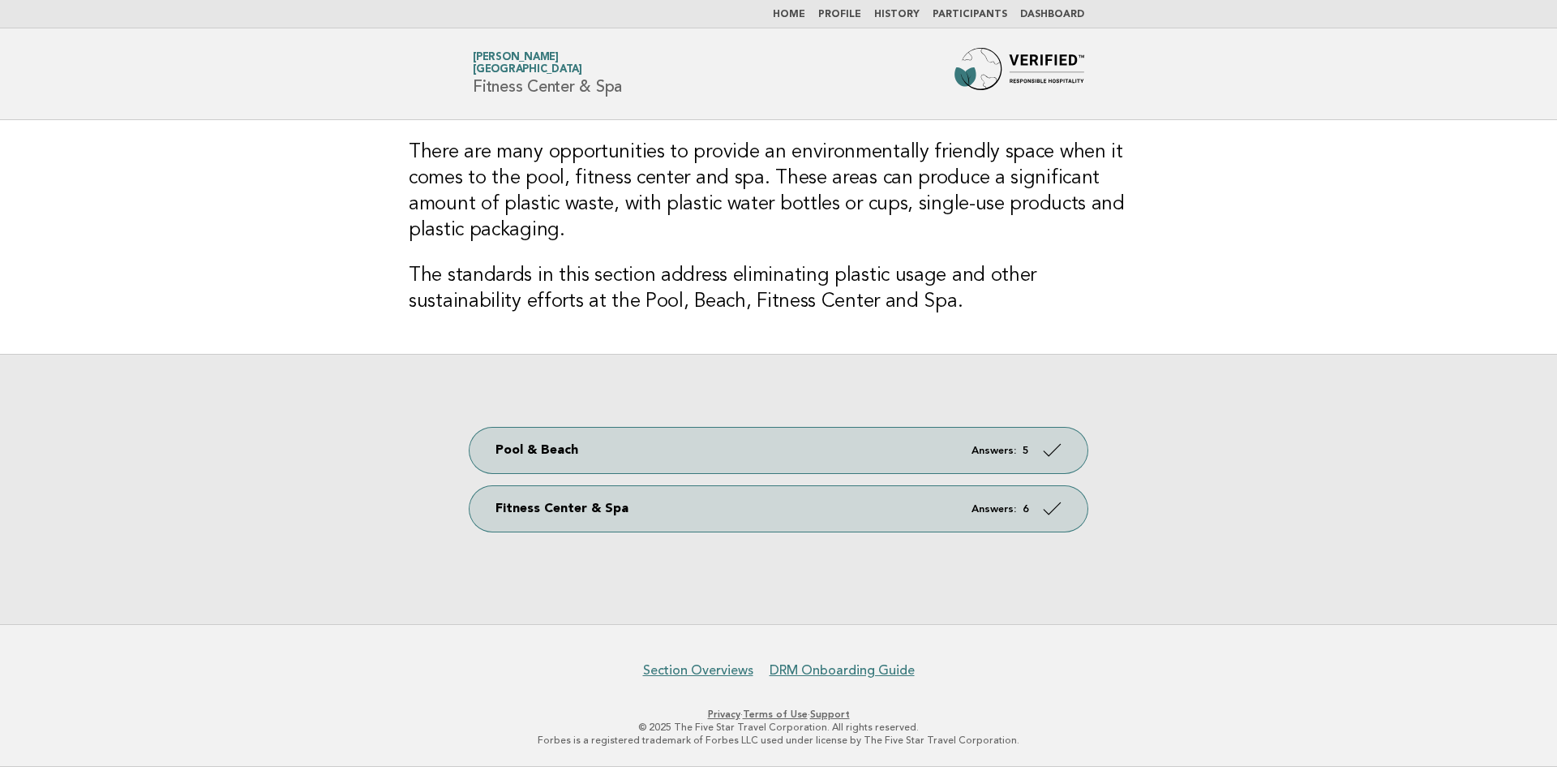
click at [805, 15] on link "Home" at bounding box center [789, 15] width 32 height 10
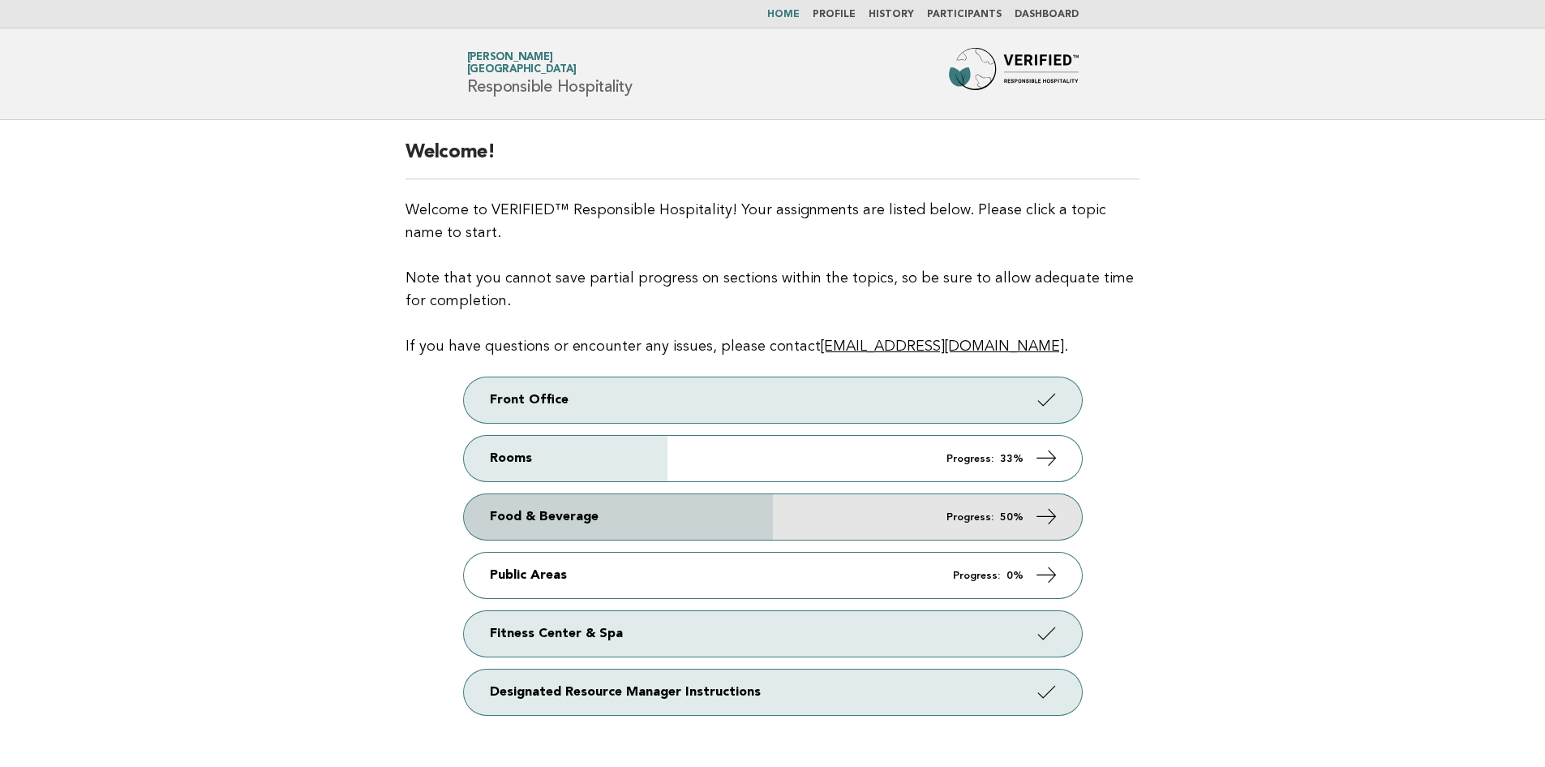
click at [1054, 516] on icon at bounding box center [1046, 517] width 24 height 24
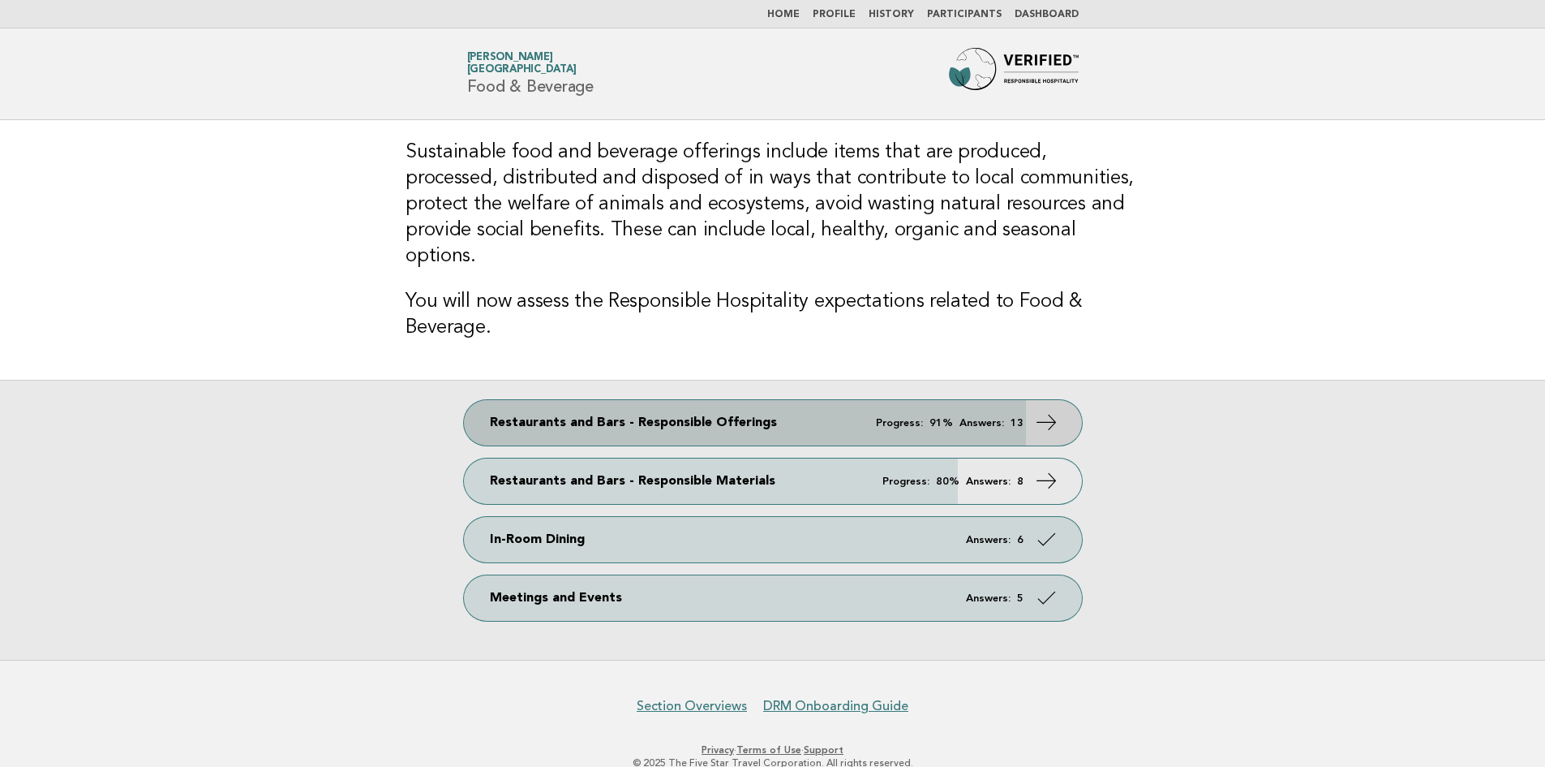
click at [1052, 410] on icon at bounding box center [1046, 422] width 24 height 24
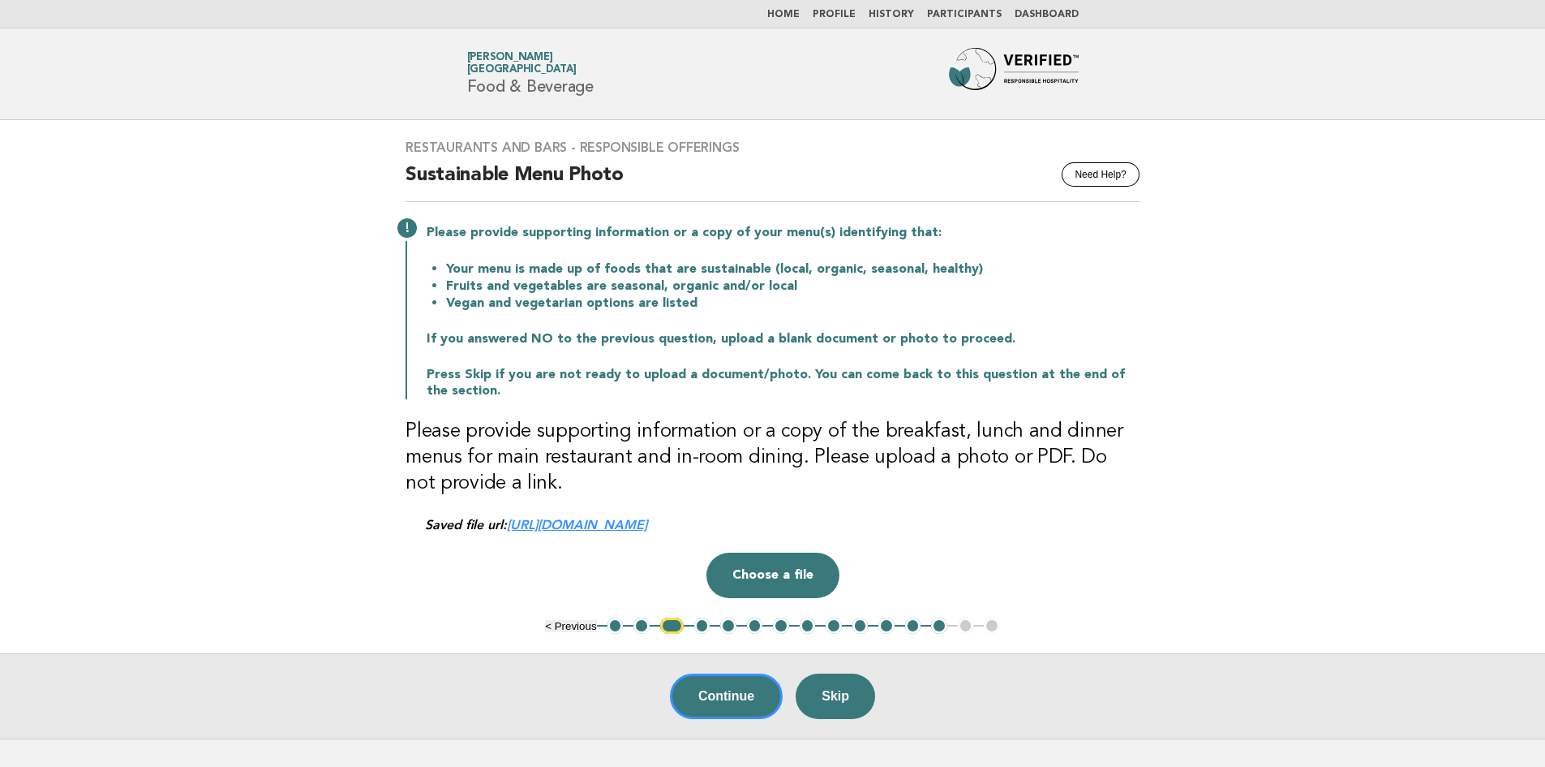
click at [673, 622] on button "3" at bounding box center [672, 625] width 24 height 16
click at [647, 522] on link "https://ucarecdn.com/31835503-58f5-4ce9-8706-7c8cd005ecf9/" at bounding box center [577, 524] width 140 height 15
click at [996, 453] on h3 "Please provide supporting information or a copy of the breakfast, lunch and din…" at bounding box center [773, 458] width 734 height 78
click at [952, 380] on p "Press Skip if you are not ready to upload a document/photo. You can come back t…" at bounding box center [783, 383] width 713 height 32
drag, startPoint x: 1022, startPoint y: 585, endPoint x: 835, endPoint y: 591, distance: 187.5
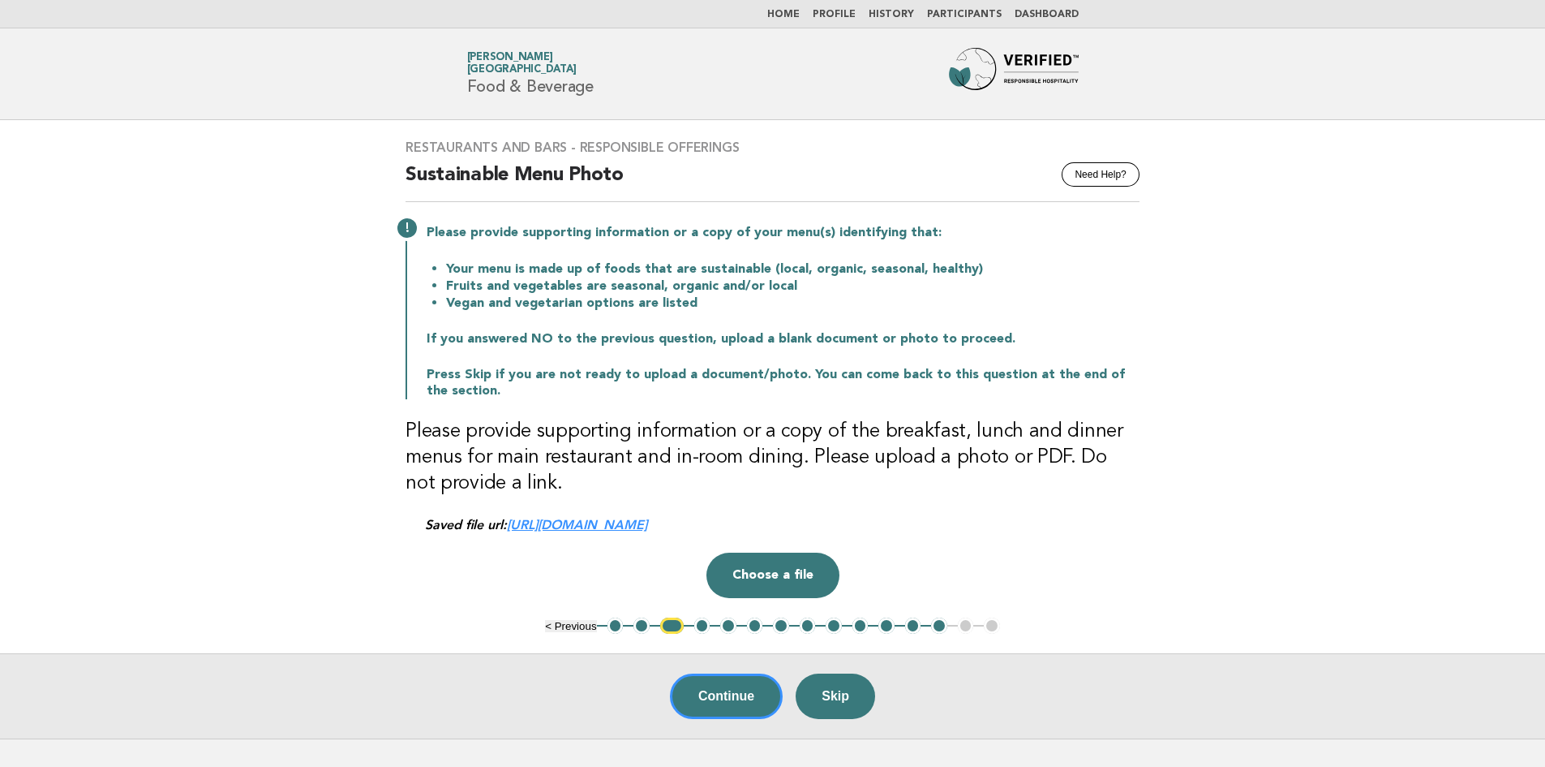
click at [1022, 585] on div "Drop a file here Choose a file Cancel Remove" at bounding box center [773, 574] width 734 height 45
click at [771, 578] on button "Choose a file" at bounding box center [772, 574] width 133 height 45
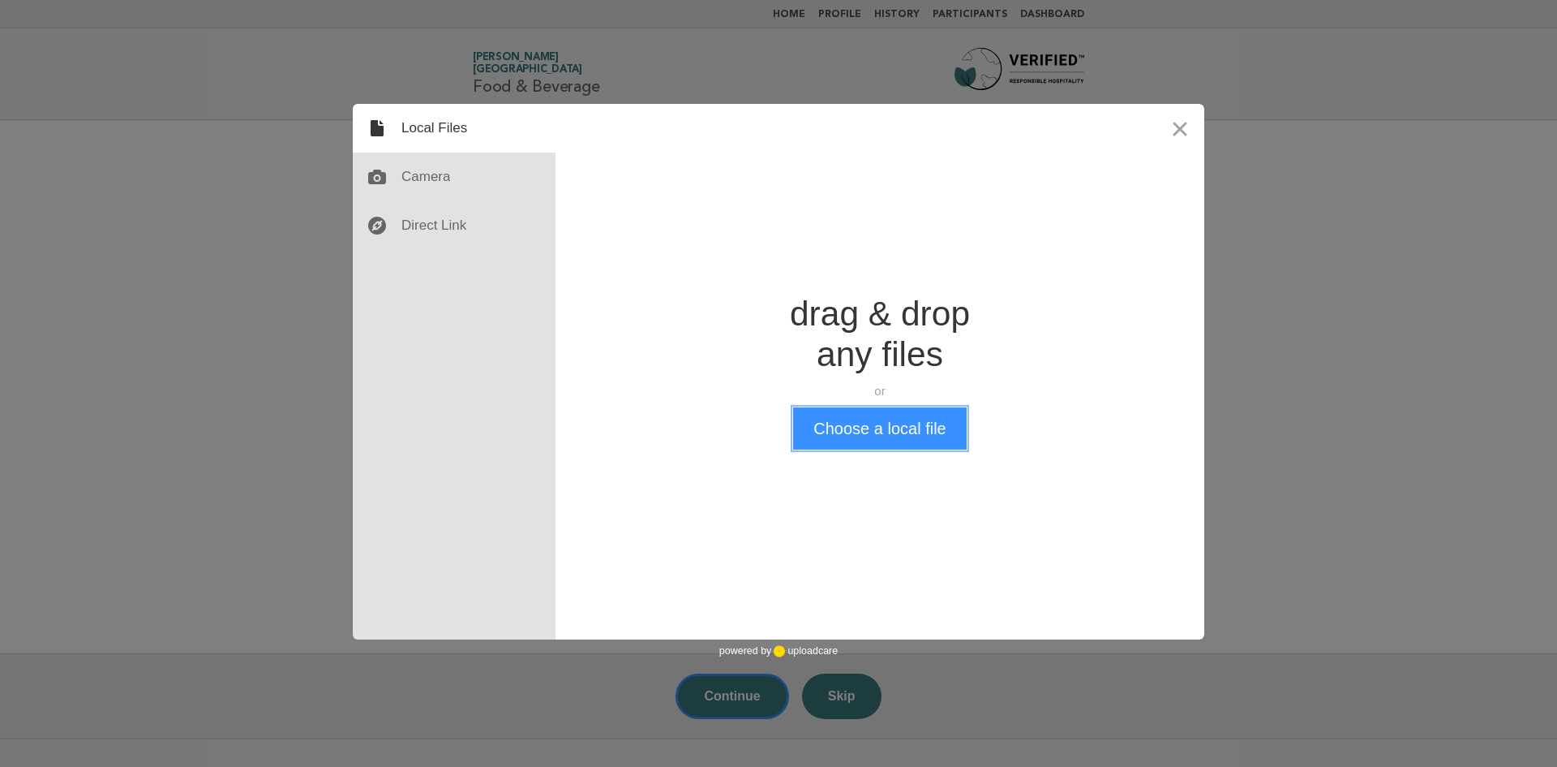
click at [881, 426] on button "Choose a local file" at bounding box center [879, 428] width 173 height 42
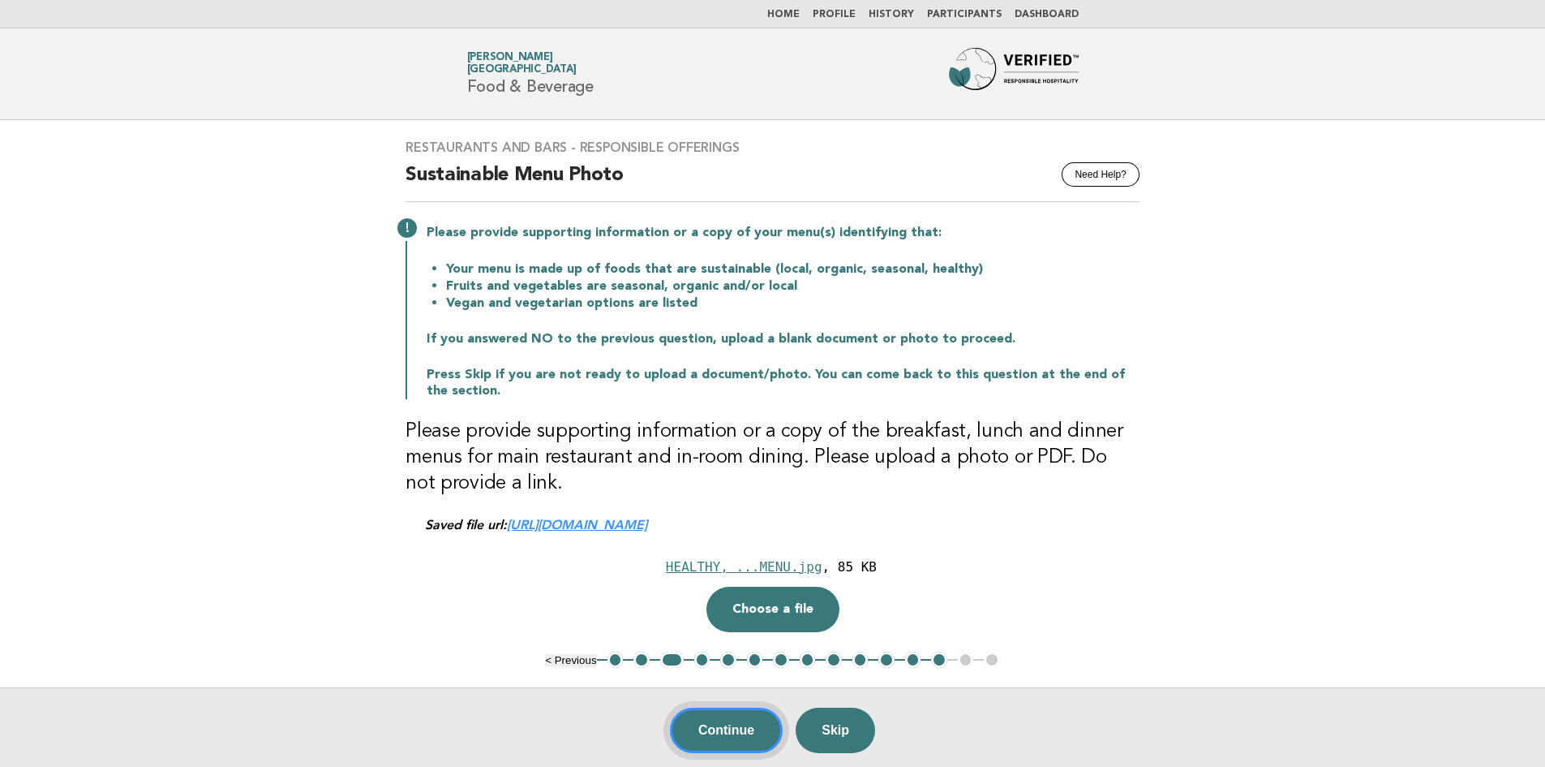
click at [743, 719] on button "Continue" at bounding box center [726, 729] width 113 height 45
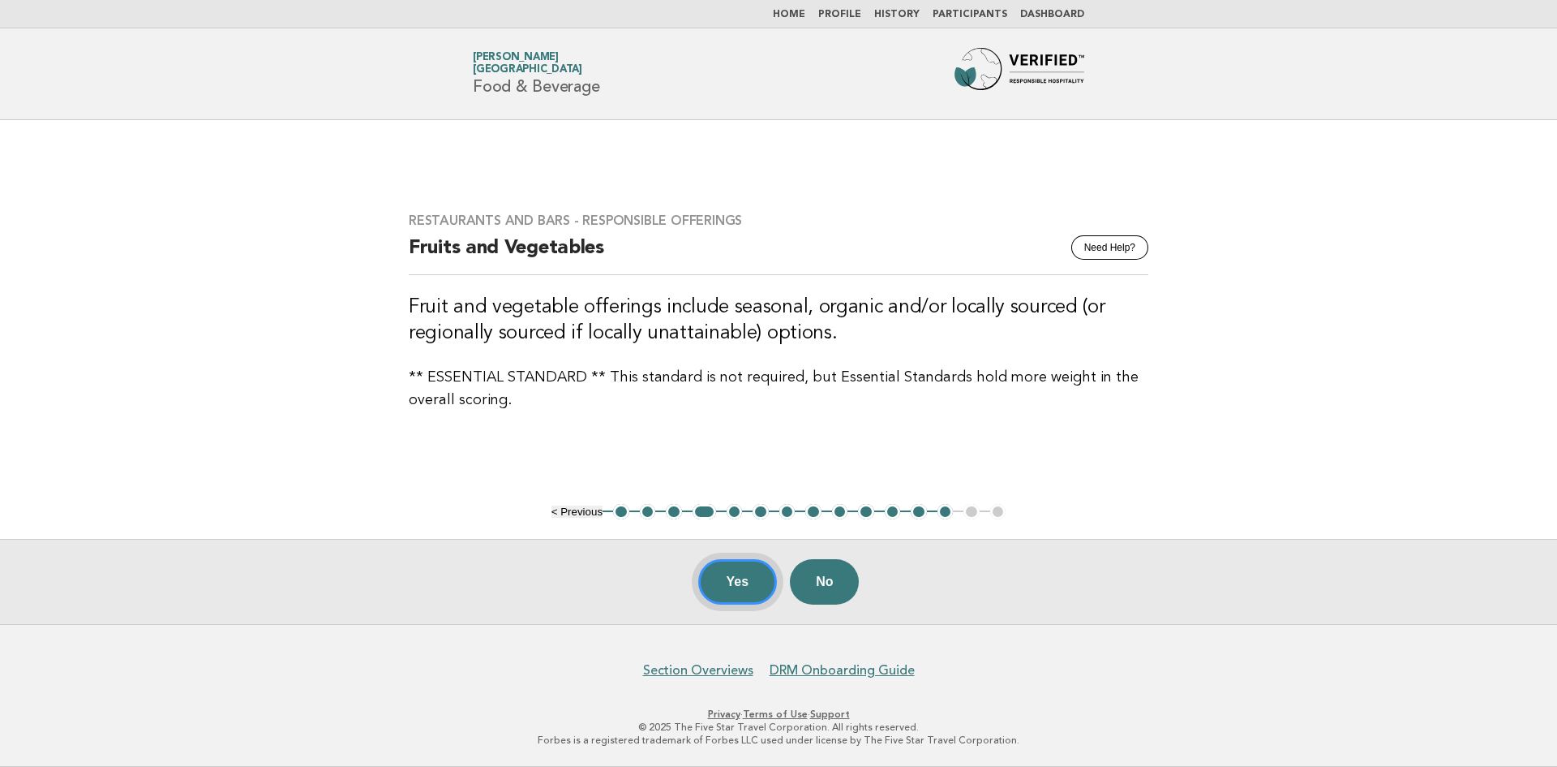
click at [730, 580] on button "Yes" at bounding box center [737, 581] width 79 height 45
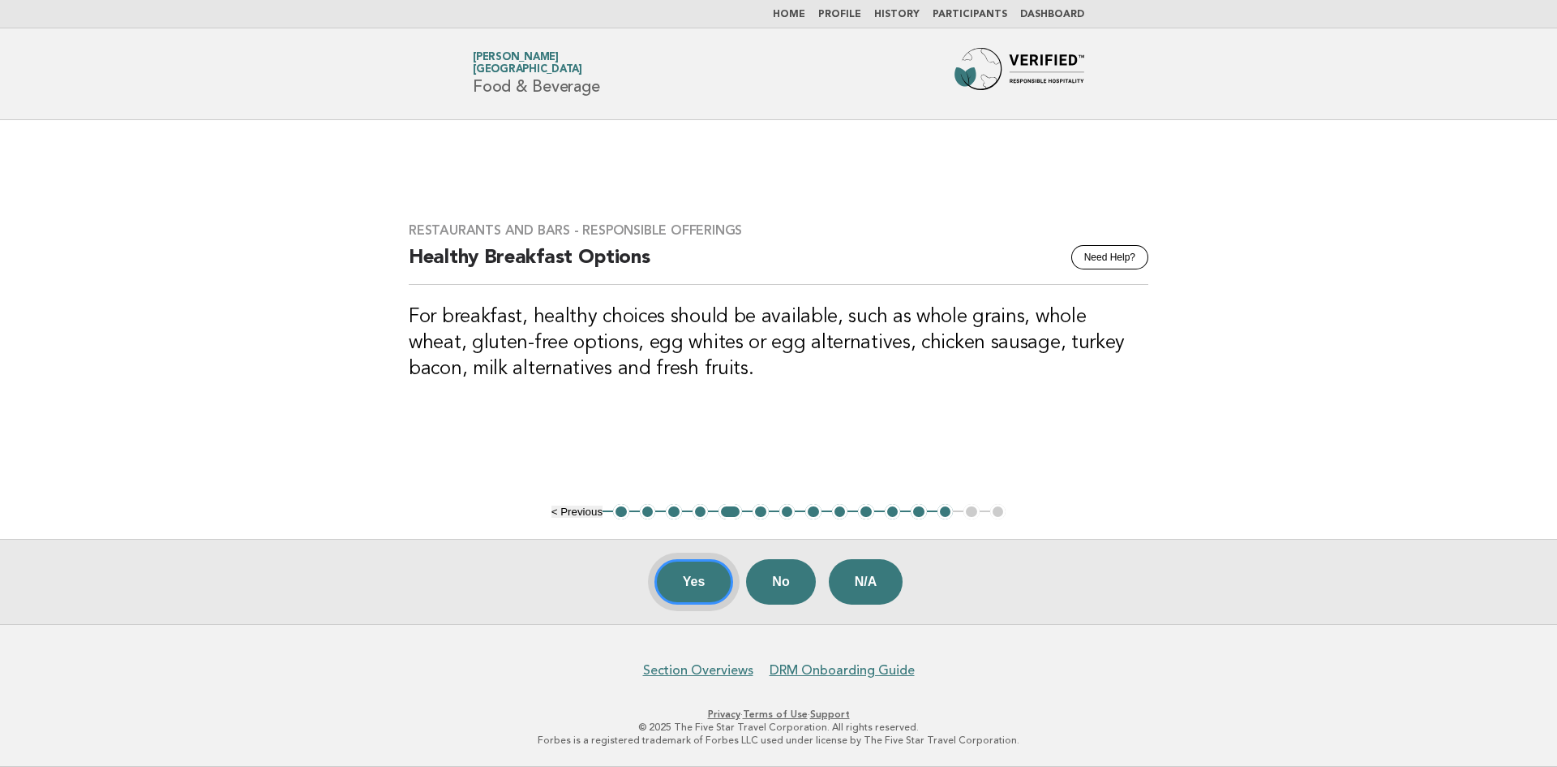
click at [681, 576] on button "Yes" at bounding box center [694, 581] width 79 height 45
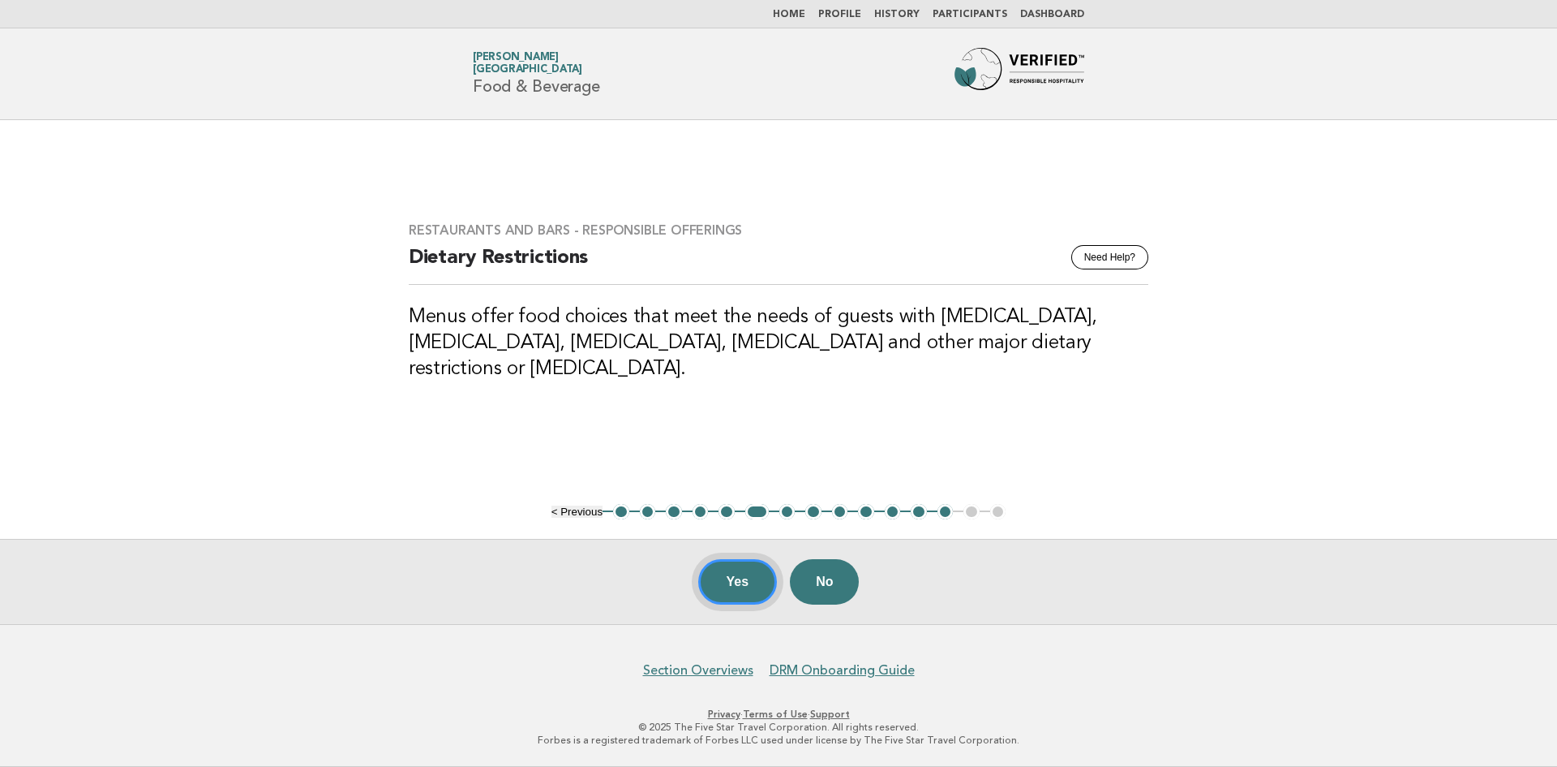
click at [742, 586] on button "Yes" at bounding box center [737, 581] width 79 height 45
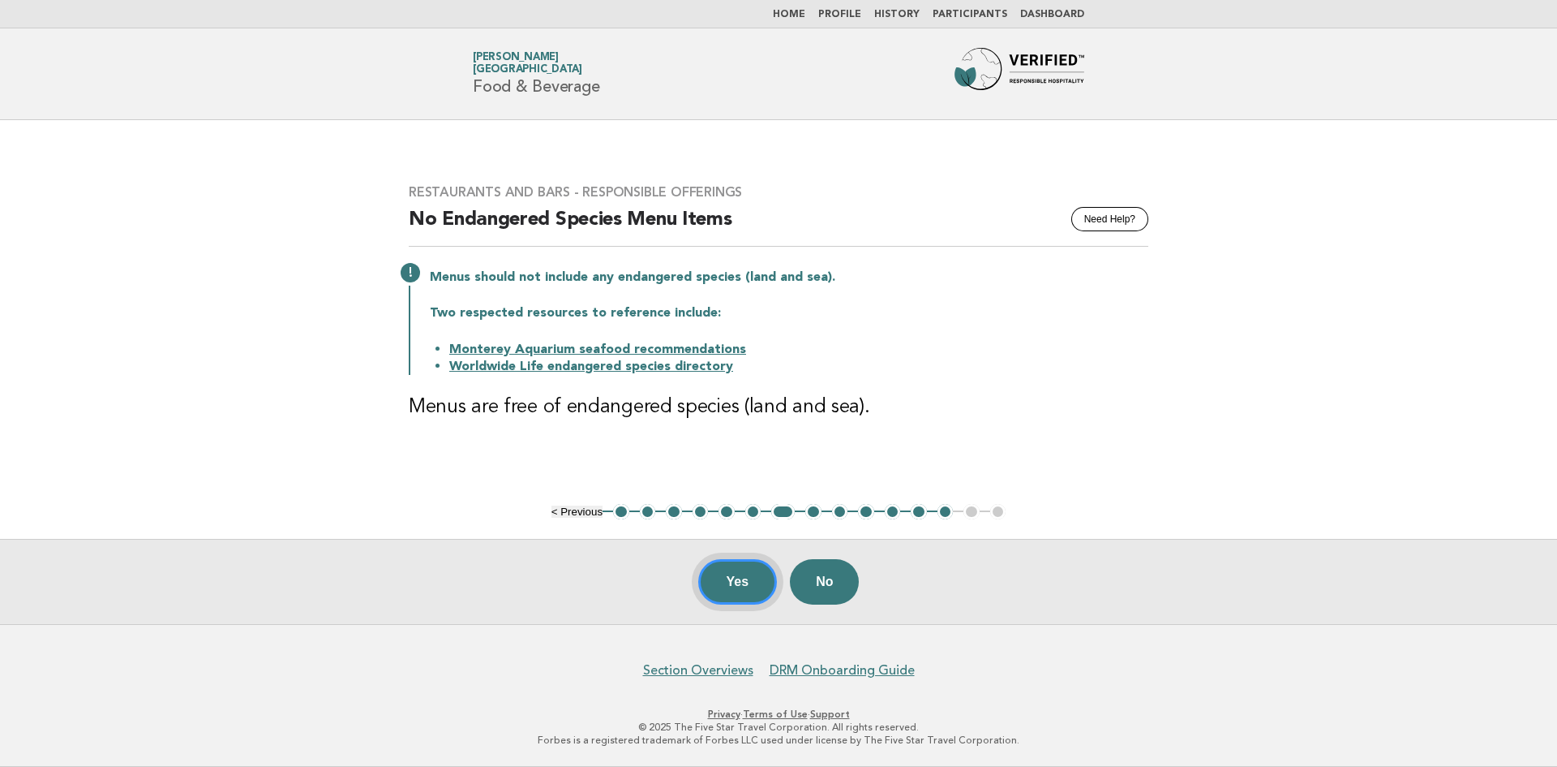
click at [721, 593] on button "Yes" at bounding box center [737, 581] width 79 height 45
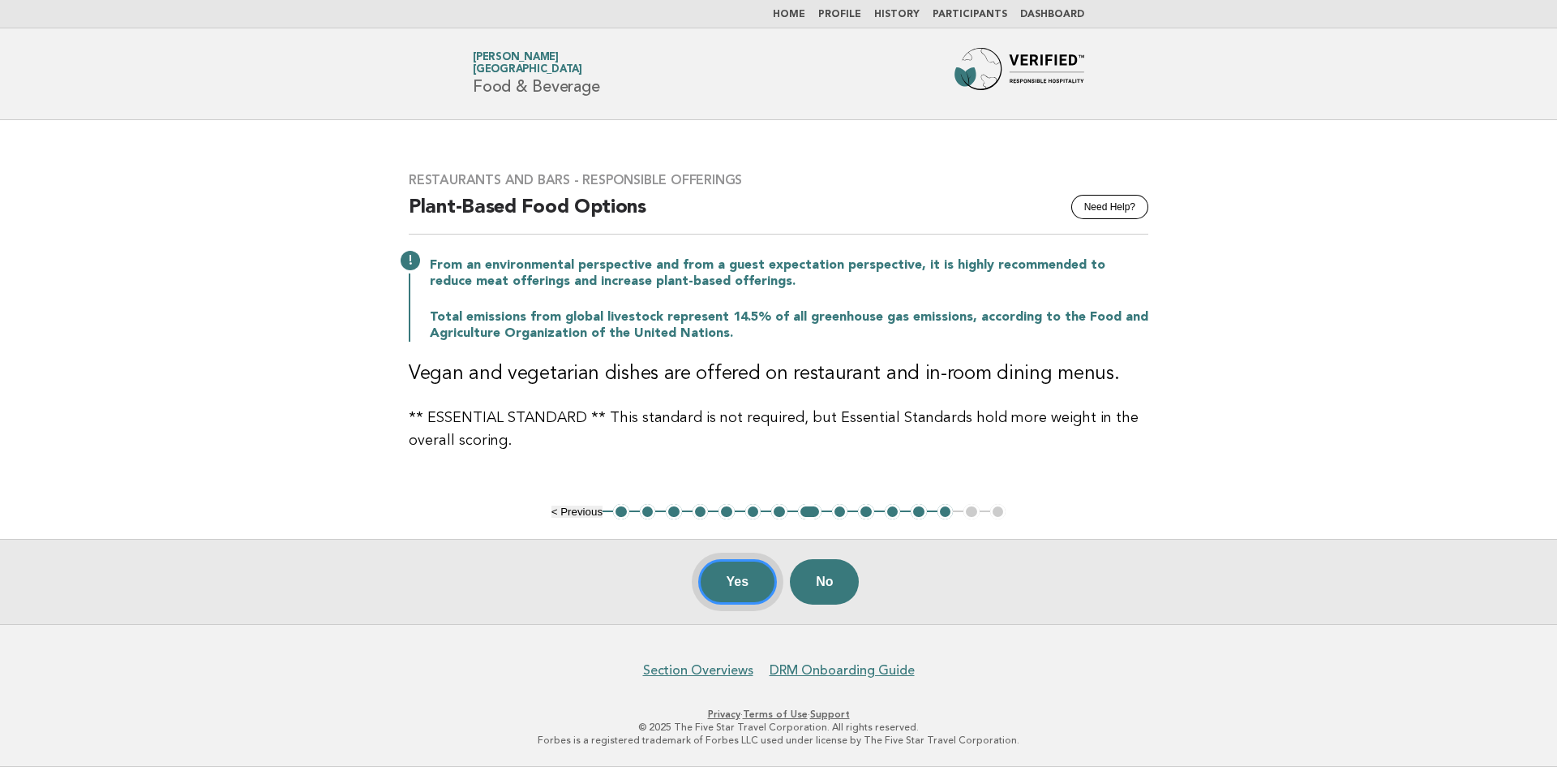
click at [744, 586] on button "Yes" at bounding box center [737, 581] width 79 height 45
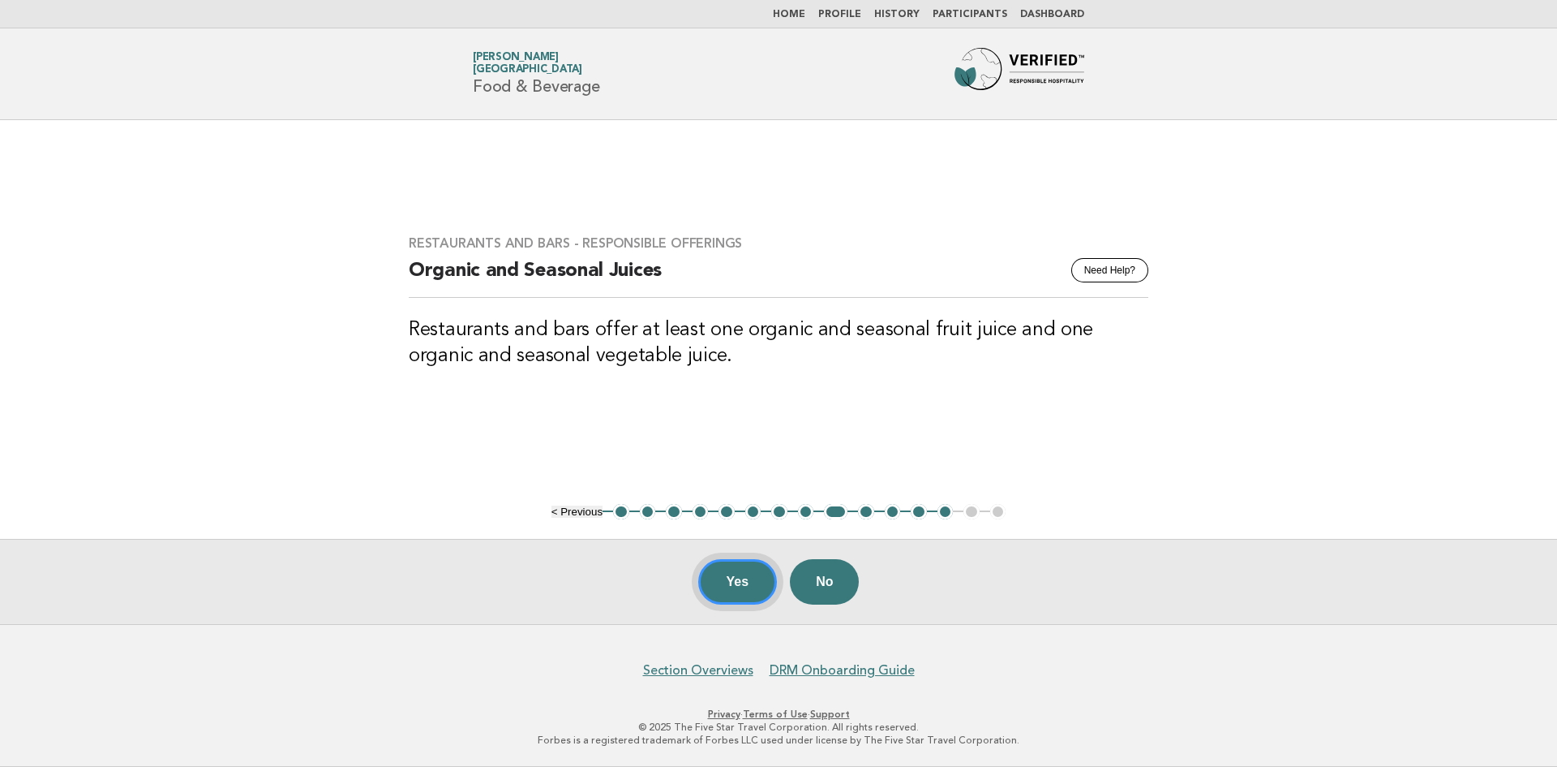
click at [743, 582] on button "Yes" at bounding box center [737, 581] width 79 height 45
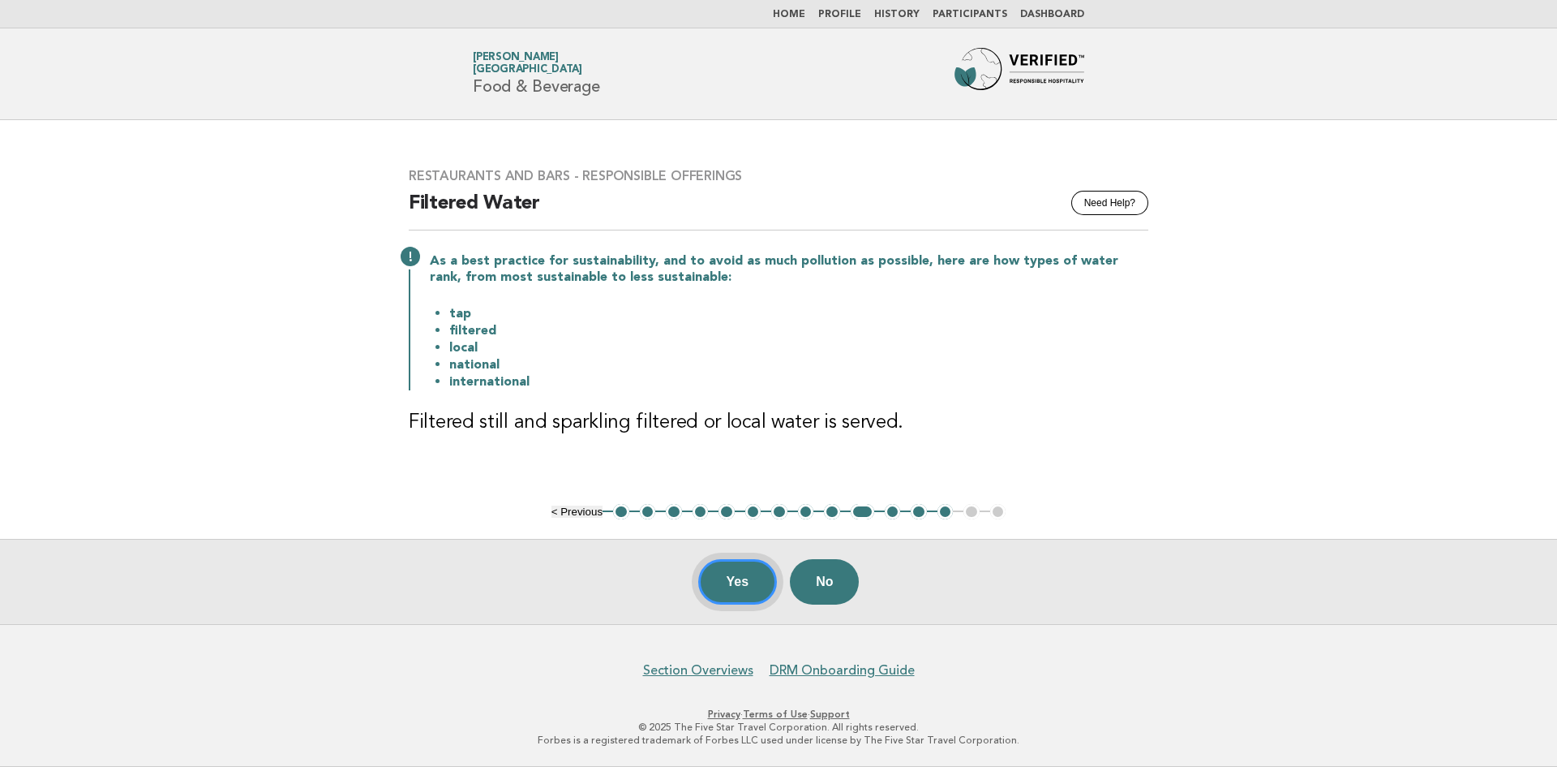
click at [741, 577] on button "Yes" at bounding box center [737, 581] width 79 height 45
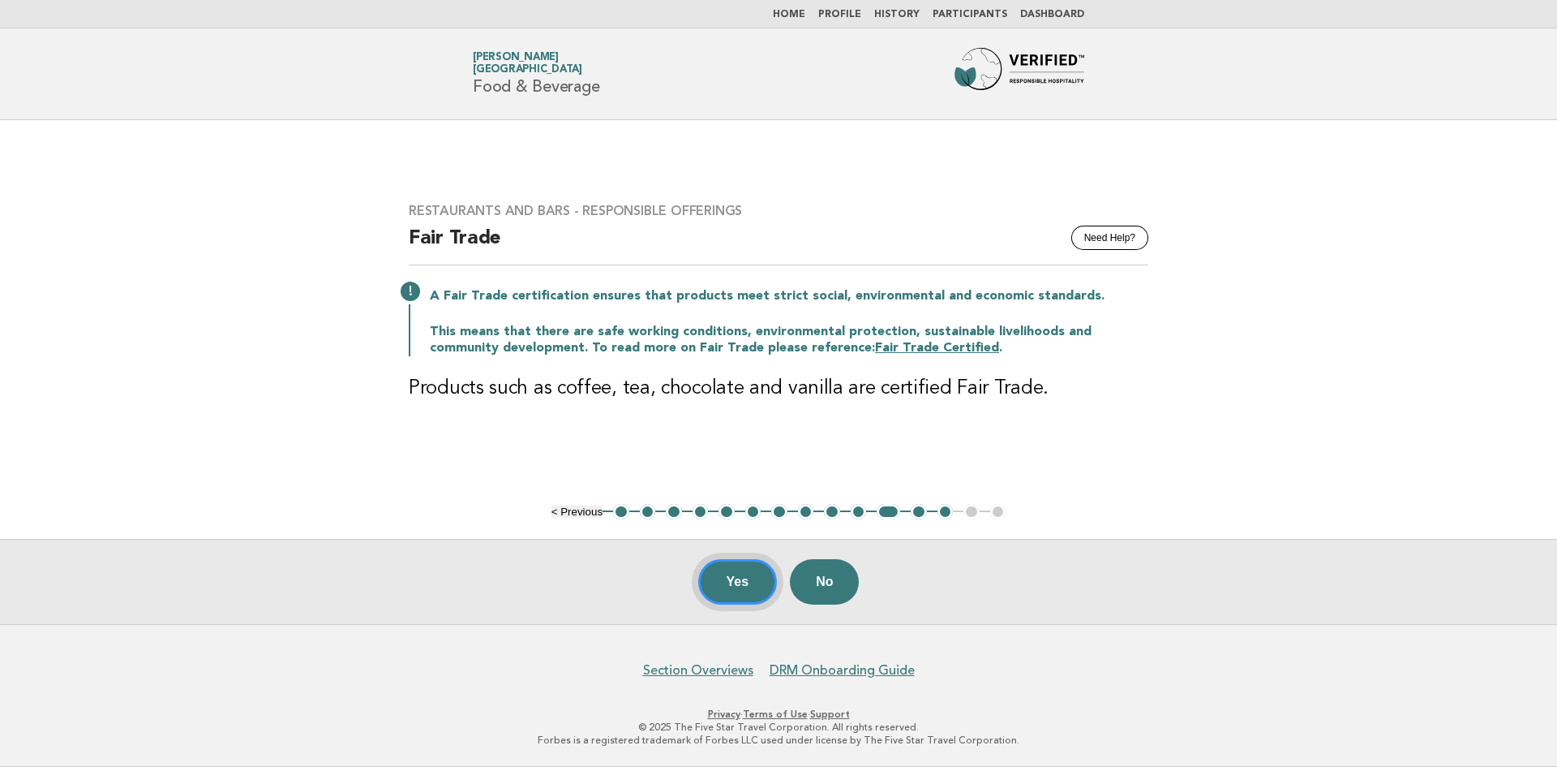
click at [757, 586] on button "Yes" at bounding box center [737, 581] width 79 height 45
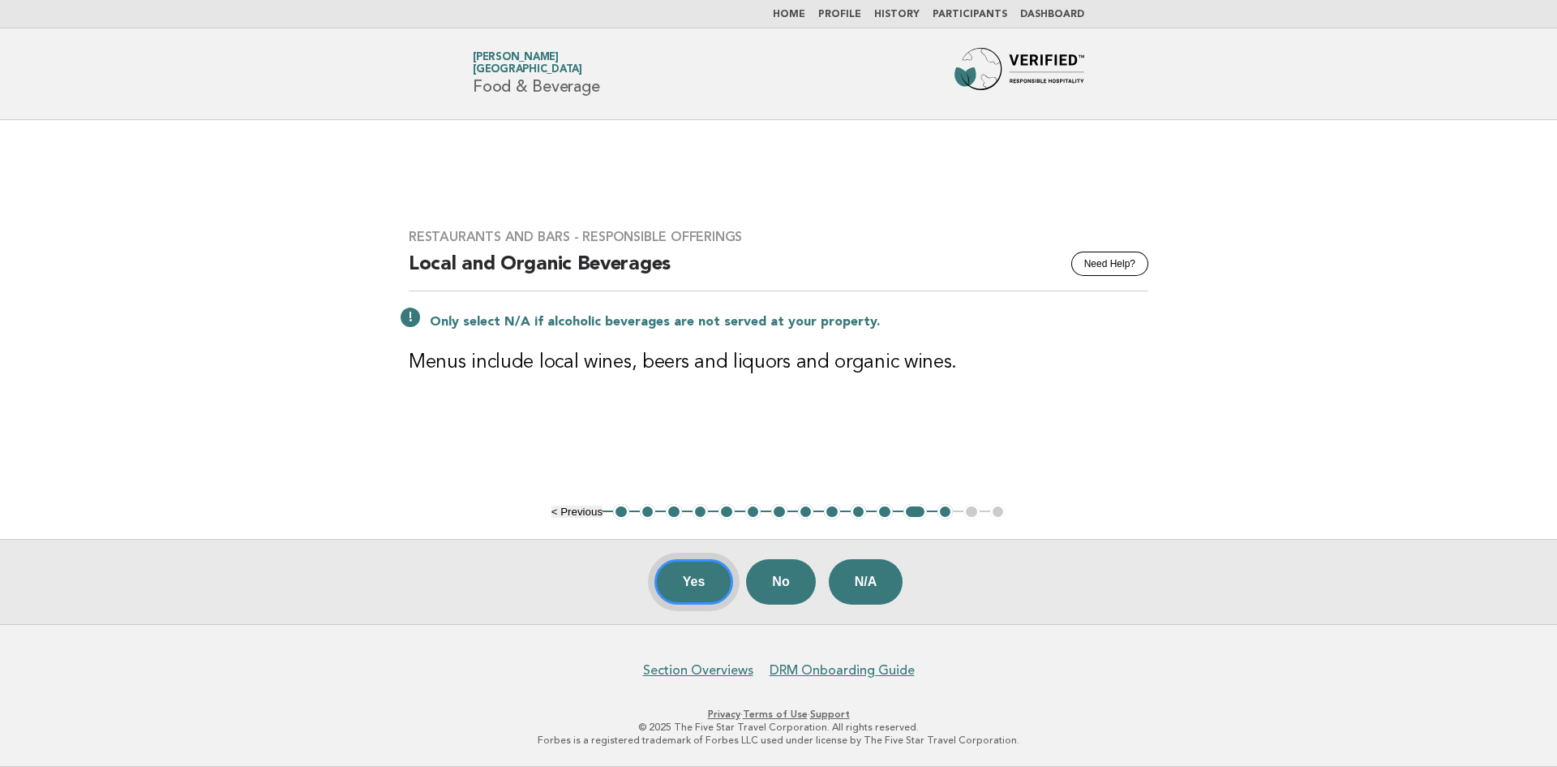
click at [702, 572] on button "Yes" at bounding box center [694, 581] width 79 height 45
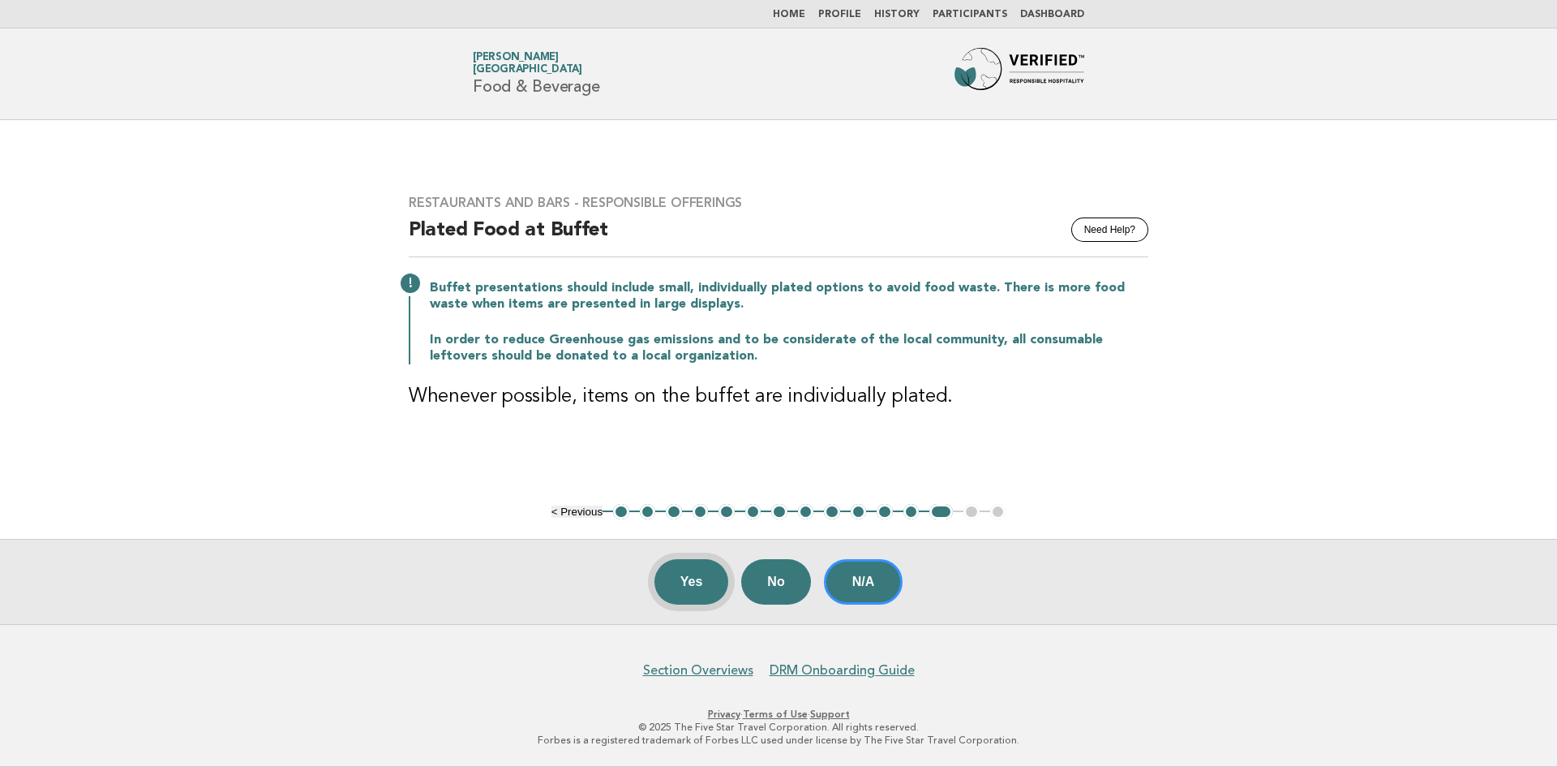
click at [695, 573] on button "Yes" at bounding box center [692, 581] width 75 height 45
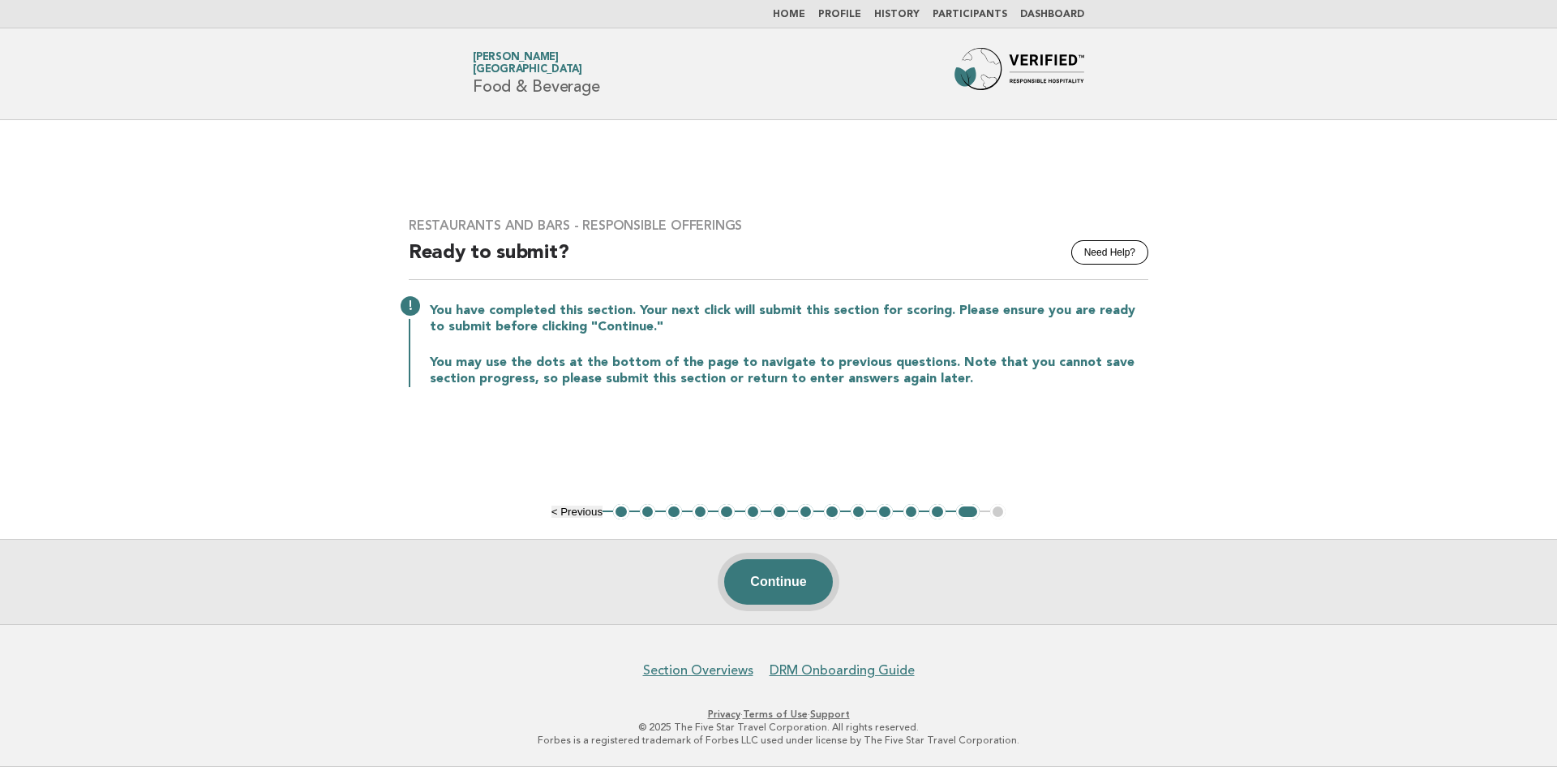
click at [790, 582] on button "Continue" at bounding box center [778, 581] width 108 height 45
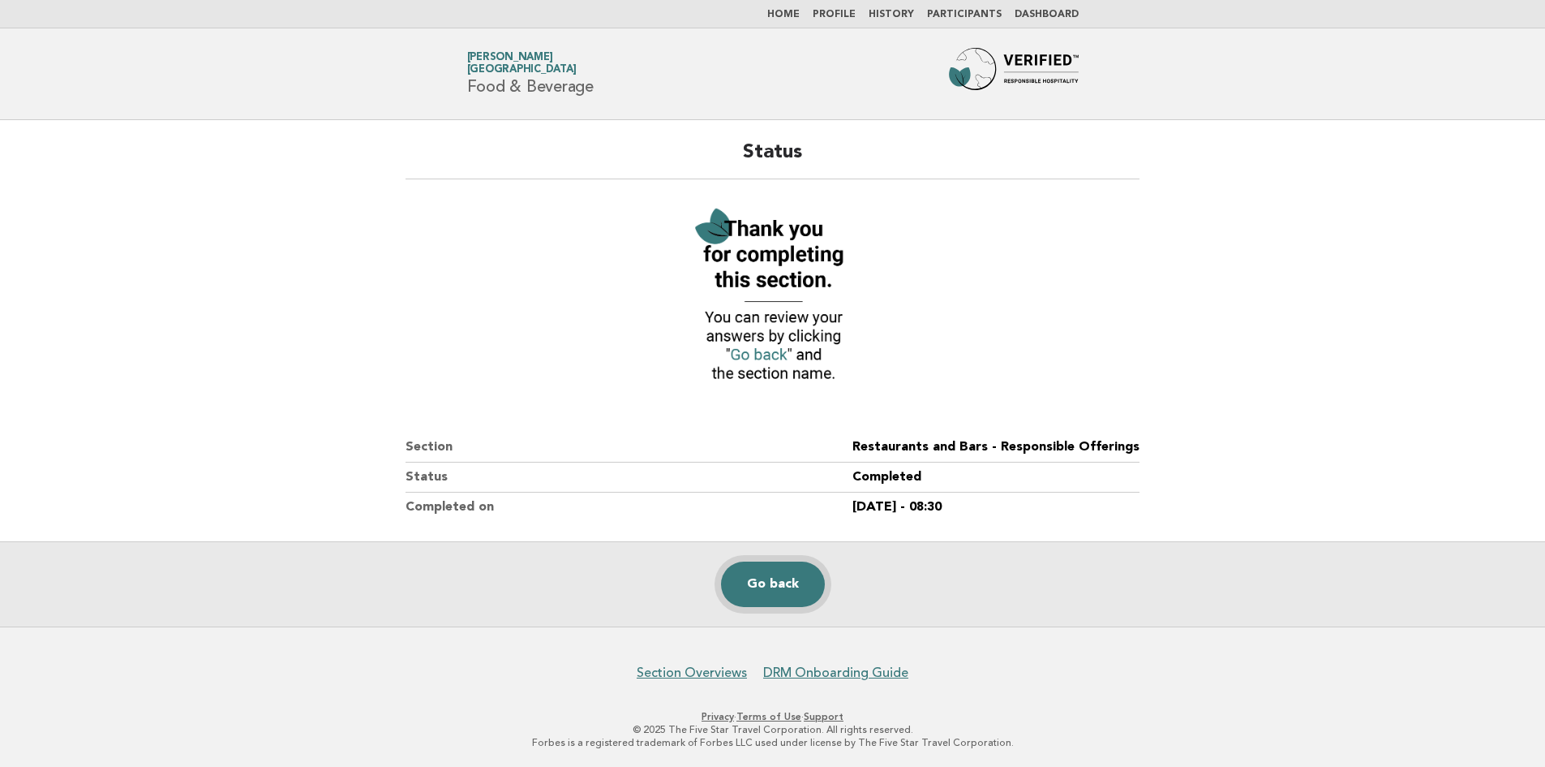
click at [785, 583] on link "Go back" at bounding box center [773, 583] width 104 height 45
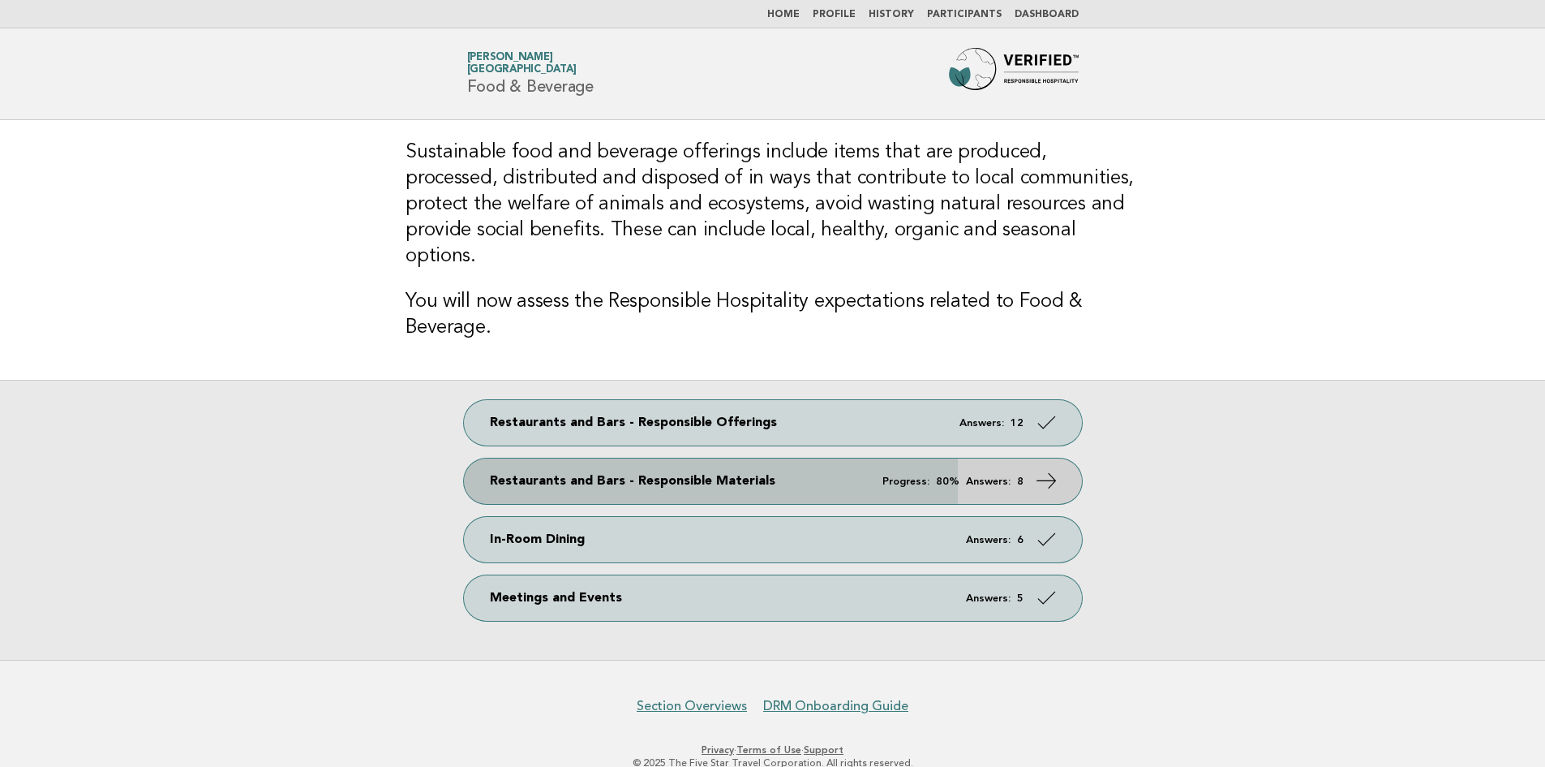
click at [1051, 469] on icon at bounding box center [1046, 481] width 24 height 24
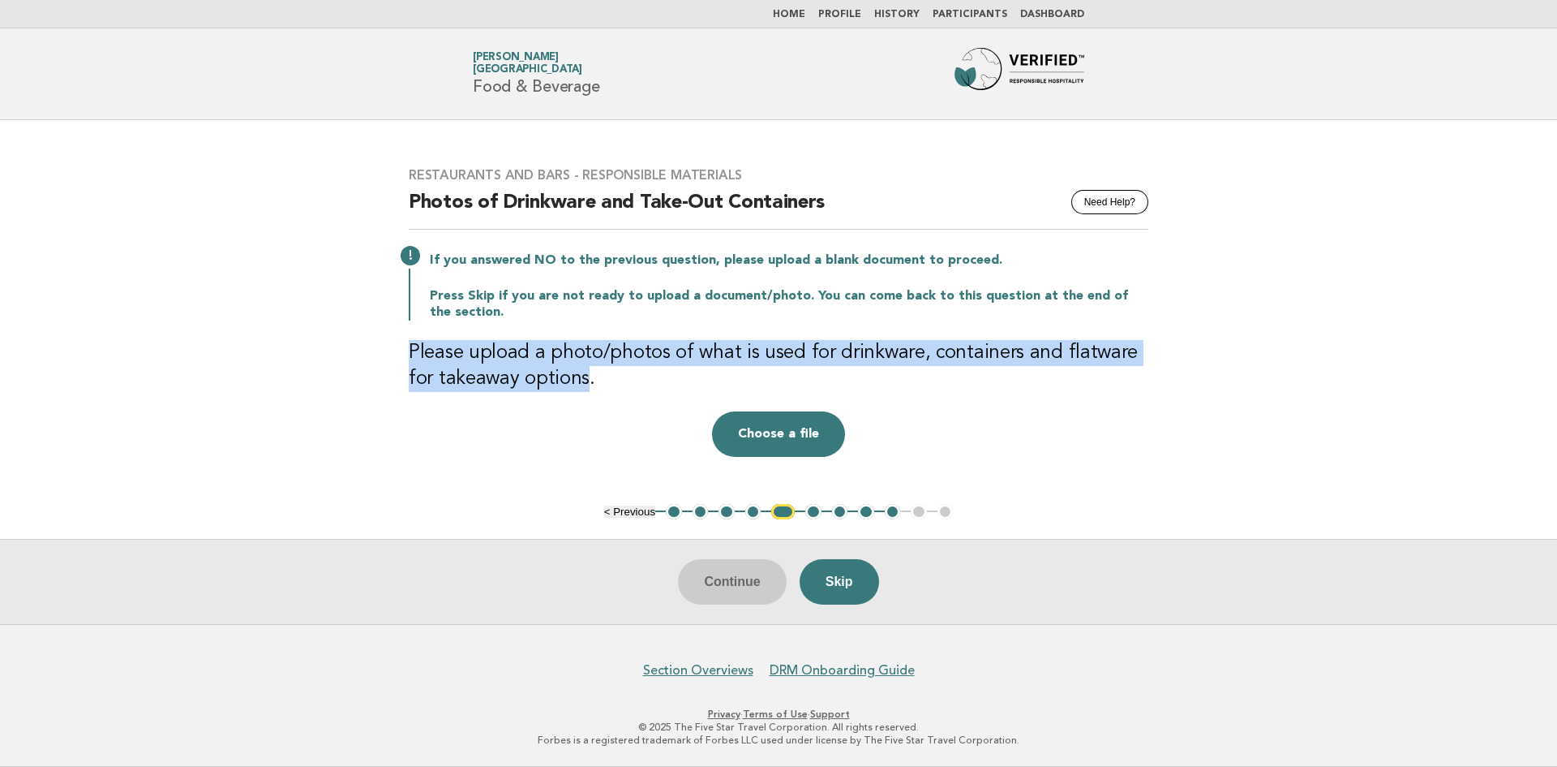
drag, startPoint x: 410, startPoint y: 349, endPoint x: 557, endPoint y: 378, distance: 149.7
click at [557, 378] on h3 "Please upload a photo/photos of what is used for drinkware, containers and flat…" at bounding box center [779, 366] width 740 height 52
copy h3 "Please upload a photo/photos of what is used for drinkware, containers and flat…"
click at [785, 511] on button "5" at bounding box center [783, 512] width 24 height 16
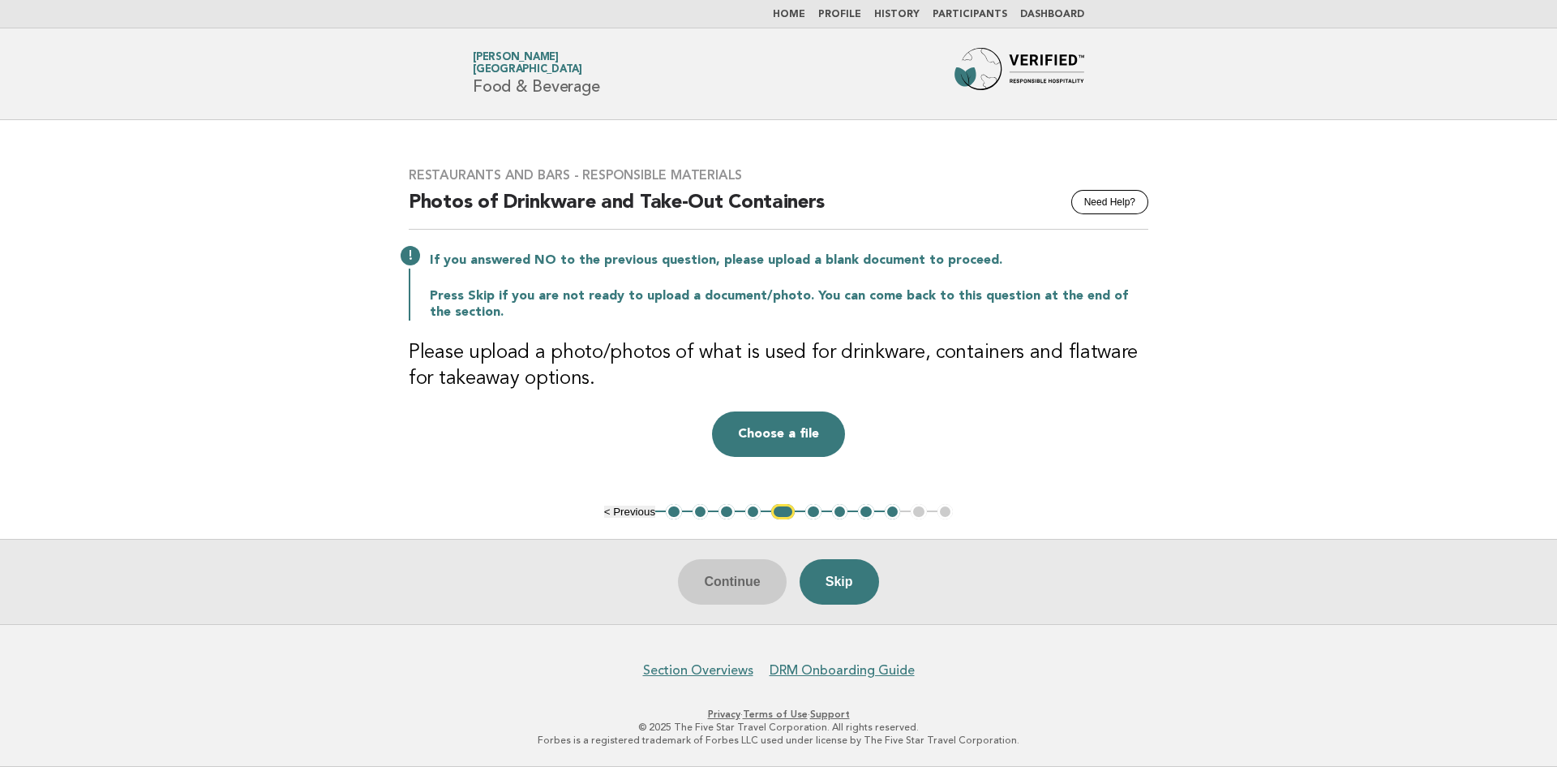
click at [754, 509] on button "4" at bounding box center [753, 512] width 16 height 16
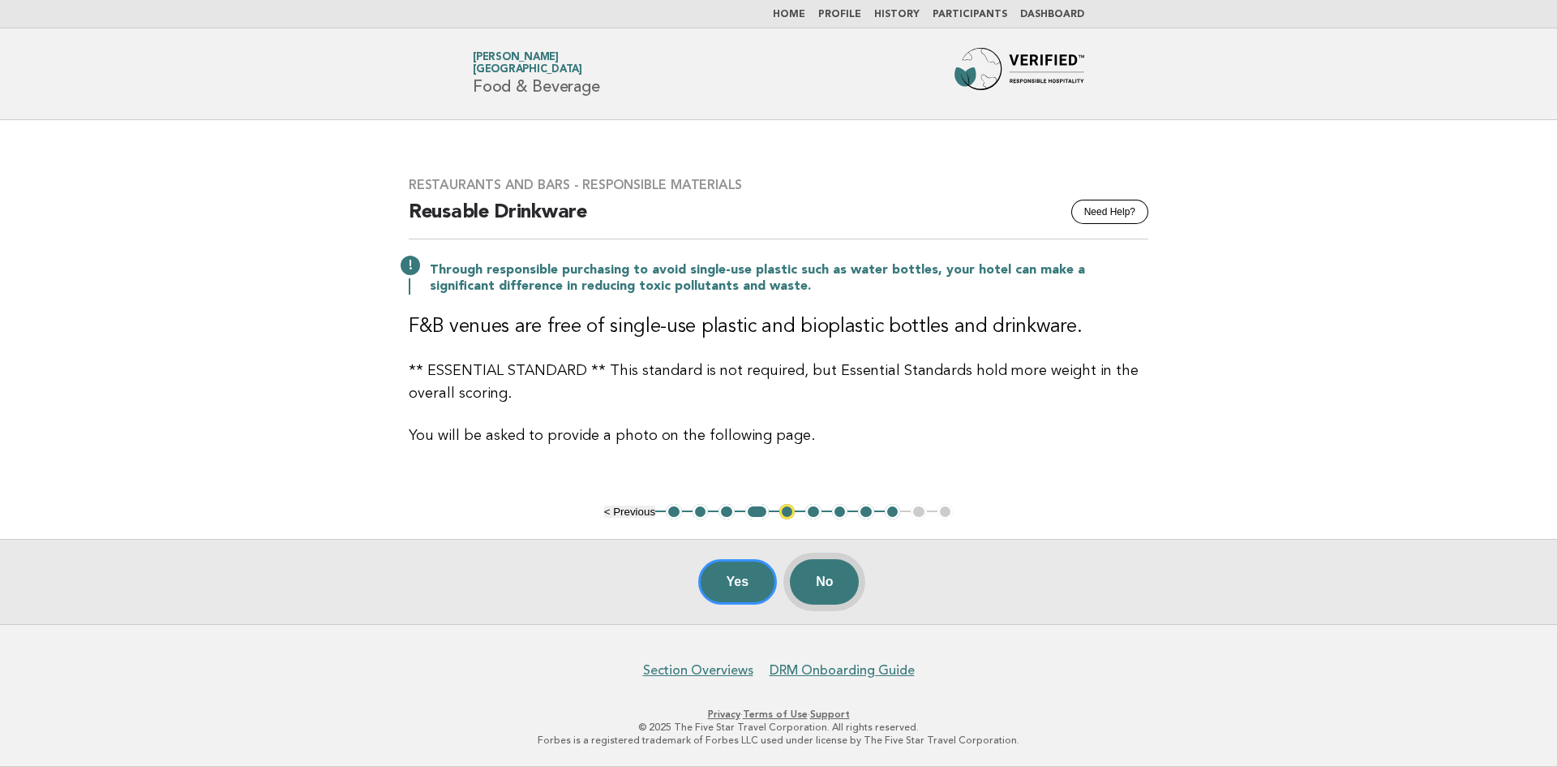
click at [818, 585] on button "No" at bounding box center [824, 581] width 69 height 45
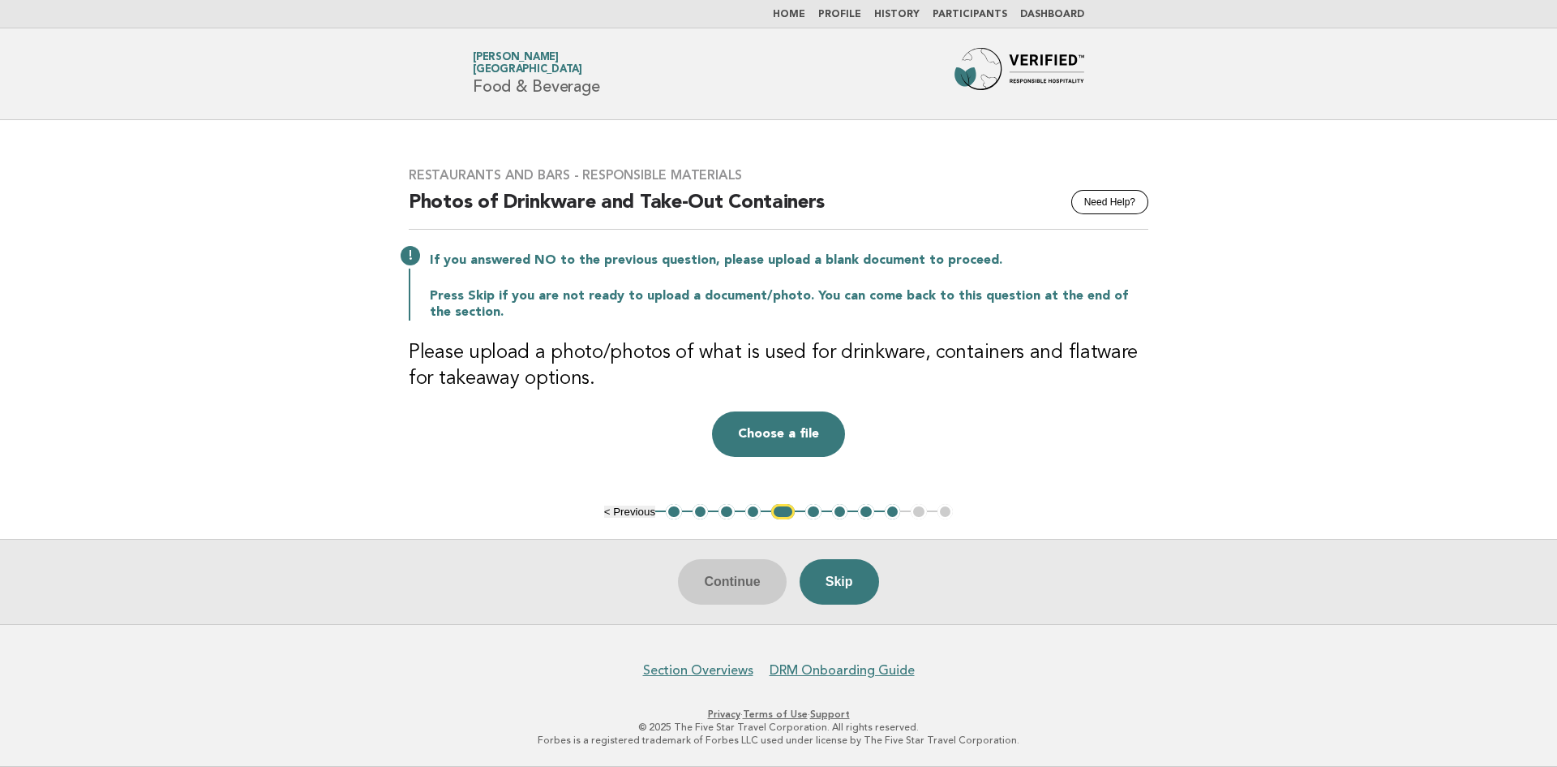
click at [755, 509] on button "4" at bounding box center [753, 512] width 16 height 16
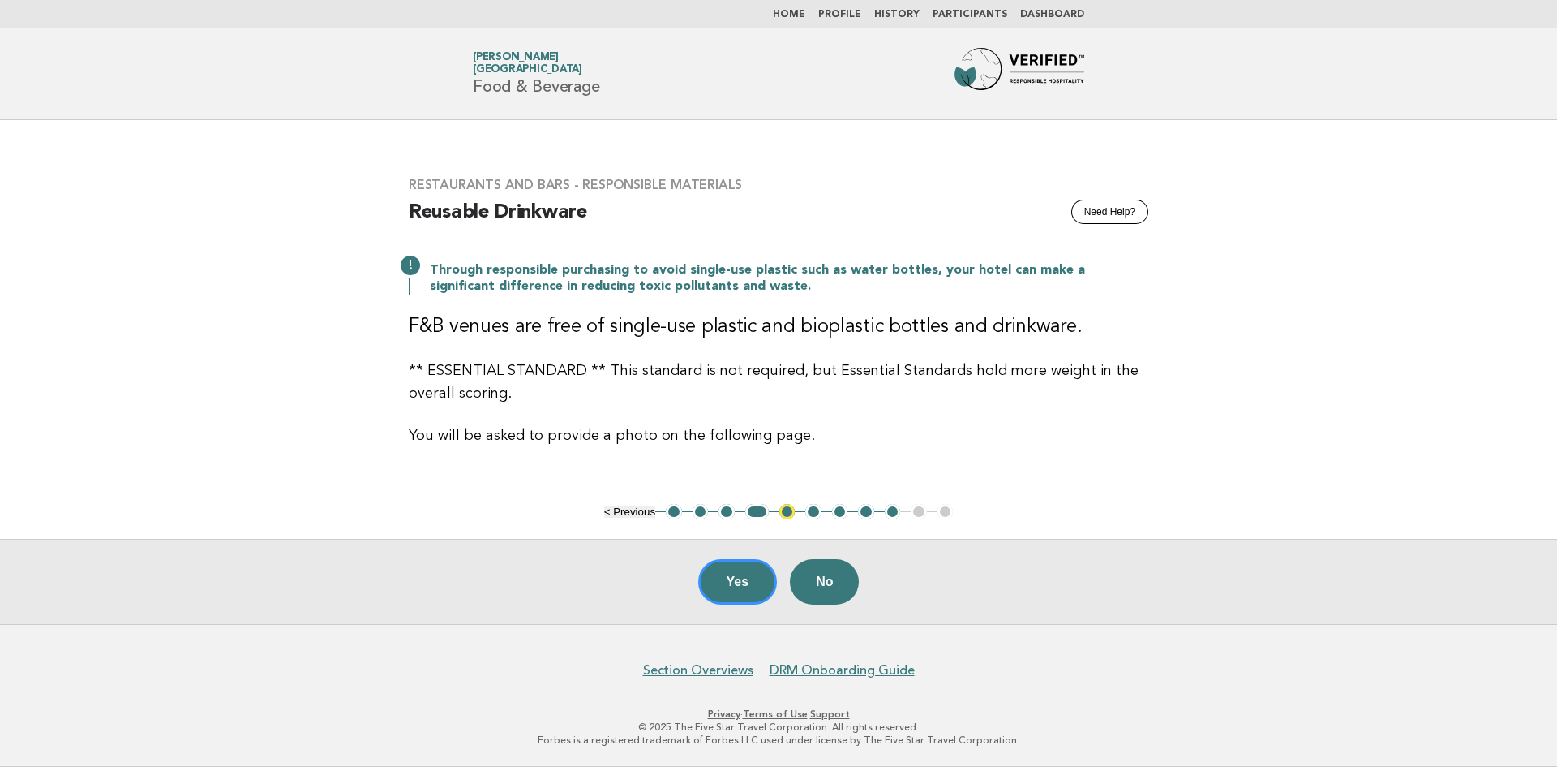
click at [814, 513] on button "6" at bounding box center [813, 512] width 16 height 16
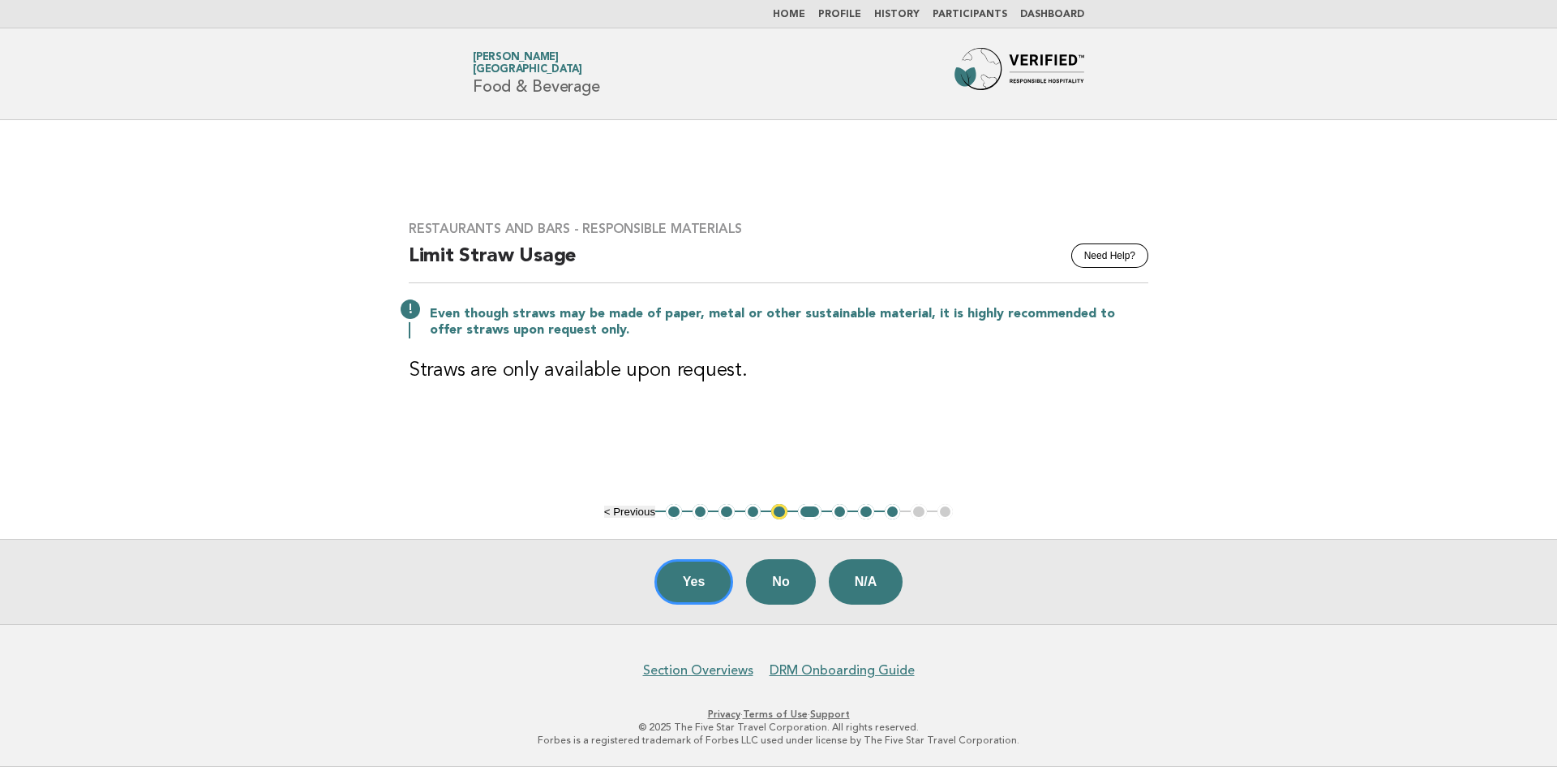
click at [775, 515] on button "5" at bounding box center [779, 512] width 16 height 16
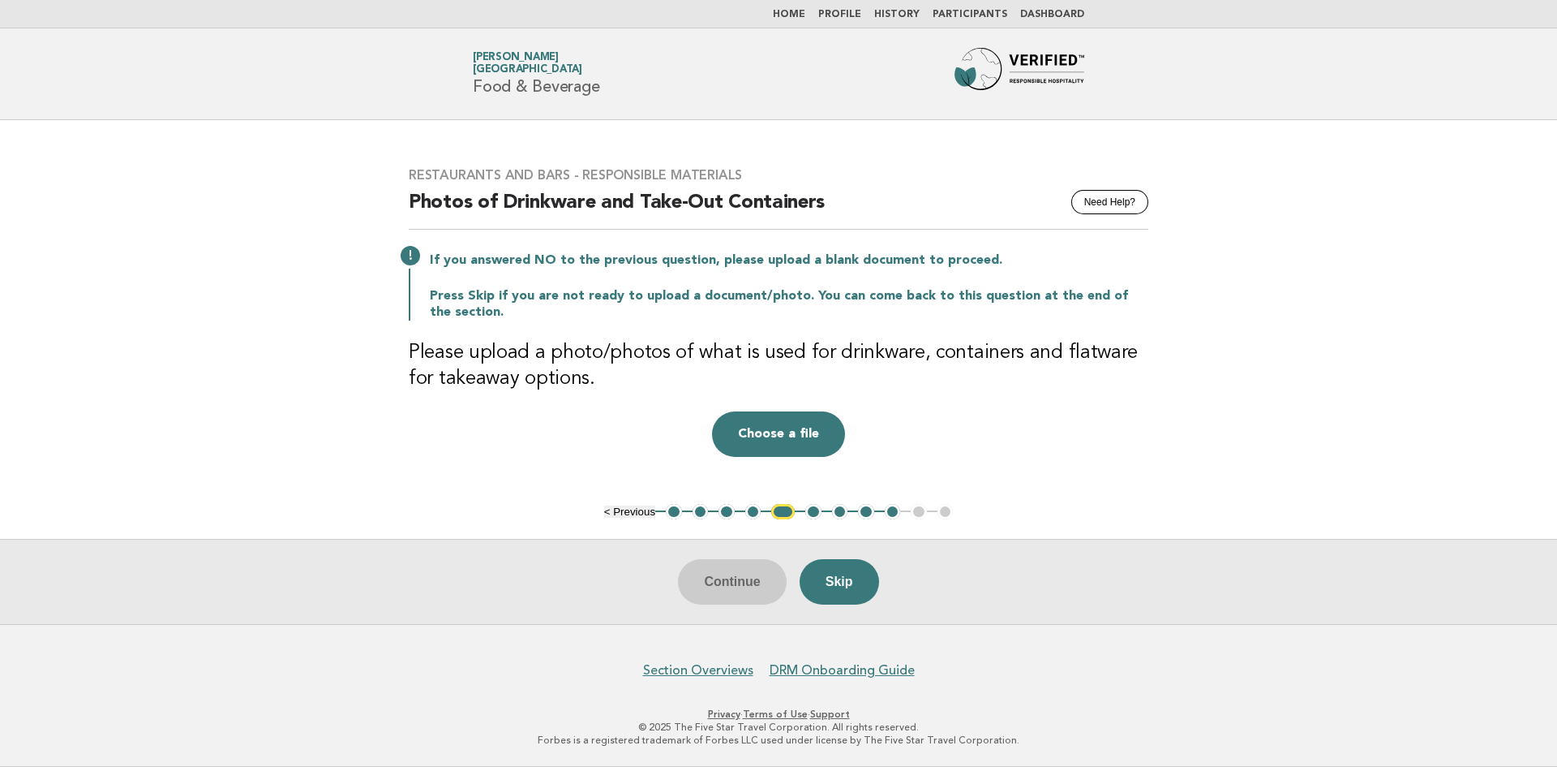
click at [758, 511] on button "4" at bounding box center [753, 512] width 16 height 16
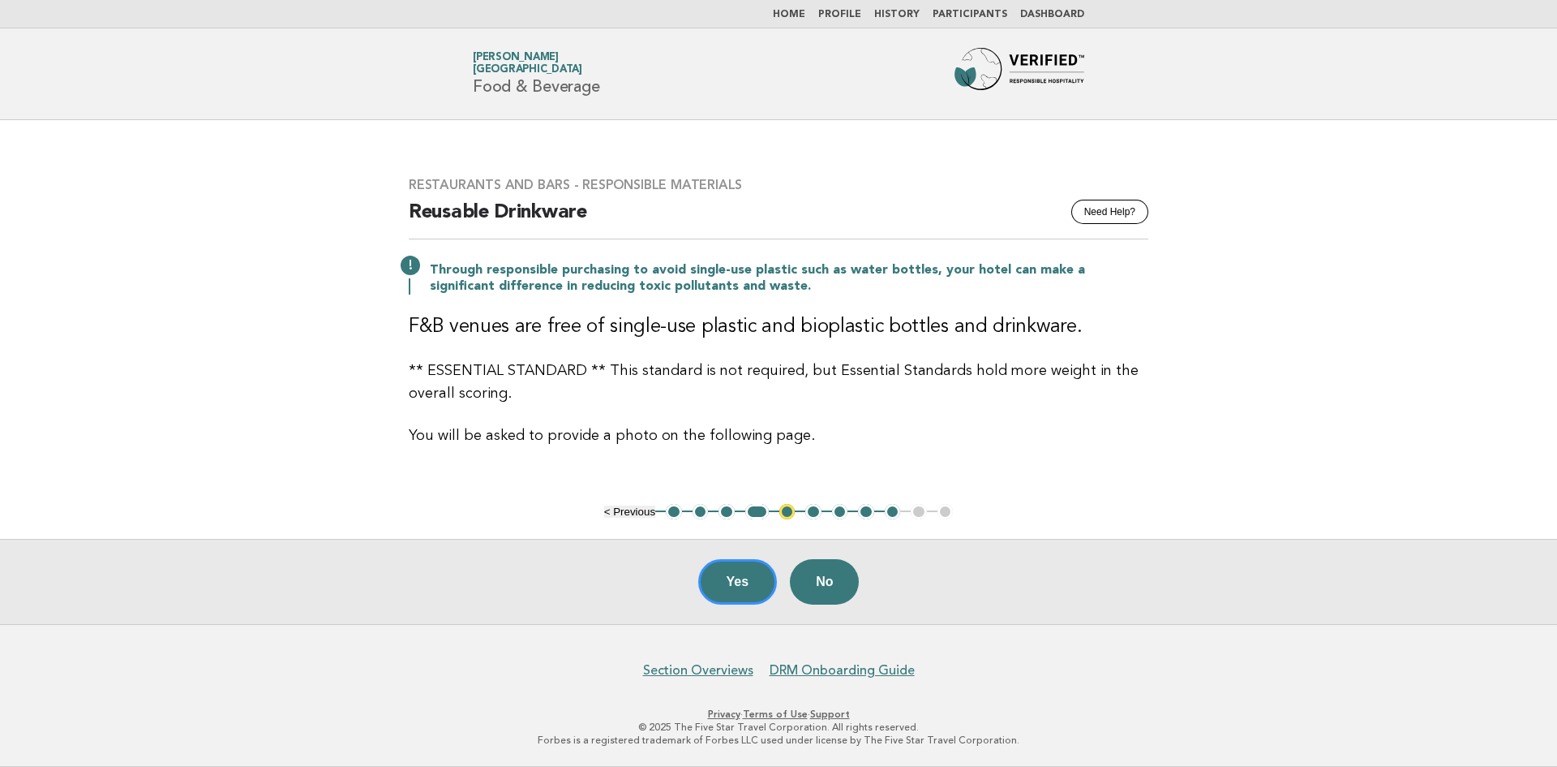
click at [670, 512] on button "1" at bounding box center [674, 512] width 16 height 16
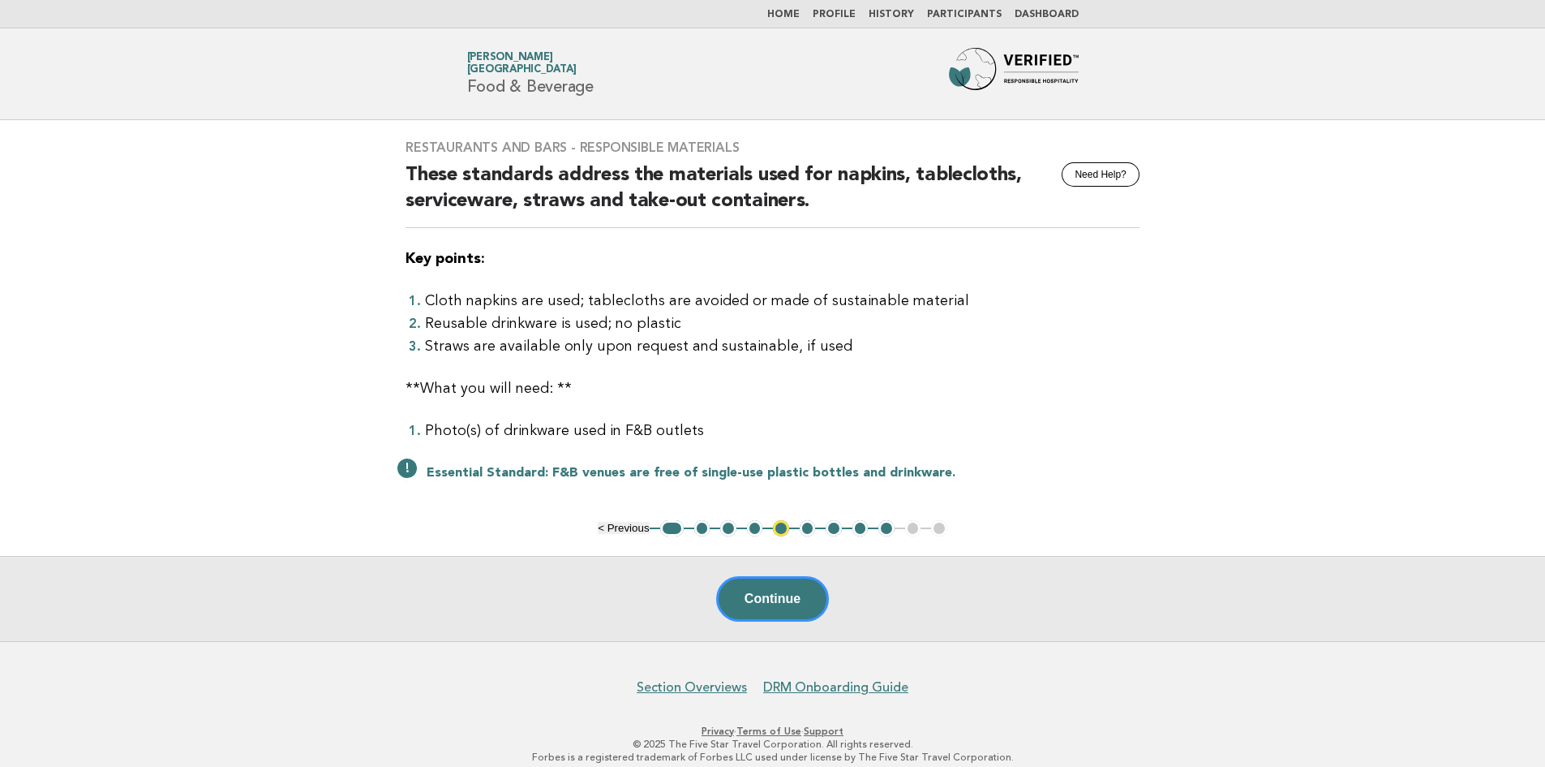
click at [702, 530] on button "2" at bounding box center [702, 528] width 16 height 16
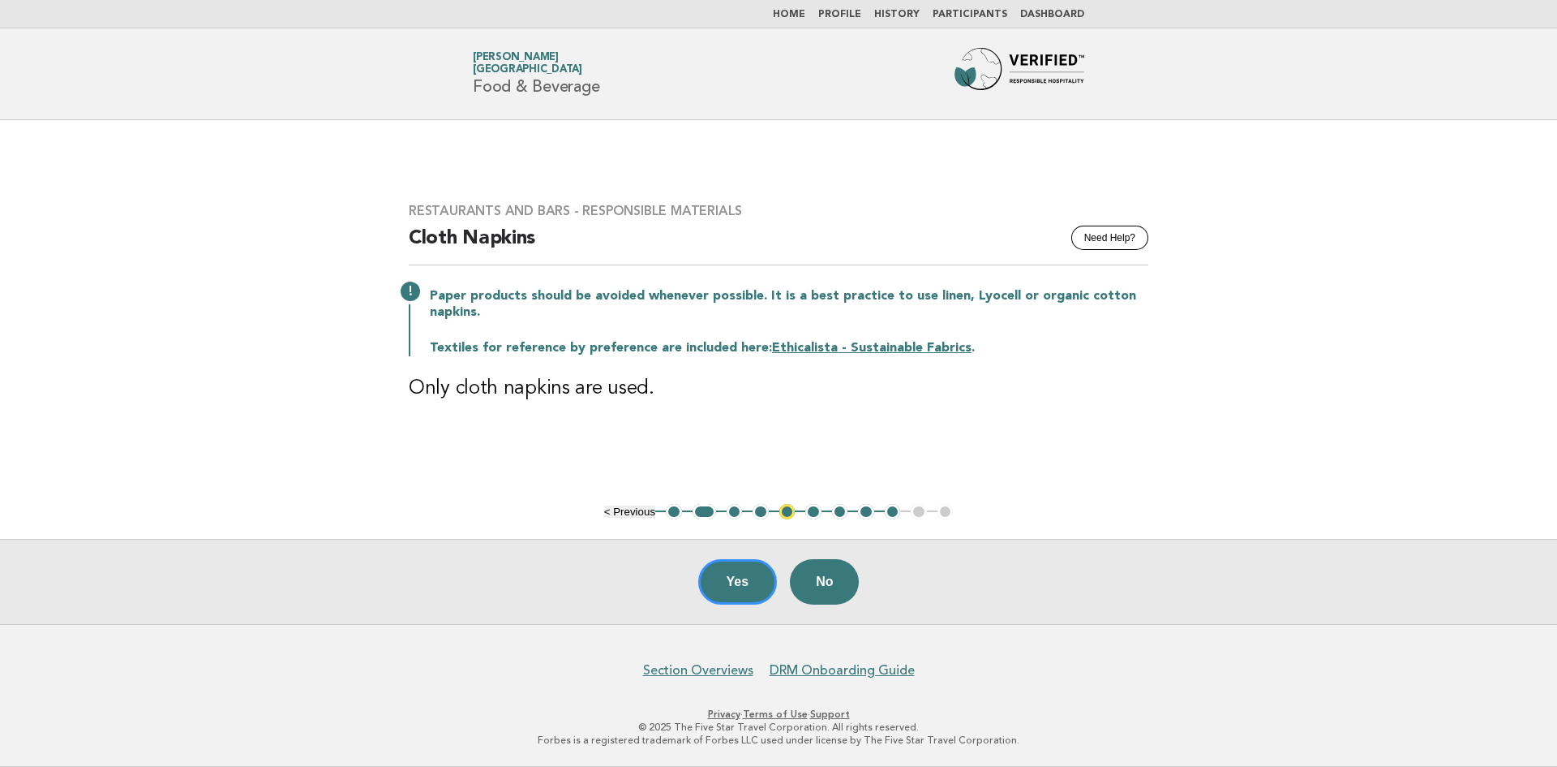
click at [732, 510] on button "3" at bounding box center [735, 512] width 16 height 16
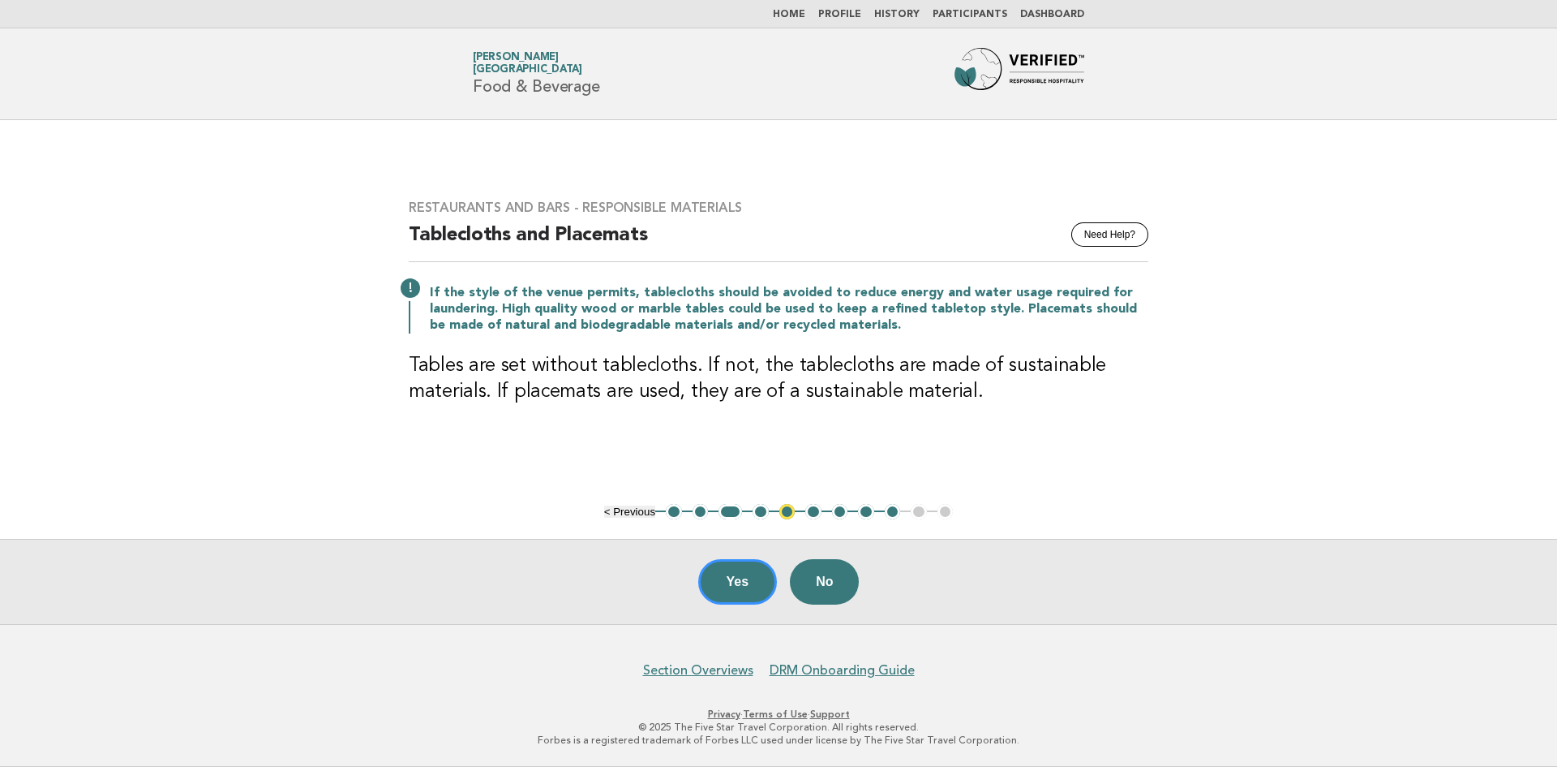
click at [762, 512] on button "4" at bounding box center [761, 512] width 16 height 16
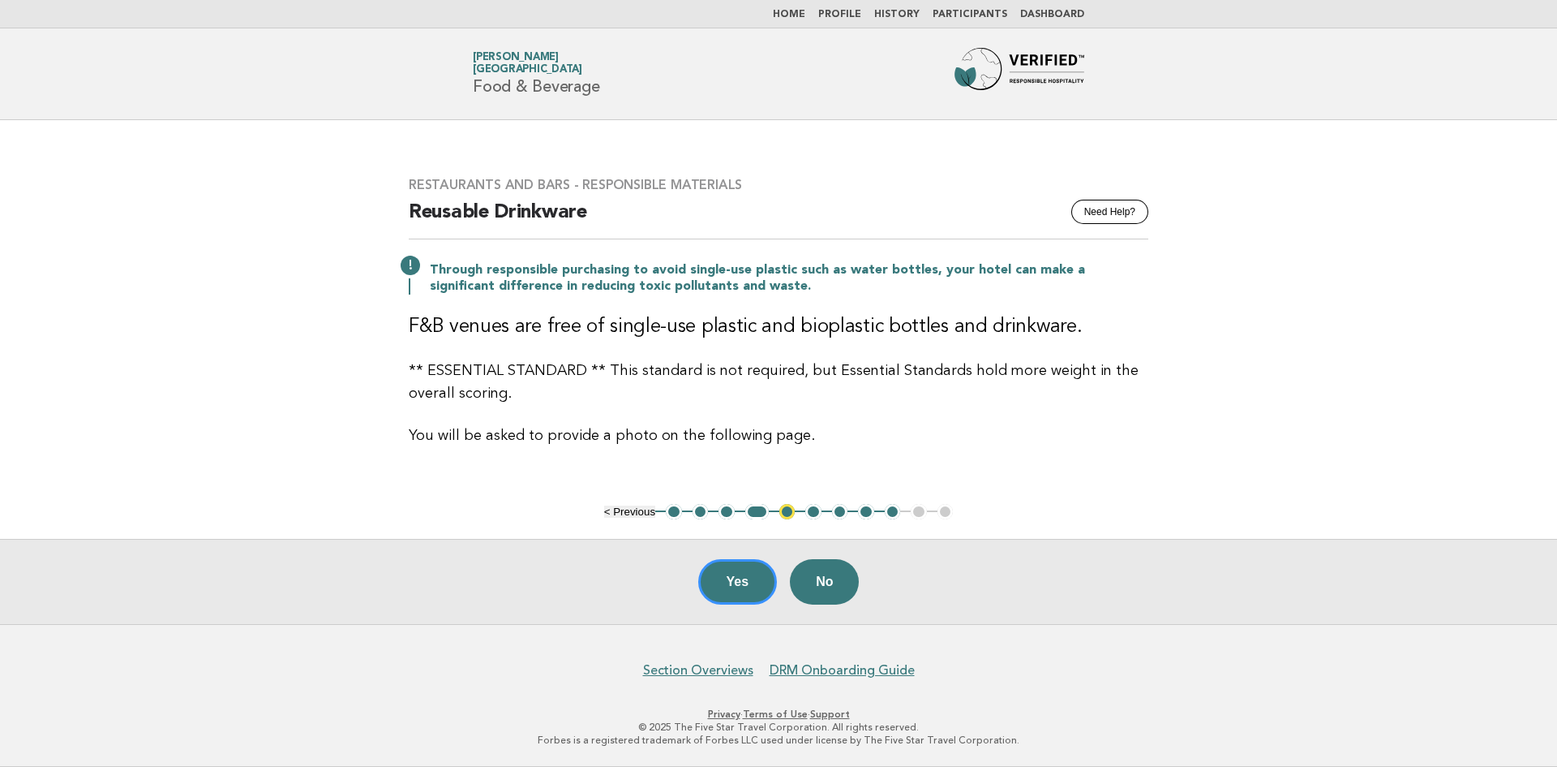
click at [786, 513] on button "5" at bounding box center [787, 512] width 16 height 16
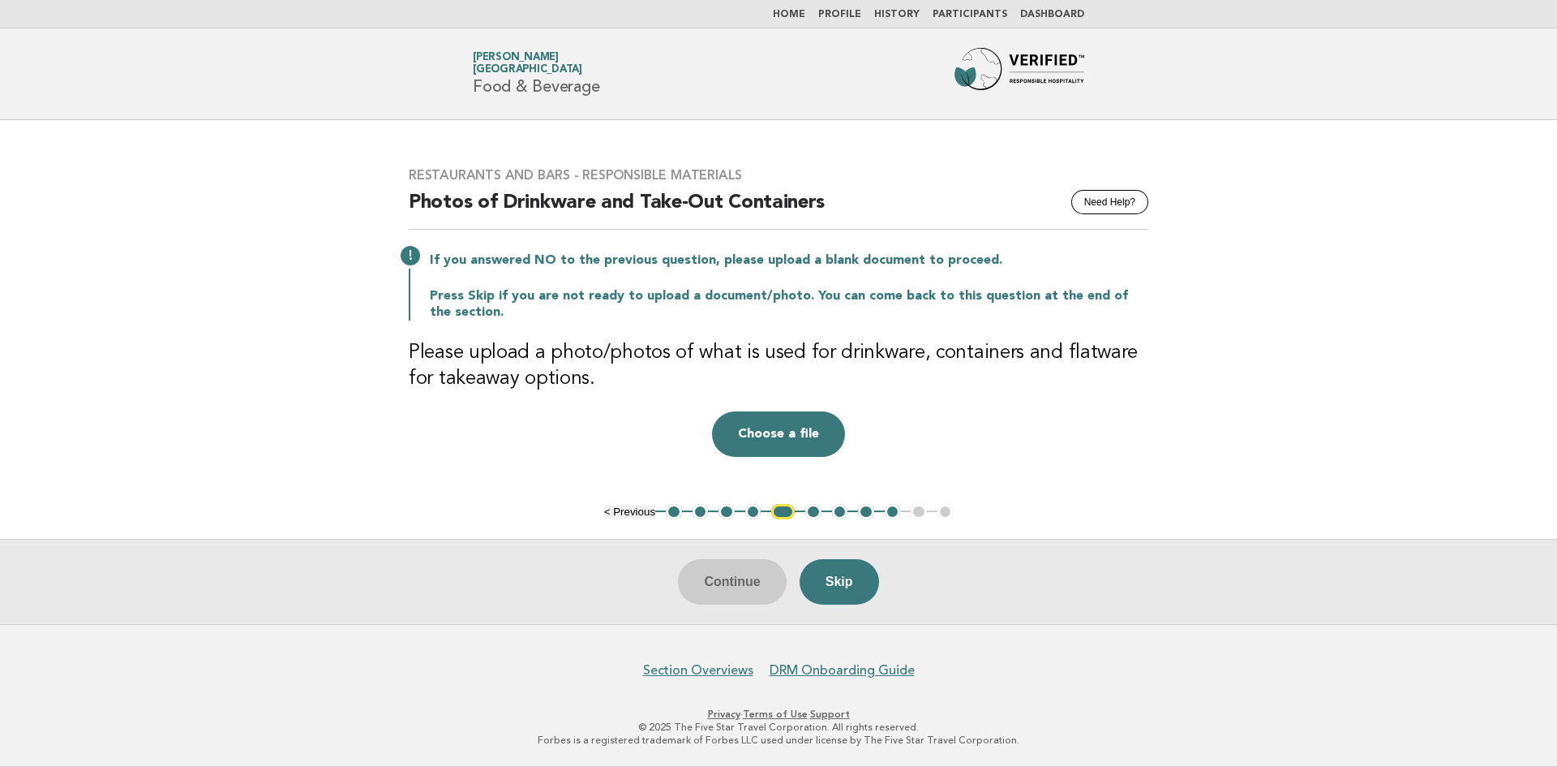
click at [757, 509] on button "4" at bounding box center [753, 512] width 16 height 16
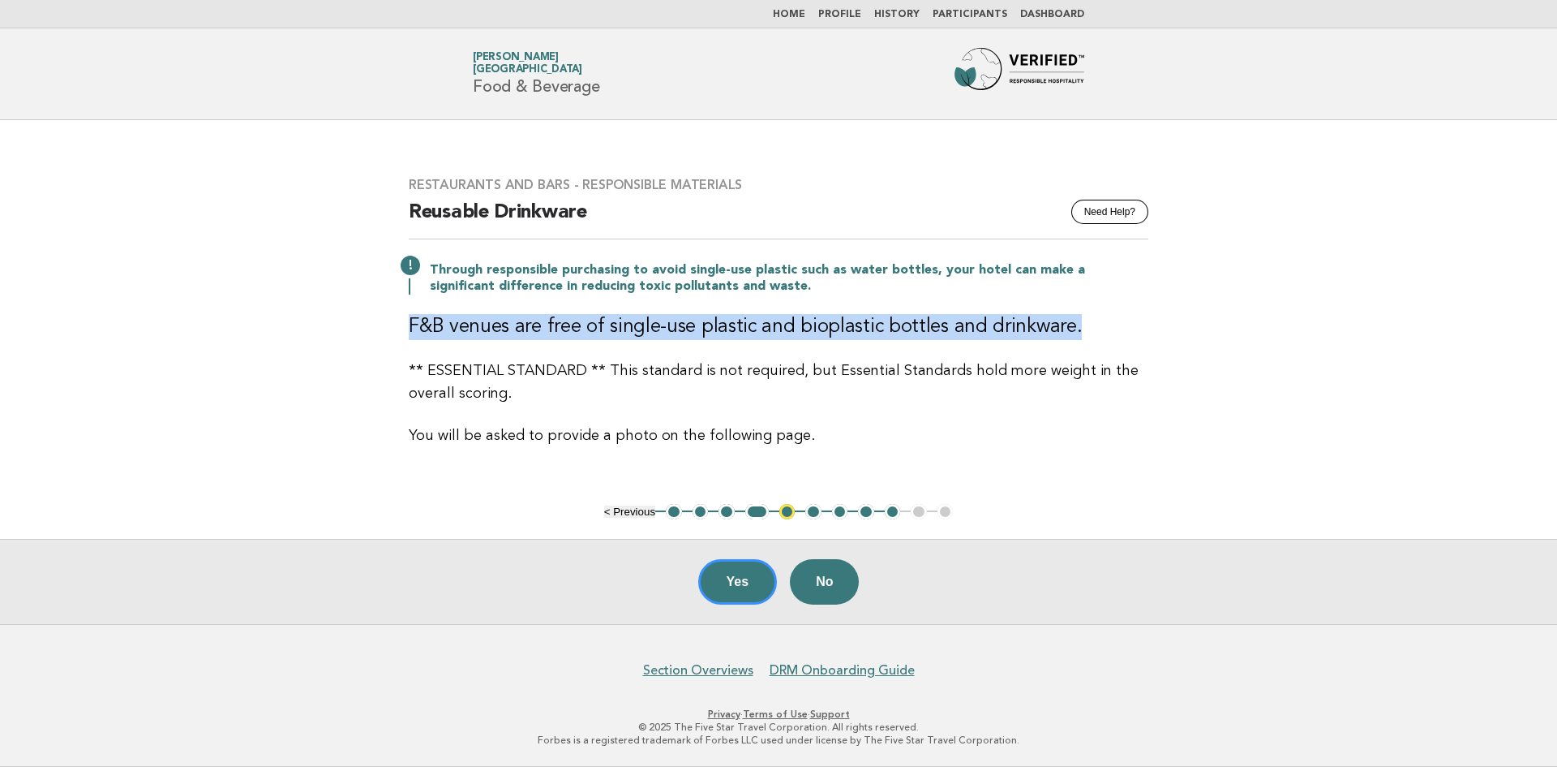
drag, startPoint x: 411, startPoint y: 322, endPoint x: 1089, endPoint y: 334, distance: 678.2
click at [1089, 334] on h3 "F&B venues are free of single-use plastic and bioplastic bottles and drinkware." at bounding box center [779, 327] width 740 height 26
copy h3 "F&B venues are free of single-use plastic and bioplastic bottles and drinkware."
click at [786, 513] on button "5" at bounding box center [787, 512] width 16 height 16
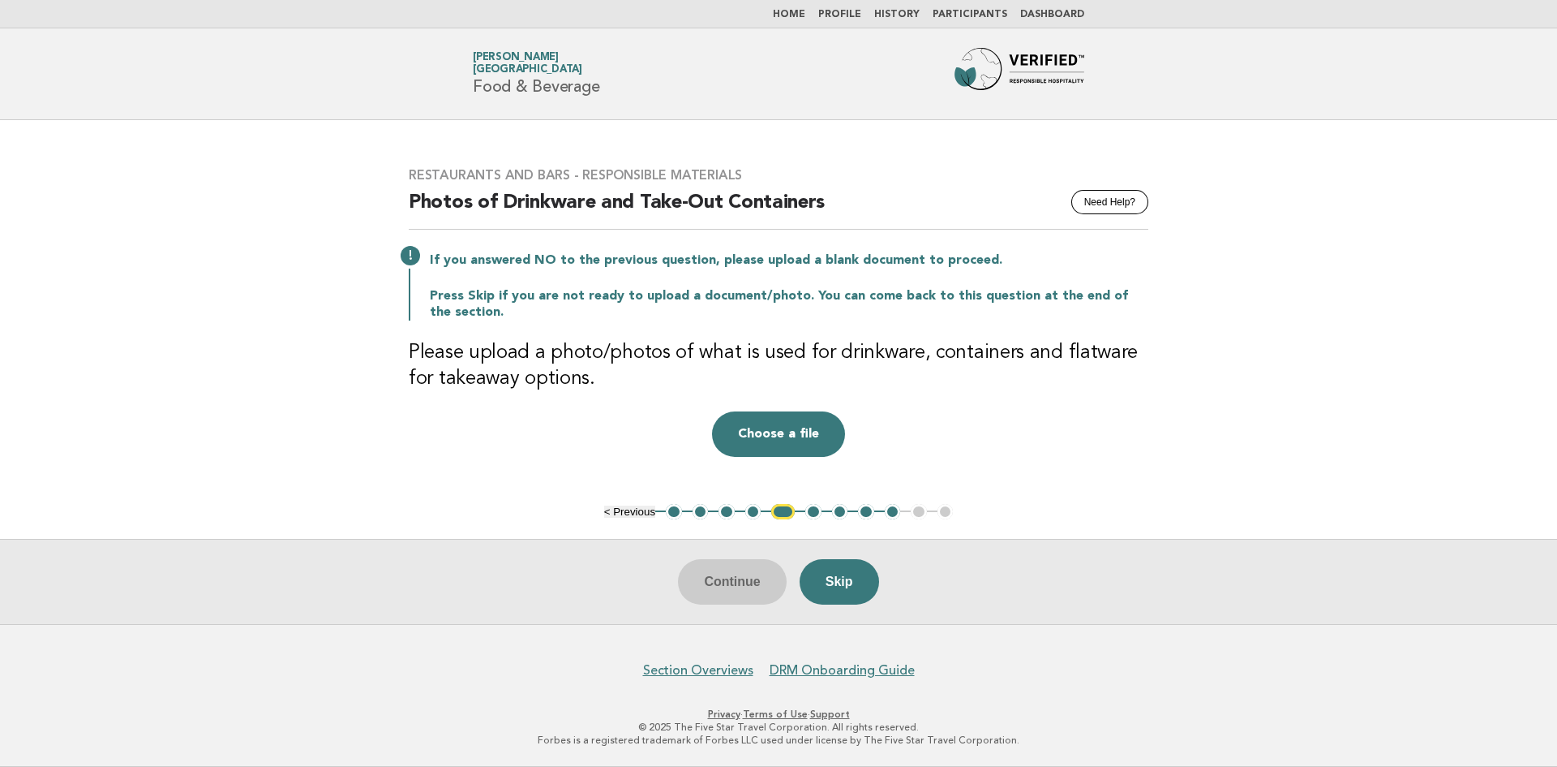
click at [815, 511] on button "6" at bounding box center [813, 512] width 16 height 16
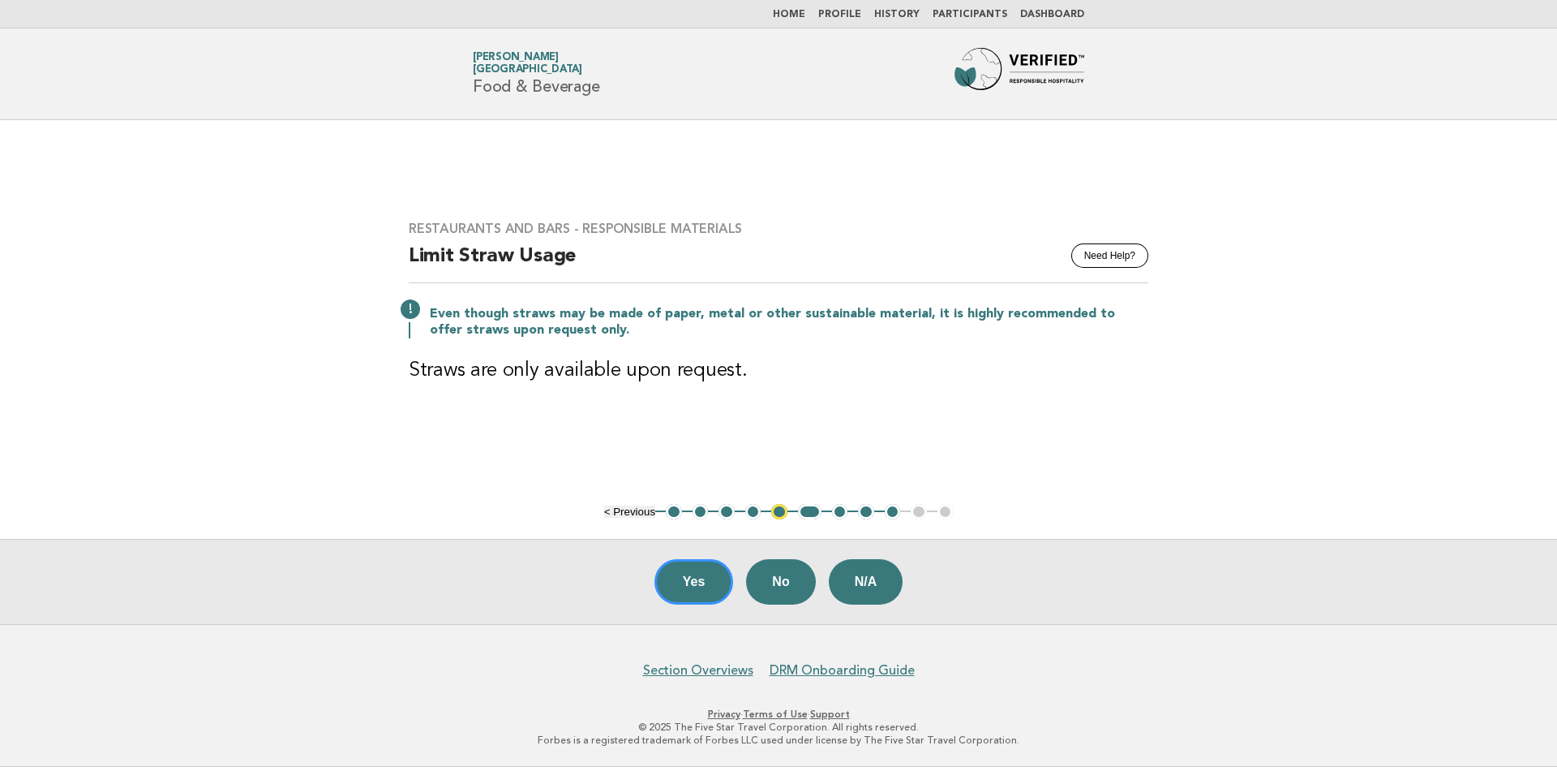
click at [845, 512] on button "7" at bounding box center [840, 512] width 16 height 16
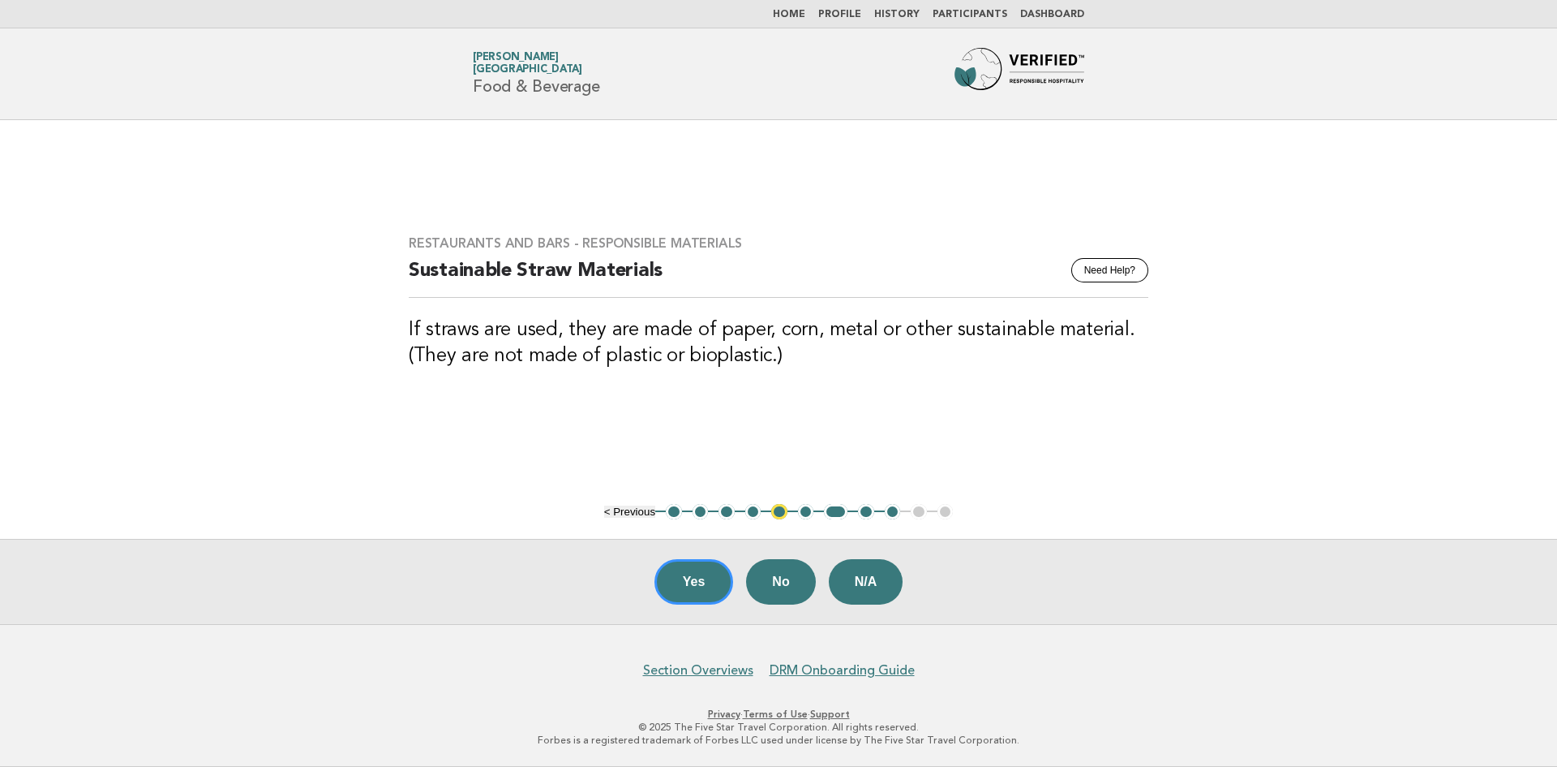
click at [895, 513] on button "9" at bounding box center [893, 512] width 16 height 16
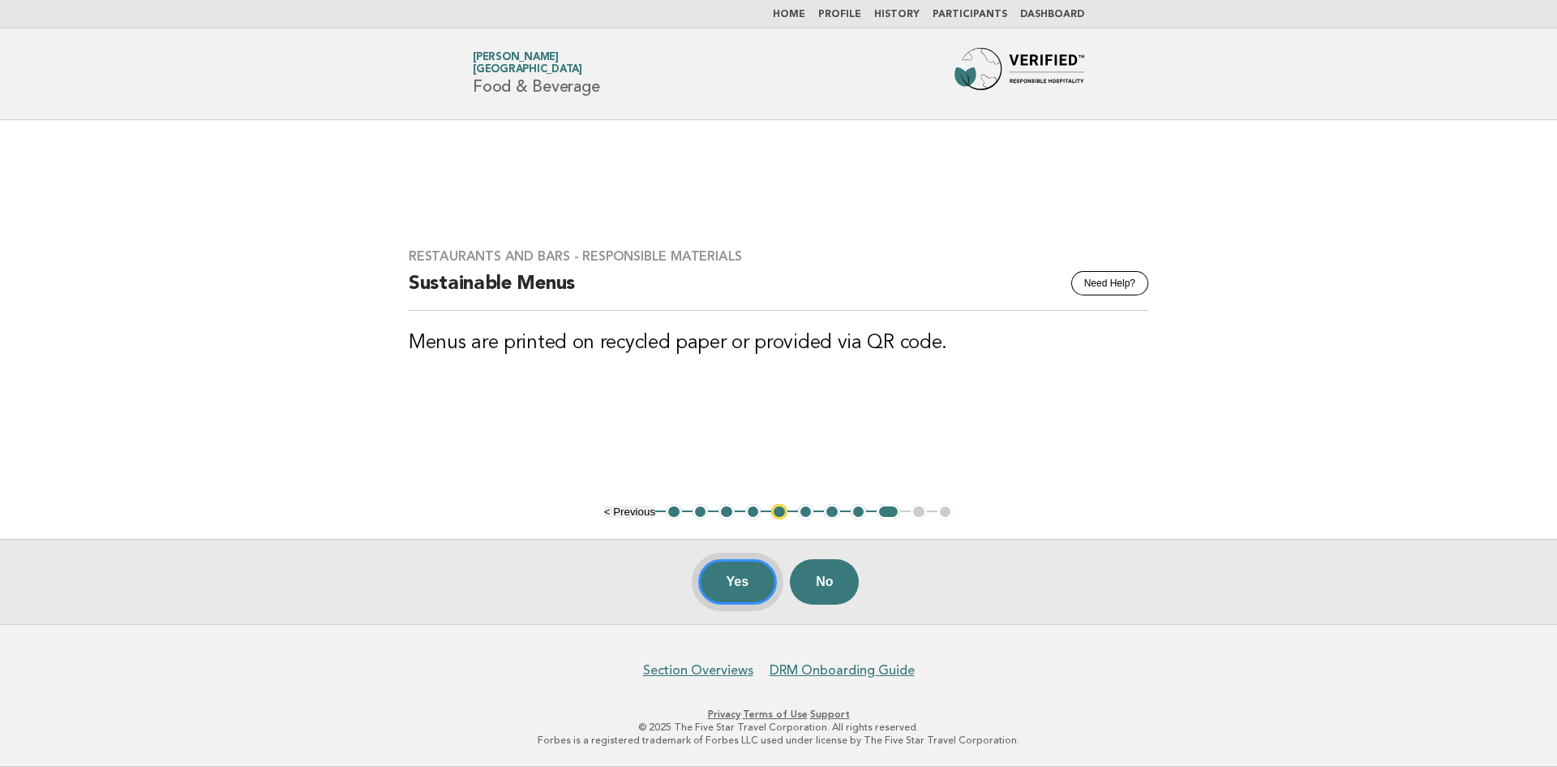
click at [752, 580] on button "Yes" at bounding box center [737, 581] width 79 height 45
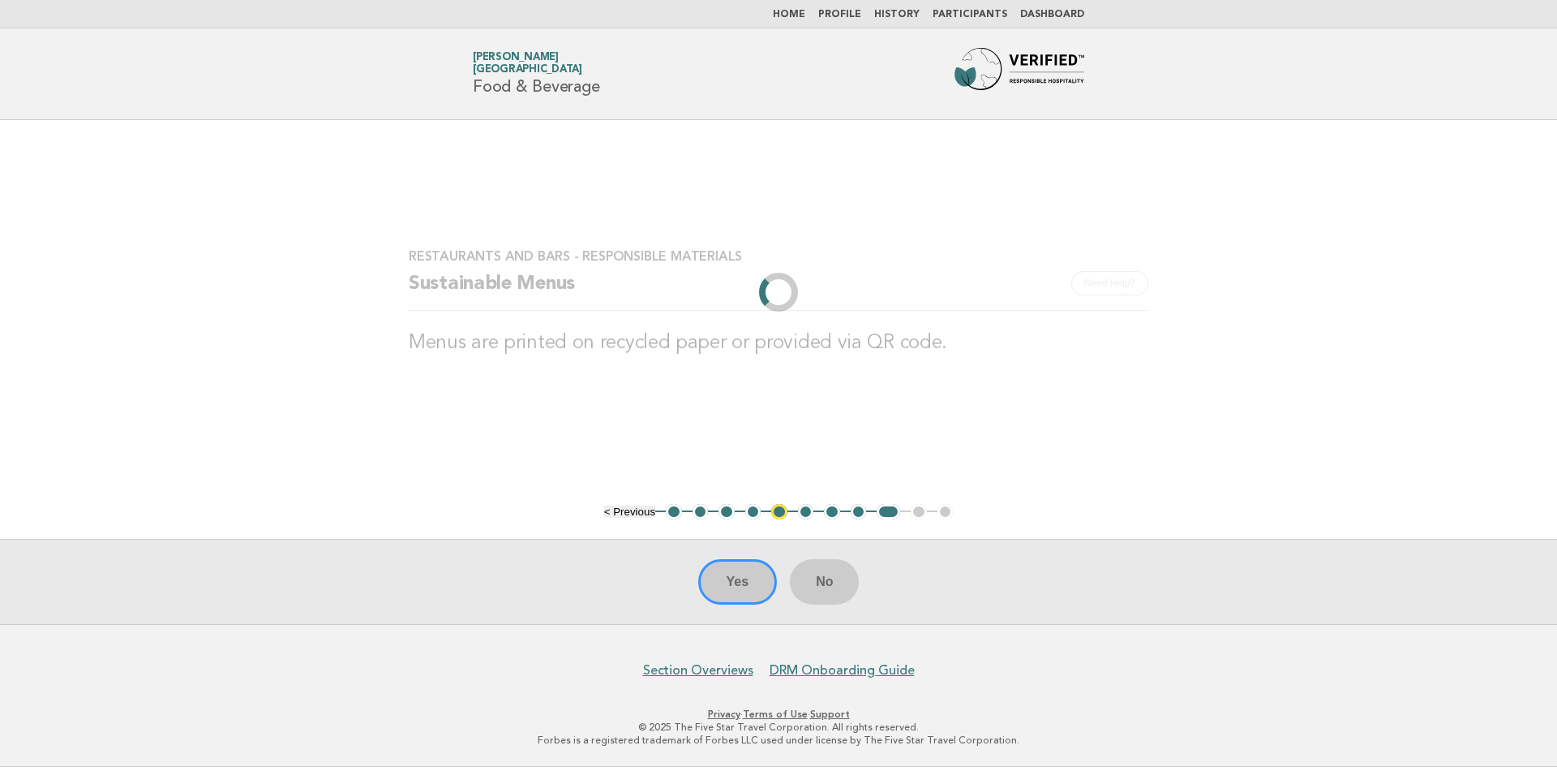
click at [1179, 225] on main "Restaurants and Bars - Responsible Materials Need Help? Sustainable Menus Menus…" at bounding box center [778, 372] width 1557 height 504
